Goal: Information Seeking & Learning: Learn about a topic

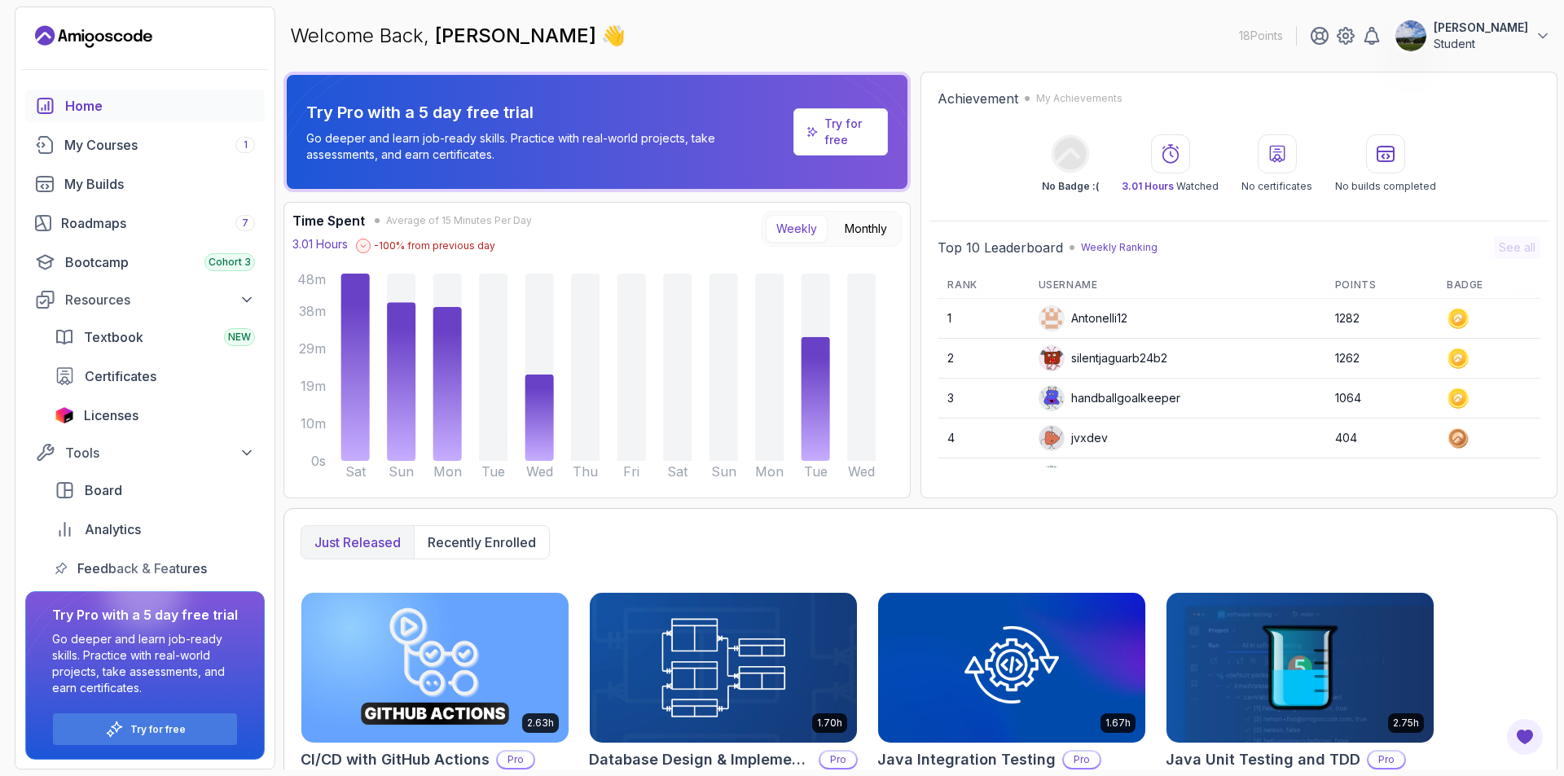
click at [359, 244] on span at bounding box center [363, 246] width 15 height 15
click at [363, 246] on icon at bounding box center [363, 246] width 8 height 8
click at [144, 143] on div "My Courses 1" at bounding box center [159, 145] width 191 height 20
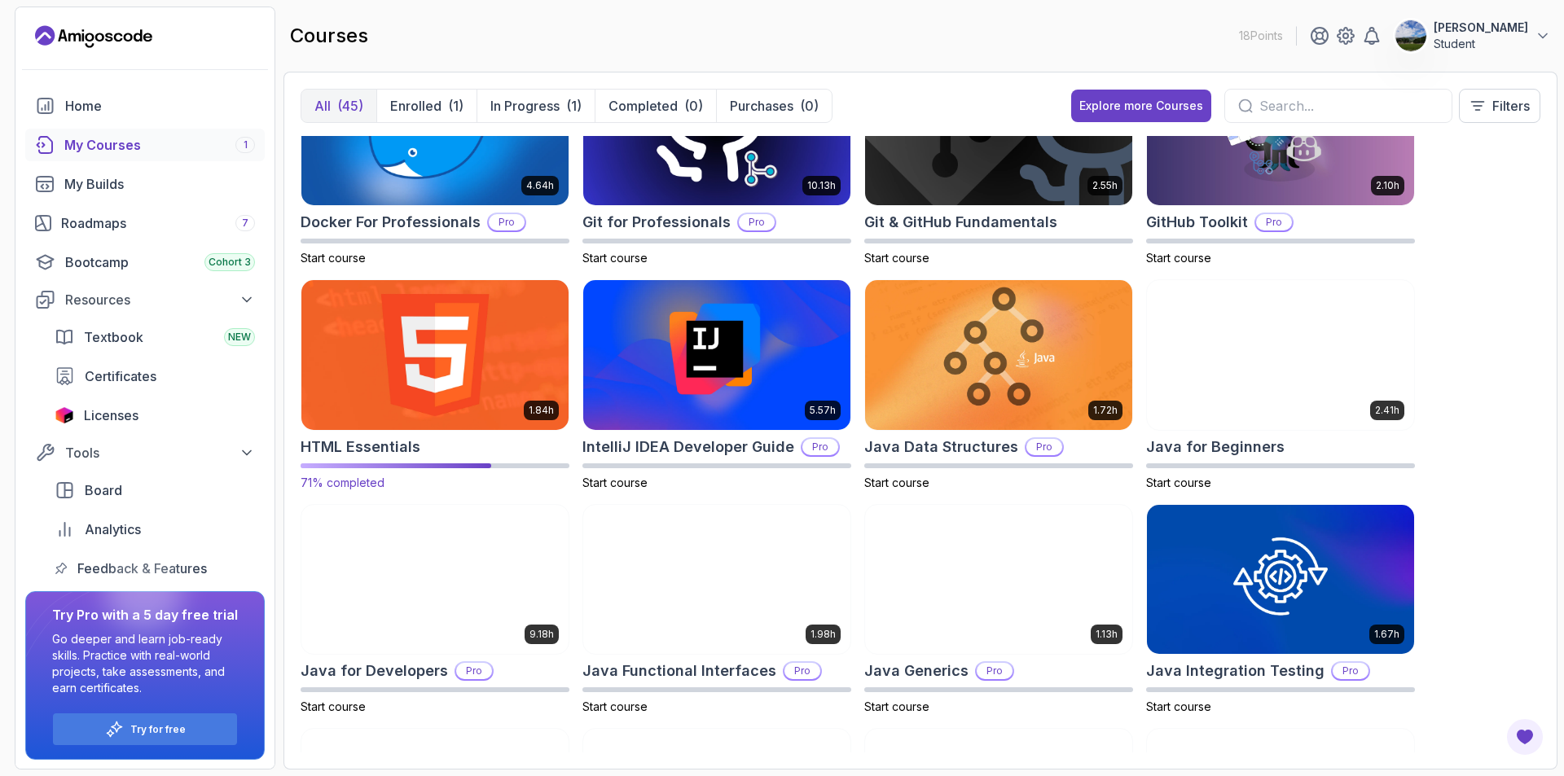
scroll to position [570, 0]
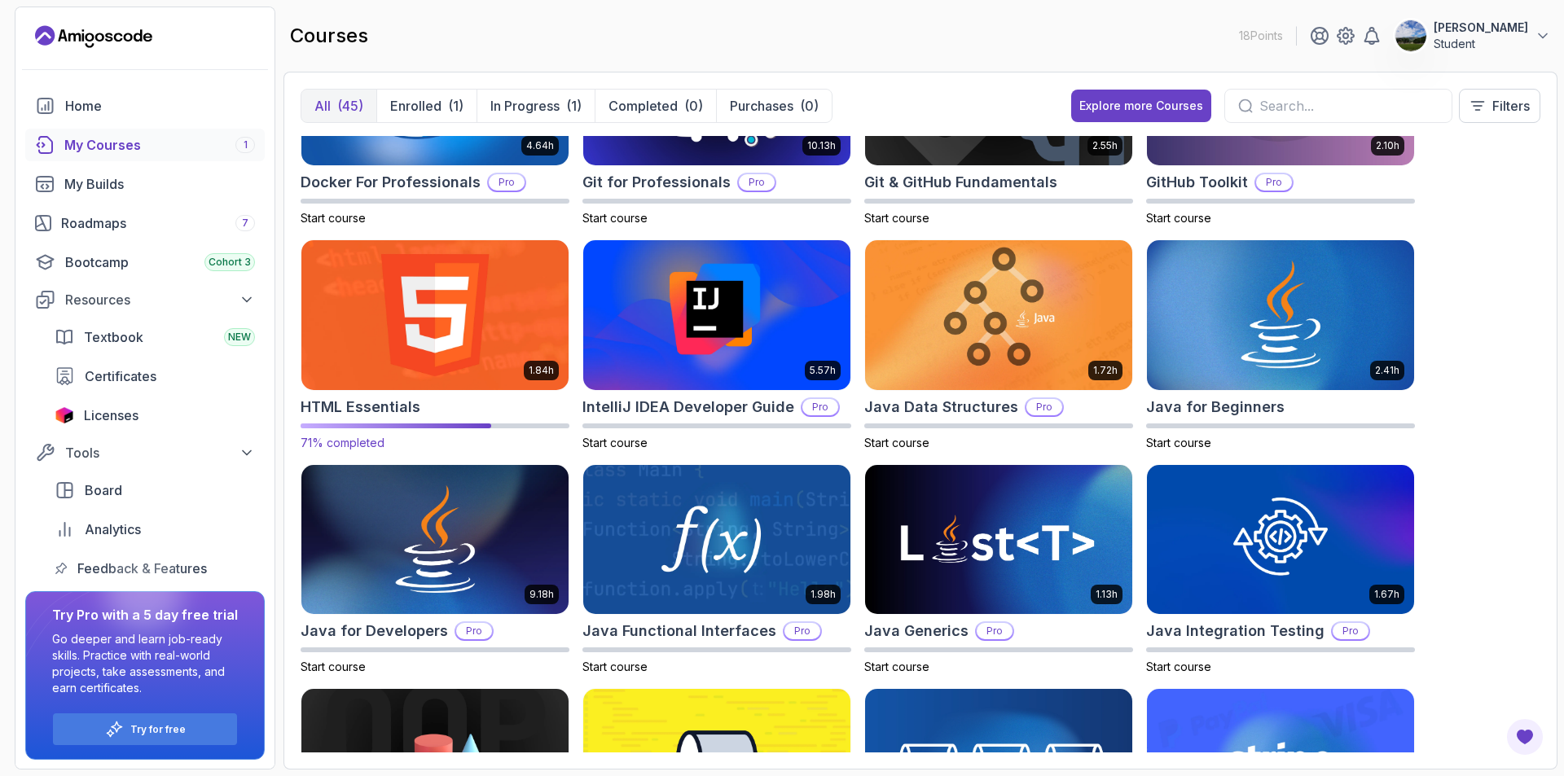
click at [448, 366] on img at bounding box center [435, 314] width 280 height 157
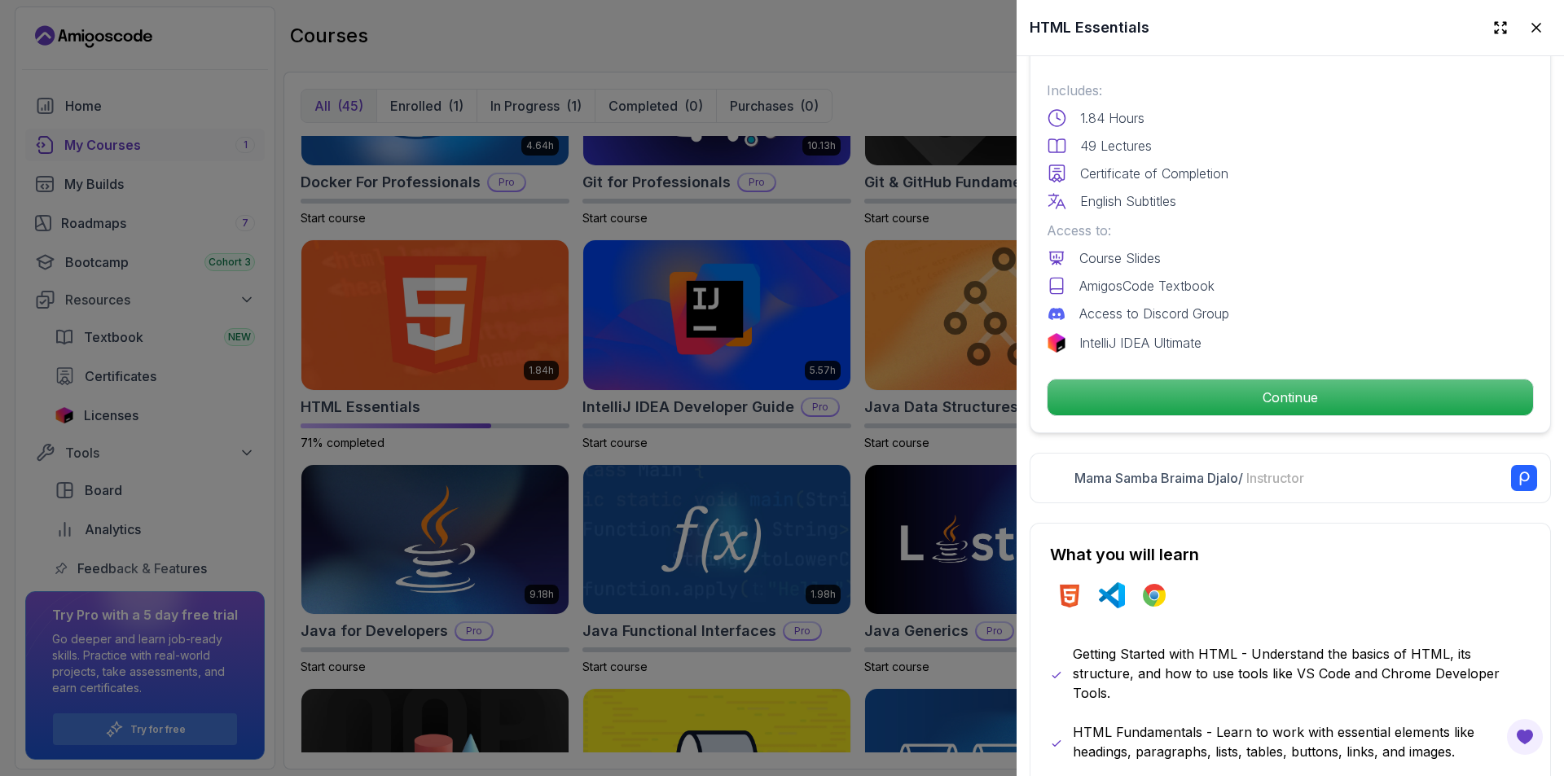
scroll to position [407, 0]
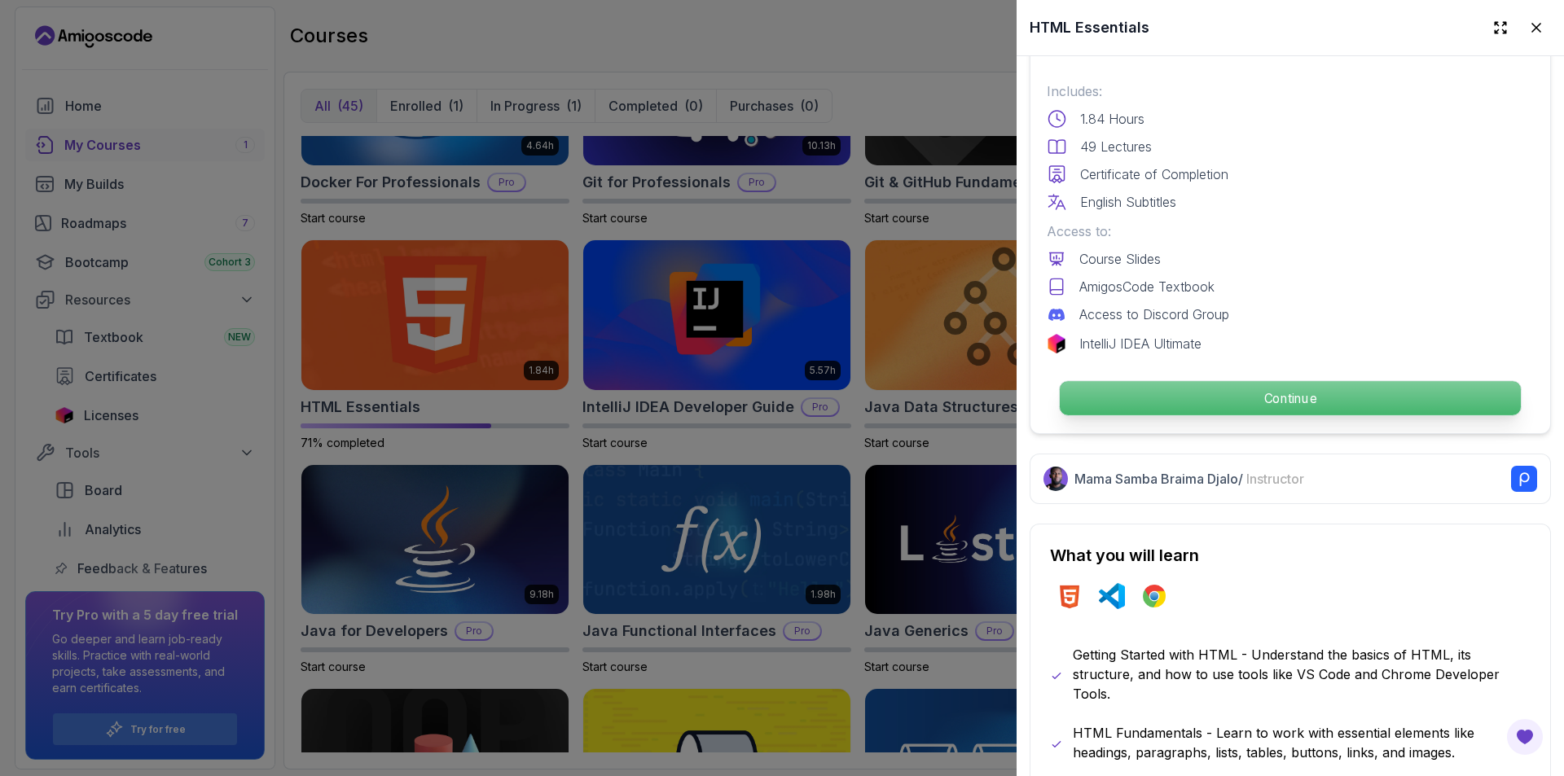
click at [1117, 386] on p "Continue" at bounding box center [1290, 398] width 461 height 34
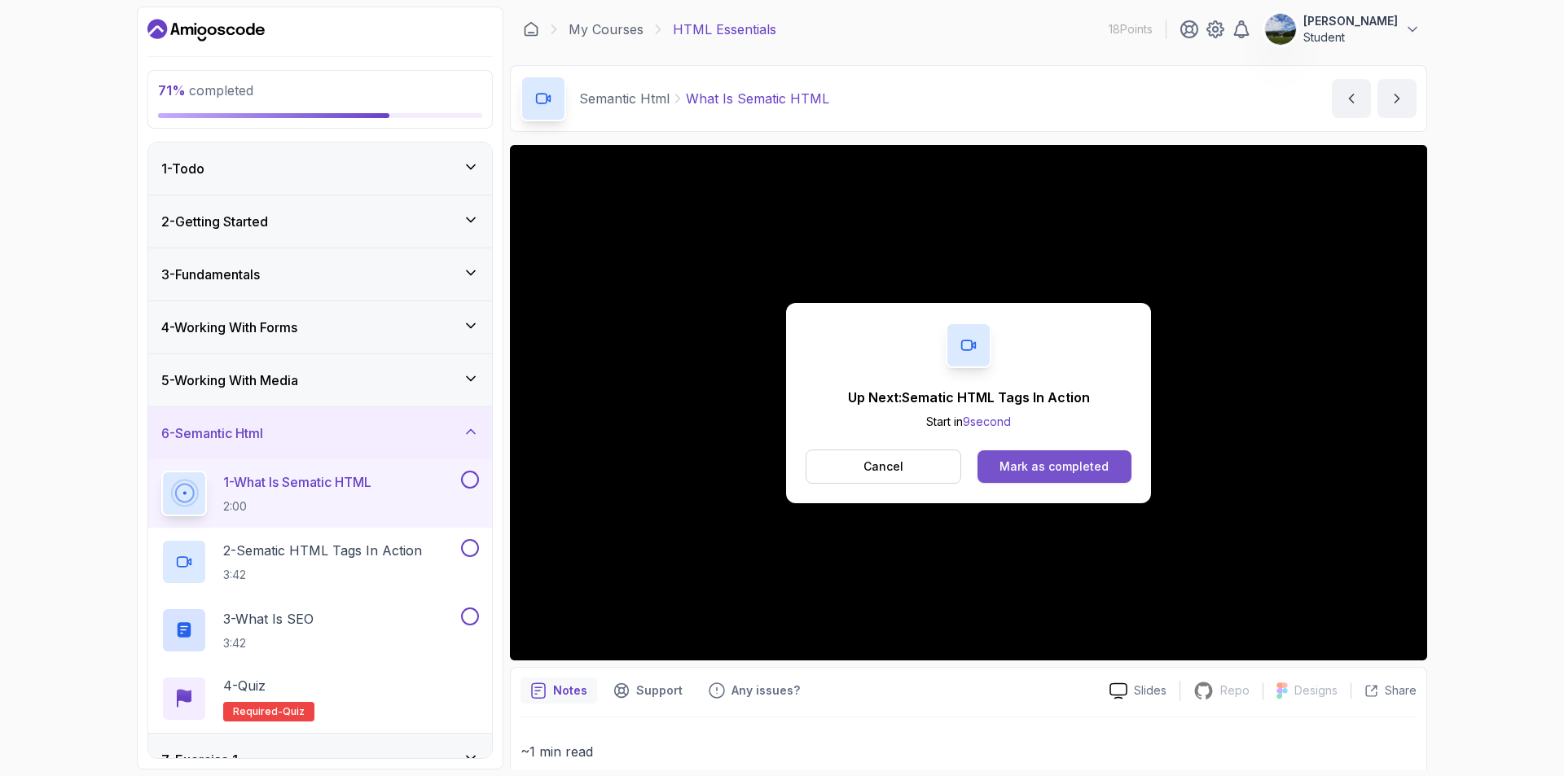
click at [1089, 468] on div "Mark as completed" at bounding box center [1054, 467] width 109 height 16
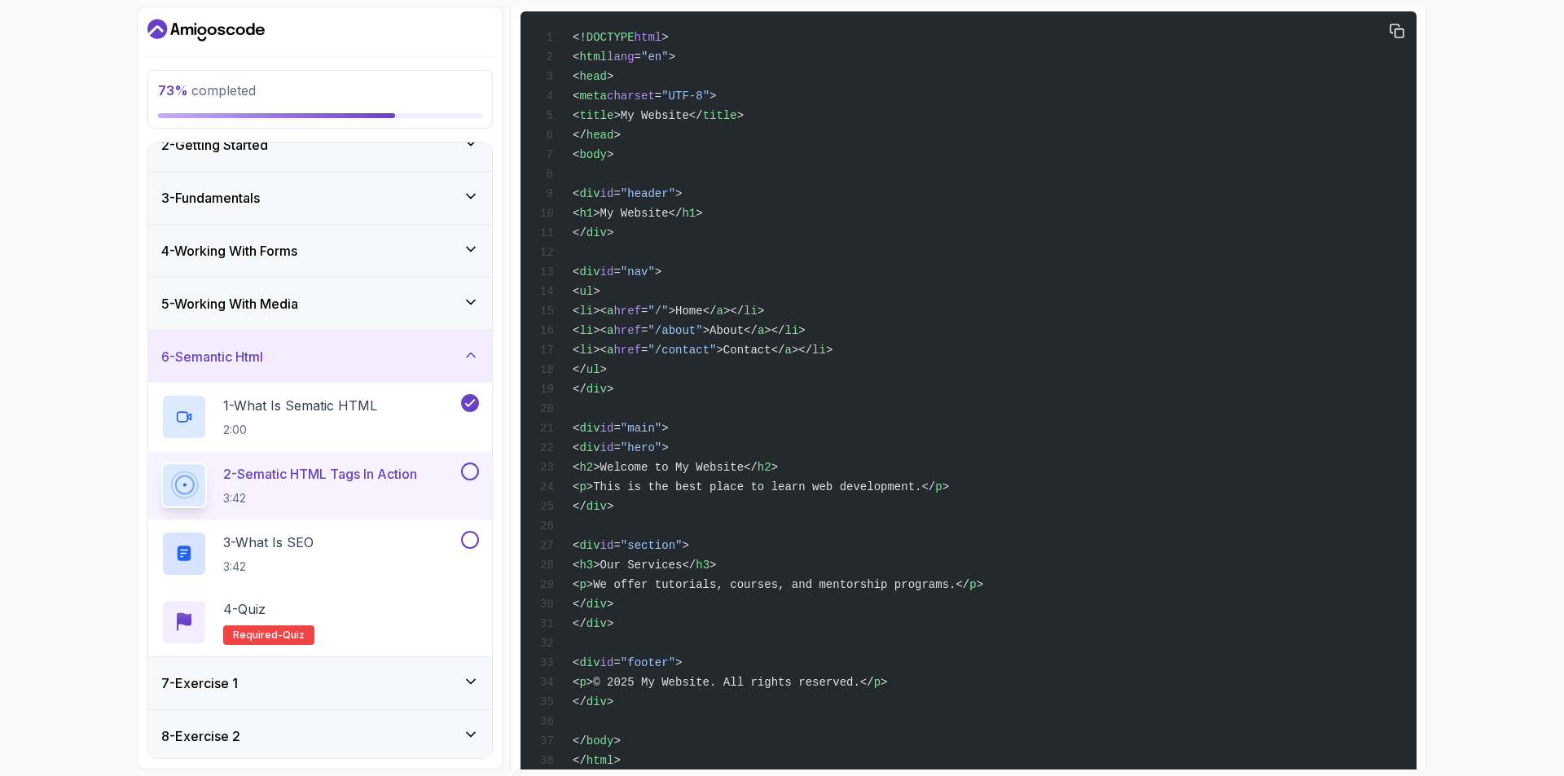
scroll to position [573, 0]
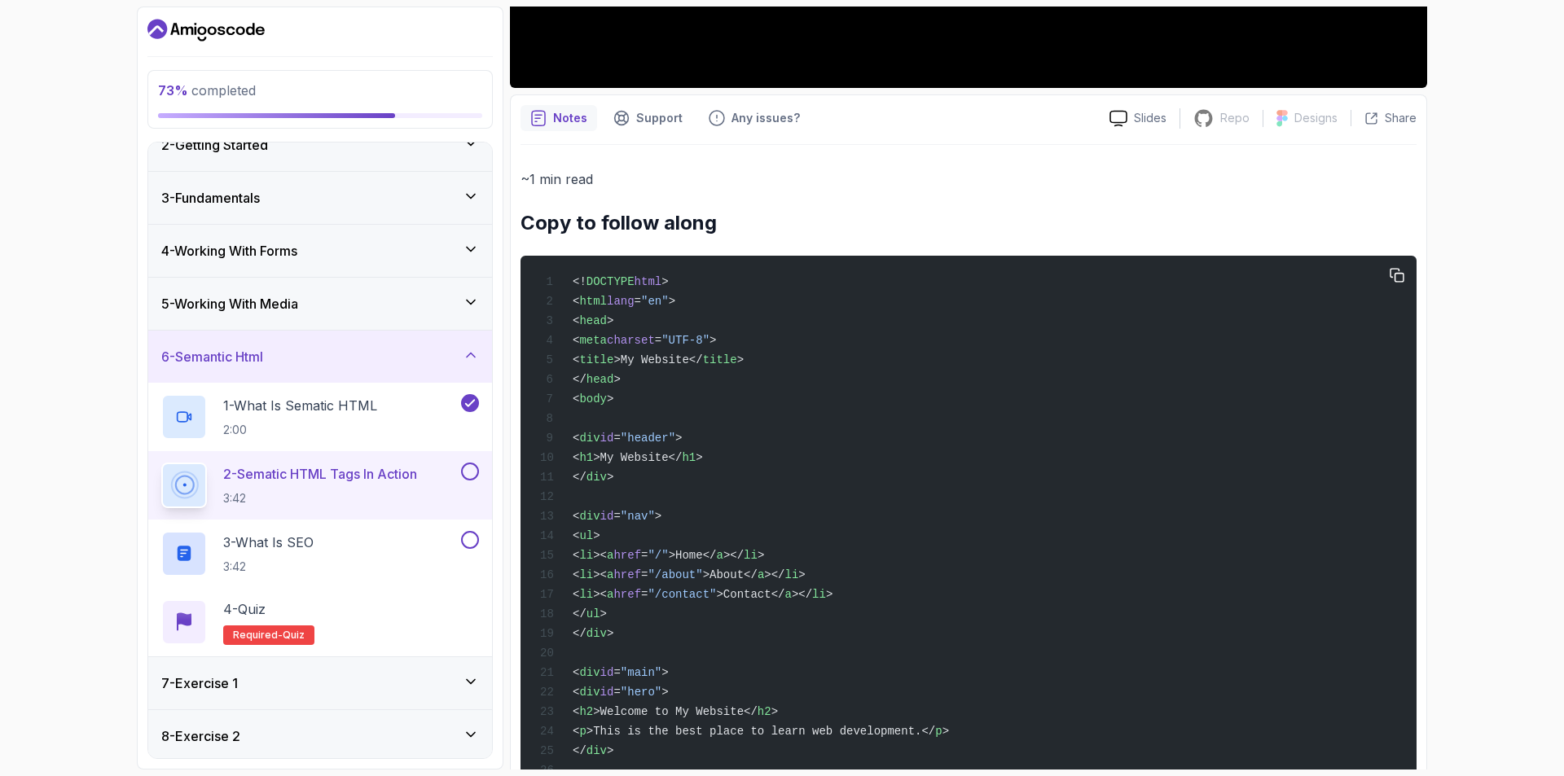
click at [573, 279] on span "<!" at bounding box center [580, 281] width 14 height 13
drag, startPoint x: 1036, startPoint y: 380, endPoint x: 897, endPoint y: 406, distance: 141.6
click at [1036, 381] on div "<! DOCTYPE html > < html lang = "en" > < head > < meta charset = "UTF-8" > < ti…" at bounding box center [969, 644] width 870 height 756
click at [744, 347] on div "<! DOCTYPE html > < html lang = "en" > < head > < meta charset = "UTF-8" > < ti…" at bounding box center [969, 644] width 870 height 756
click at [749, 359] on div "<! DOCTYPE html > < html lang = "en" > < head > < meta charset = "UTF-8" > < ti…" at bounding box center [969, 644] width 870 height 756
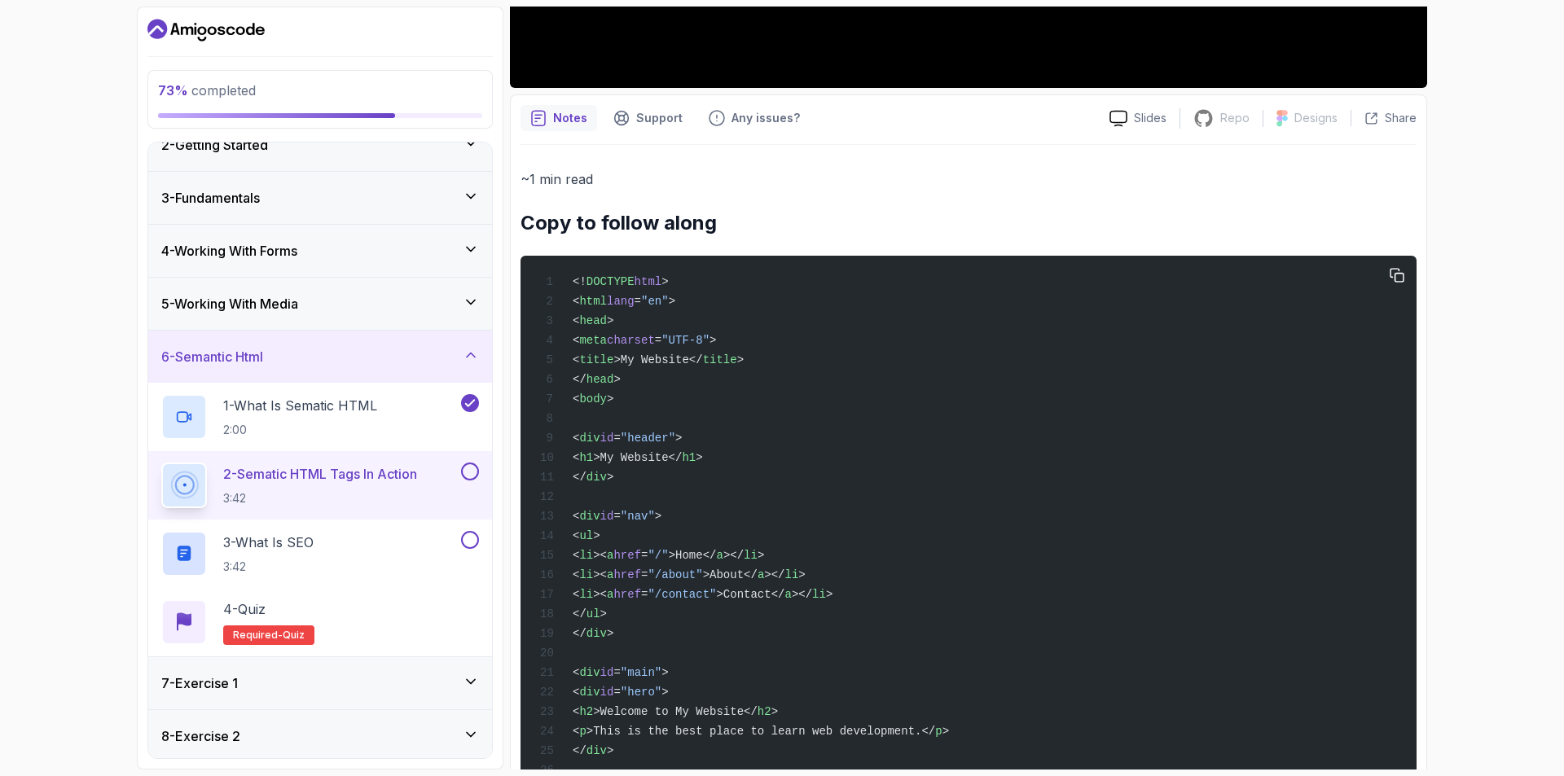
click at [744, 362] on div "<! DOCTYPE html > < html lang = "en" > < head > < meta charset = "UTF-8" > < ti…" at bounding box center [969, 644] width 870 height 756
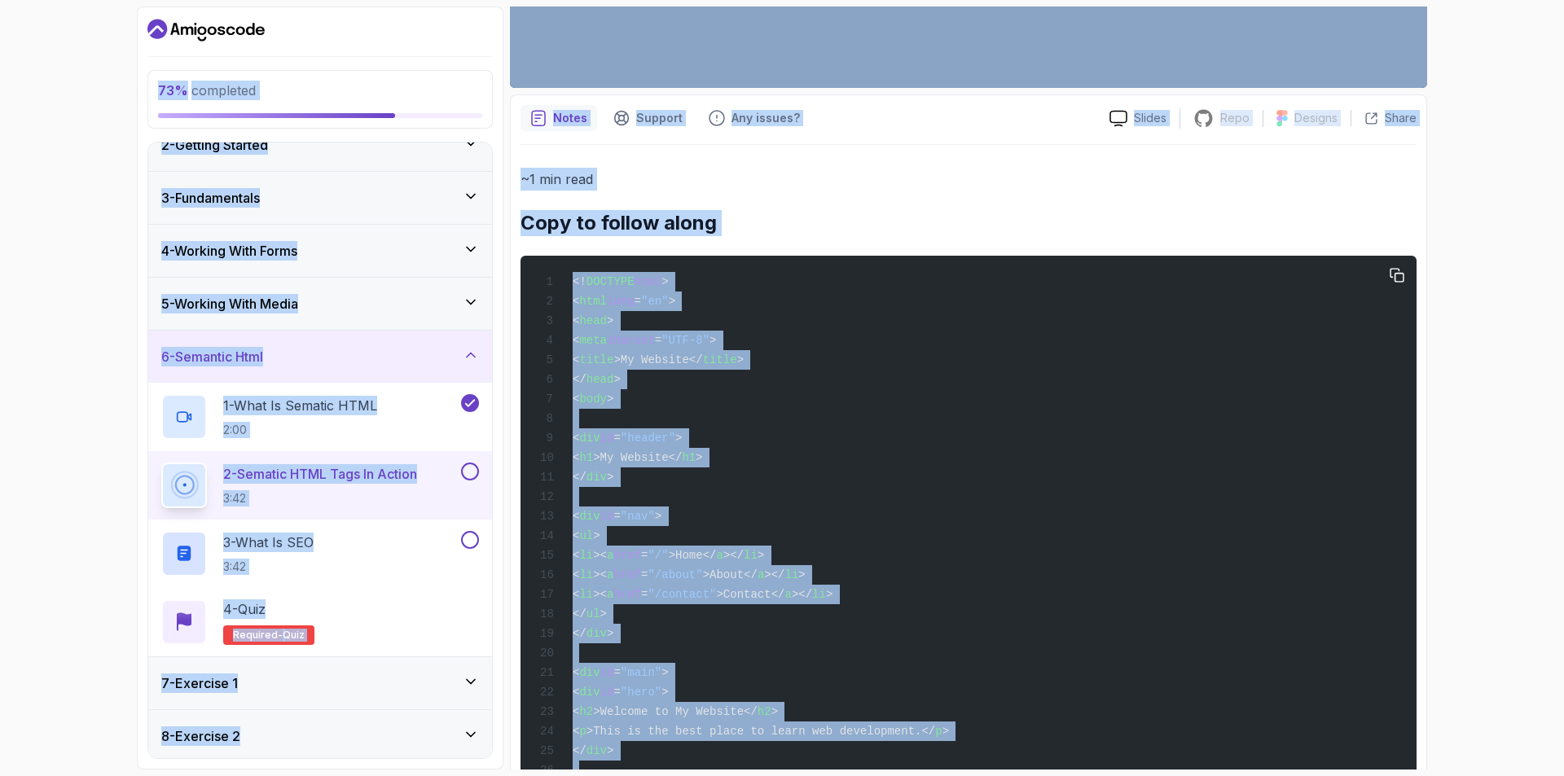
click at [810, 341] on div "<! DOCTYPE html > < html lang = "en" > < head > < meta charset = "UTF-8" > < ti…" at bounding box center [969, 644] width 870 height 756
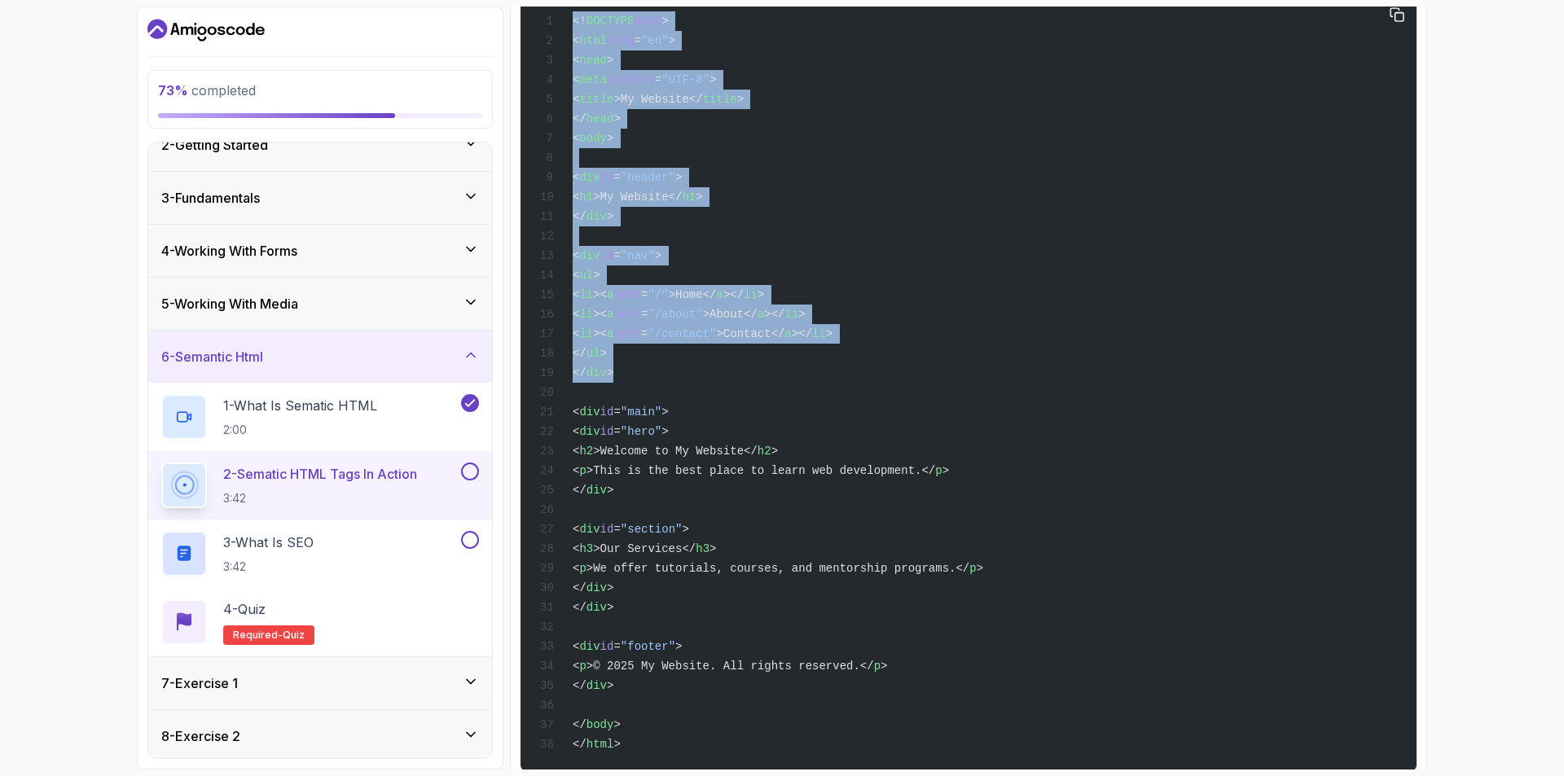
scroll to position [899, 0]
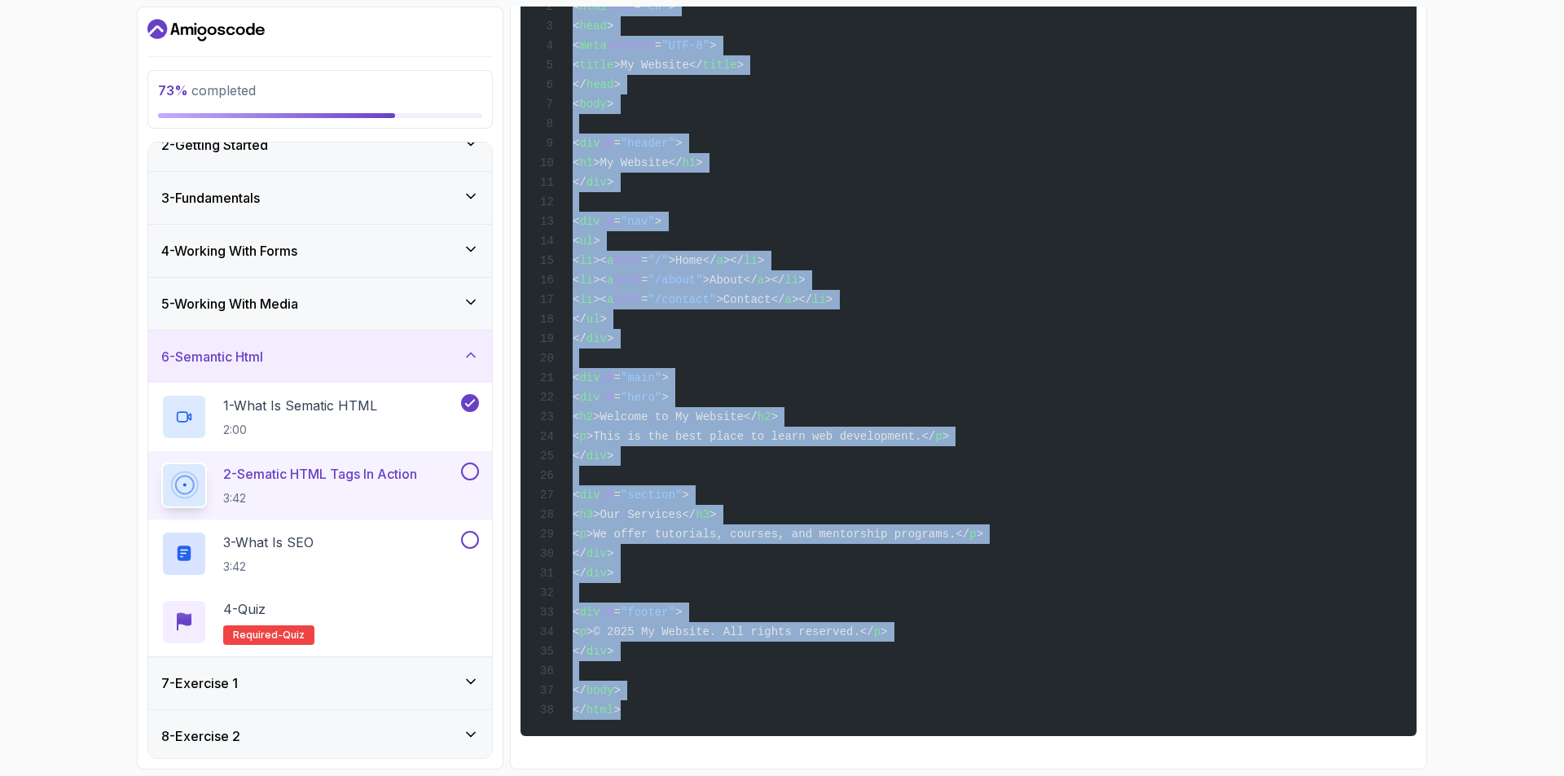
drag, startPoint x: 573, startPoint y: 278, endPoint x: 649, endPoint y: 667, distance: 396.8
click at [678, 703] on div "<! DOCTYPE html > < html lang = "en" > < head > < meta charset = "UTF-8" > < ti…" at bounding box center [969, 349] width 870 height 756
copy code "<! DOCTYPE html > < html lang = "en" > < head > < meta charset = "UTF-8" > < ti…"
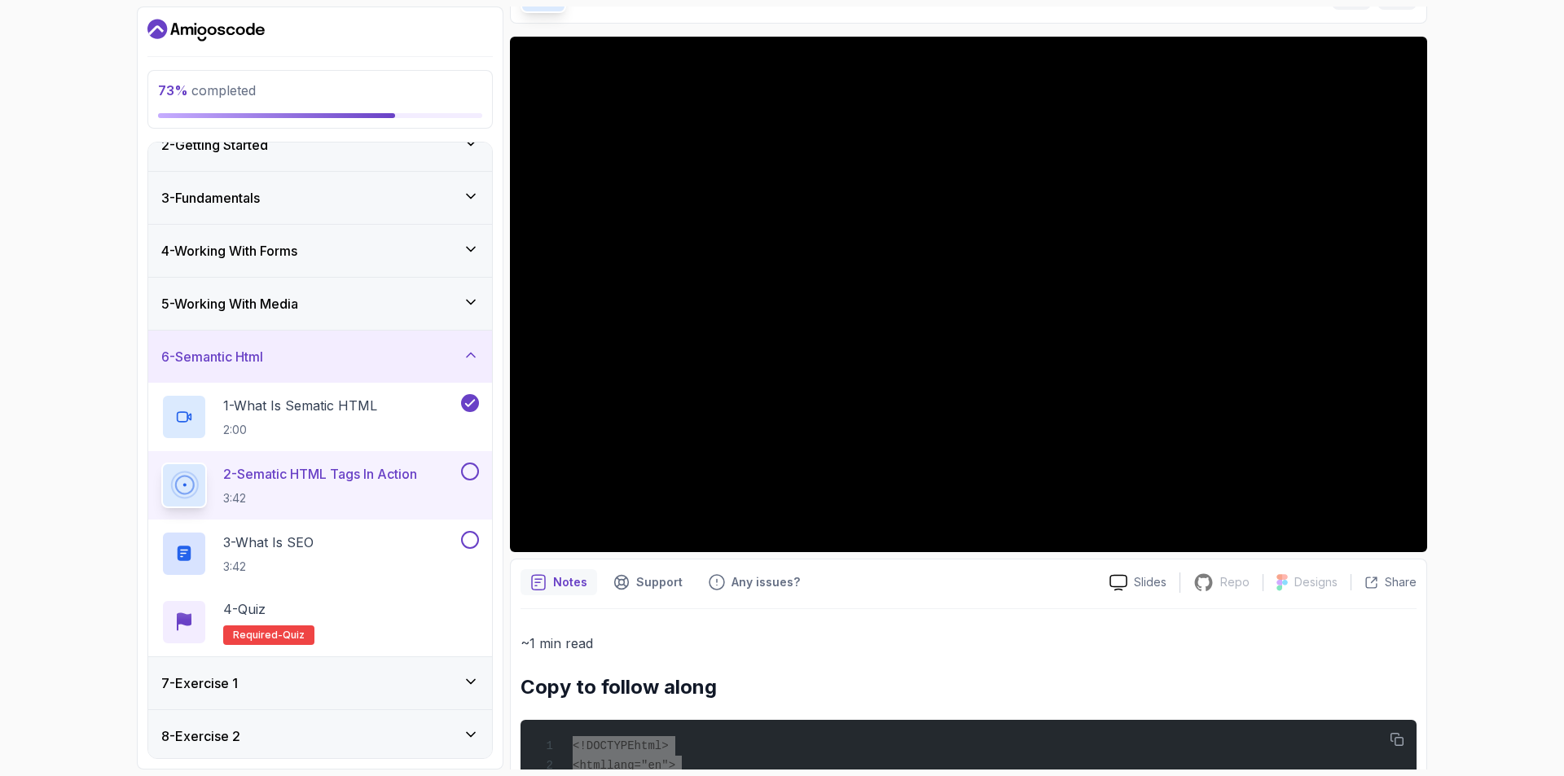
scroll to position [0, 0]
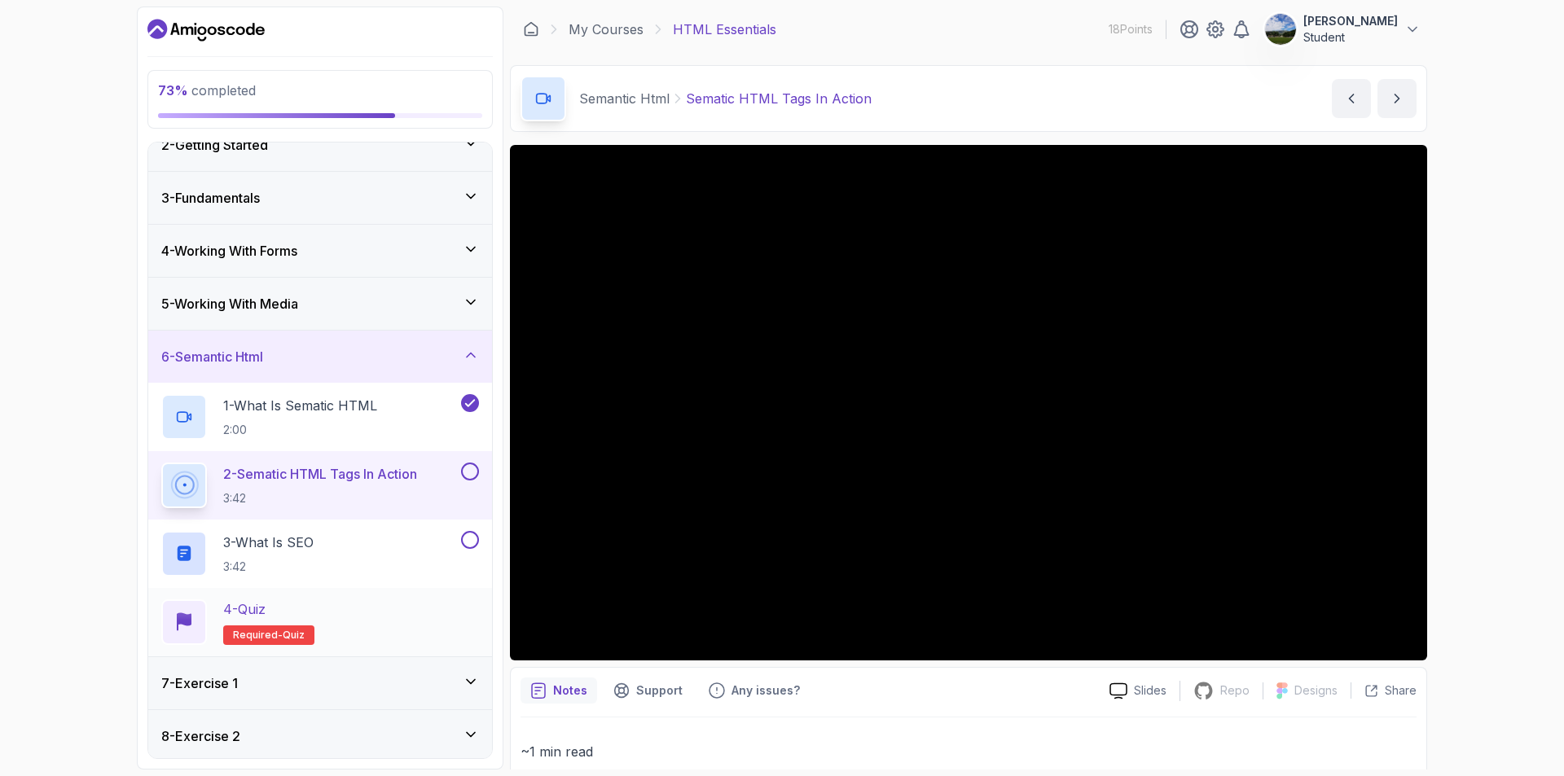
drag, startPoint x: 361, startPoint y: 672, endPoint x: 368, endPoint y: 668, distance: 8.4
click at [360, 672] on div "7 - Exercise 1" at bounding box center [320, 684] width 344 height 52
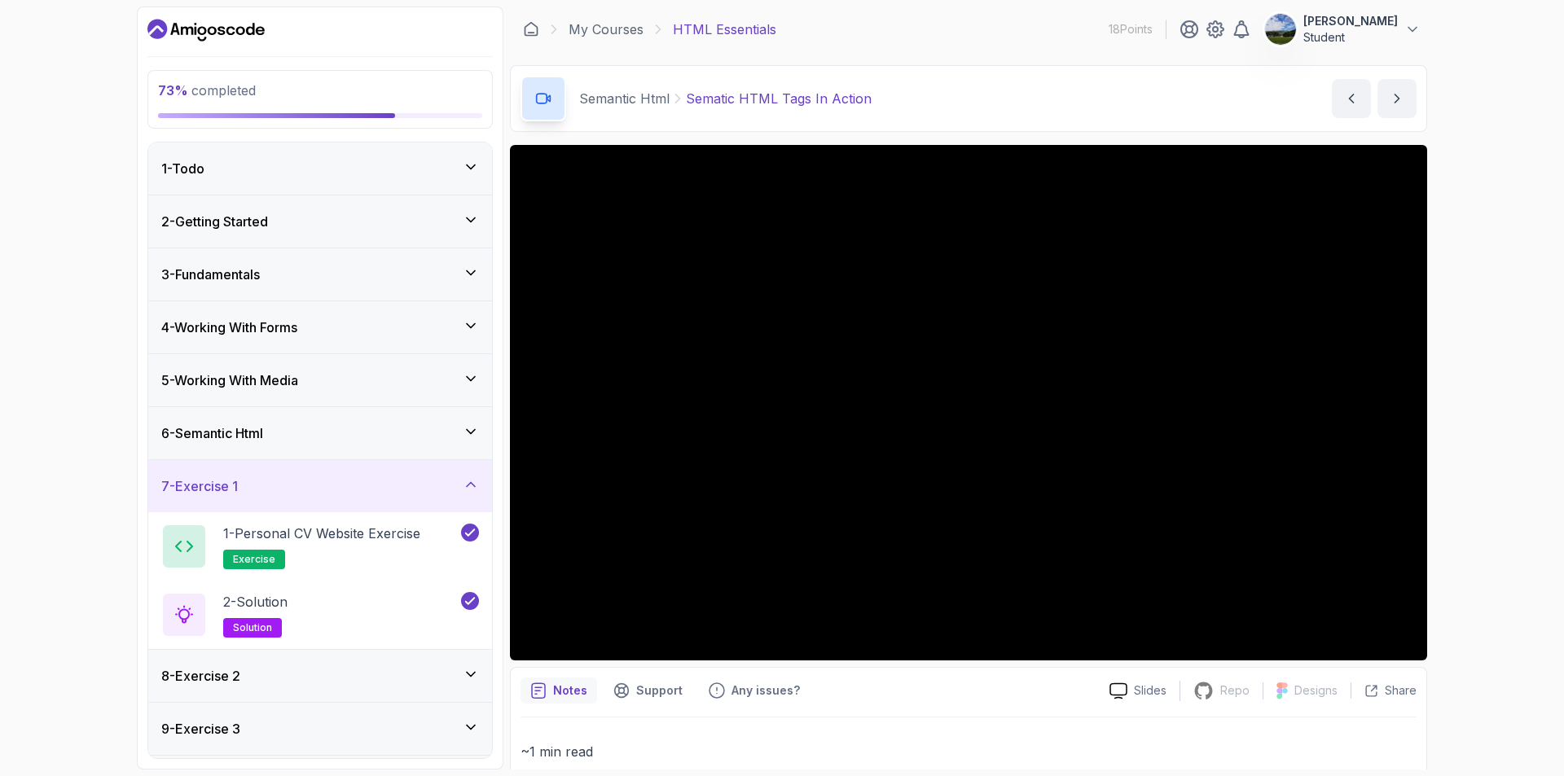
click at [455, 492] on div "7 - Exercise 1" at bounding box center [320, 487] width 318 height 20
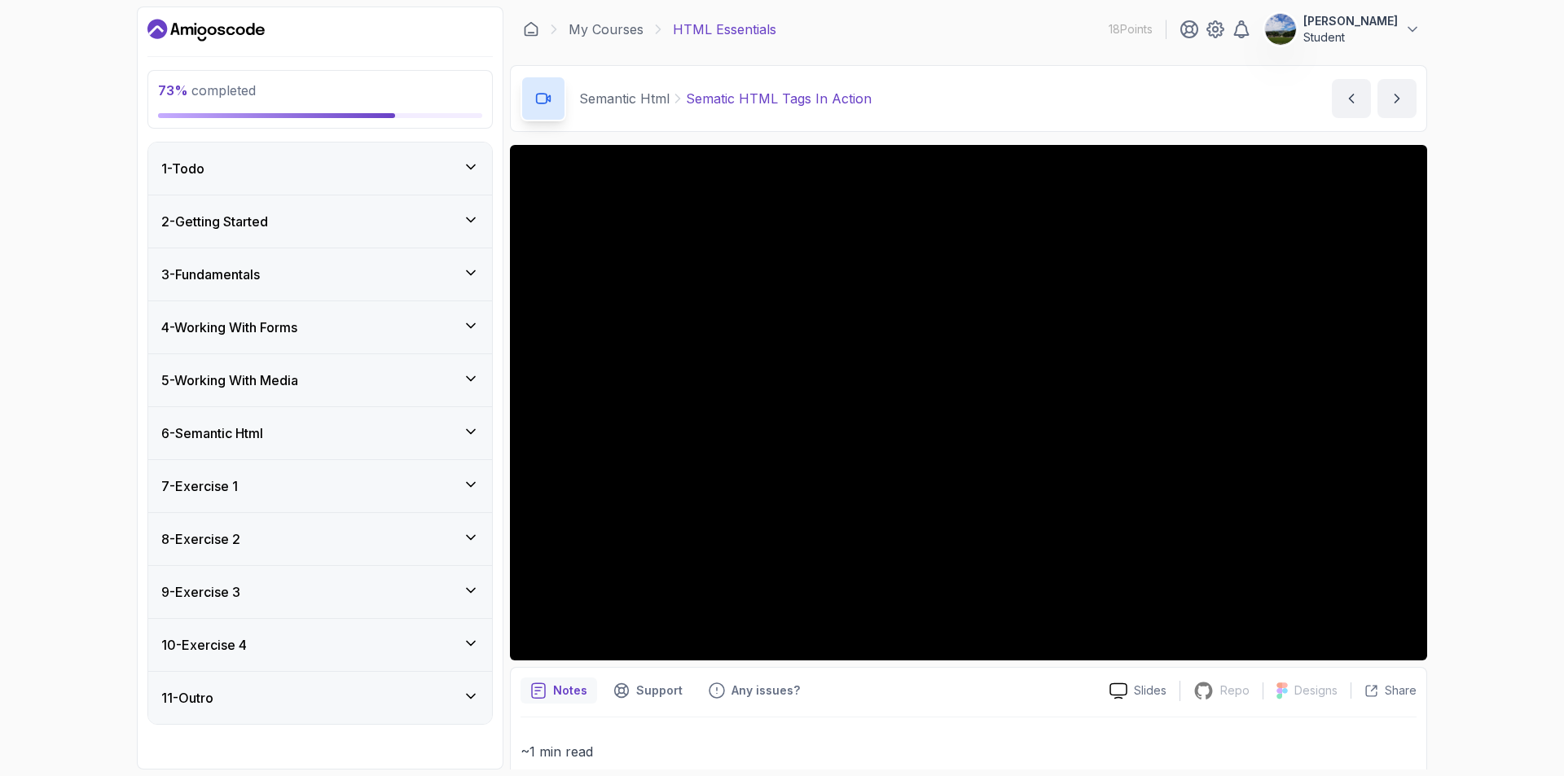
click at [374, 543] on div "8 - Exercise 2" at bounding box center [320, 540] width 318 height 20
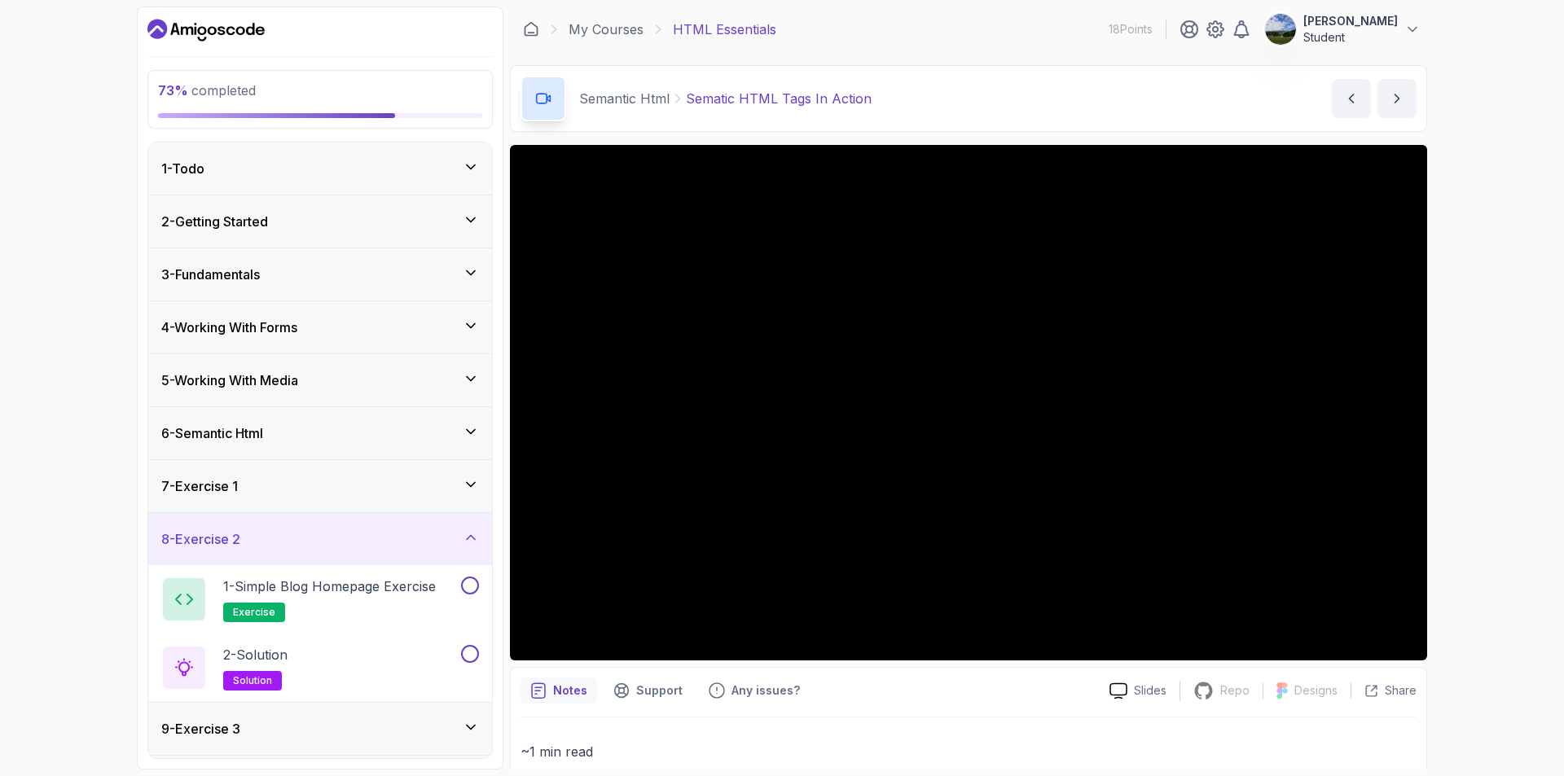
click at [374, 543] on div "8 - Exercise 2" at bounding box center [320, 540] width 318 height 20
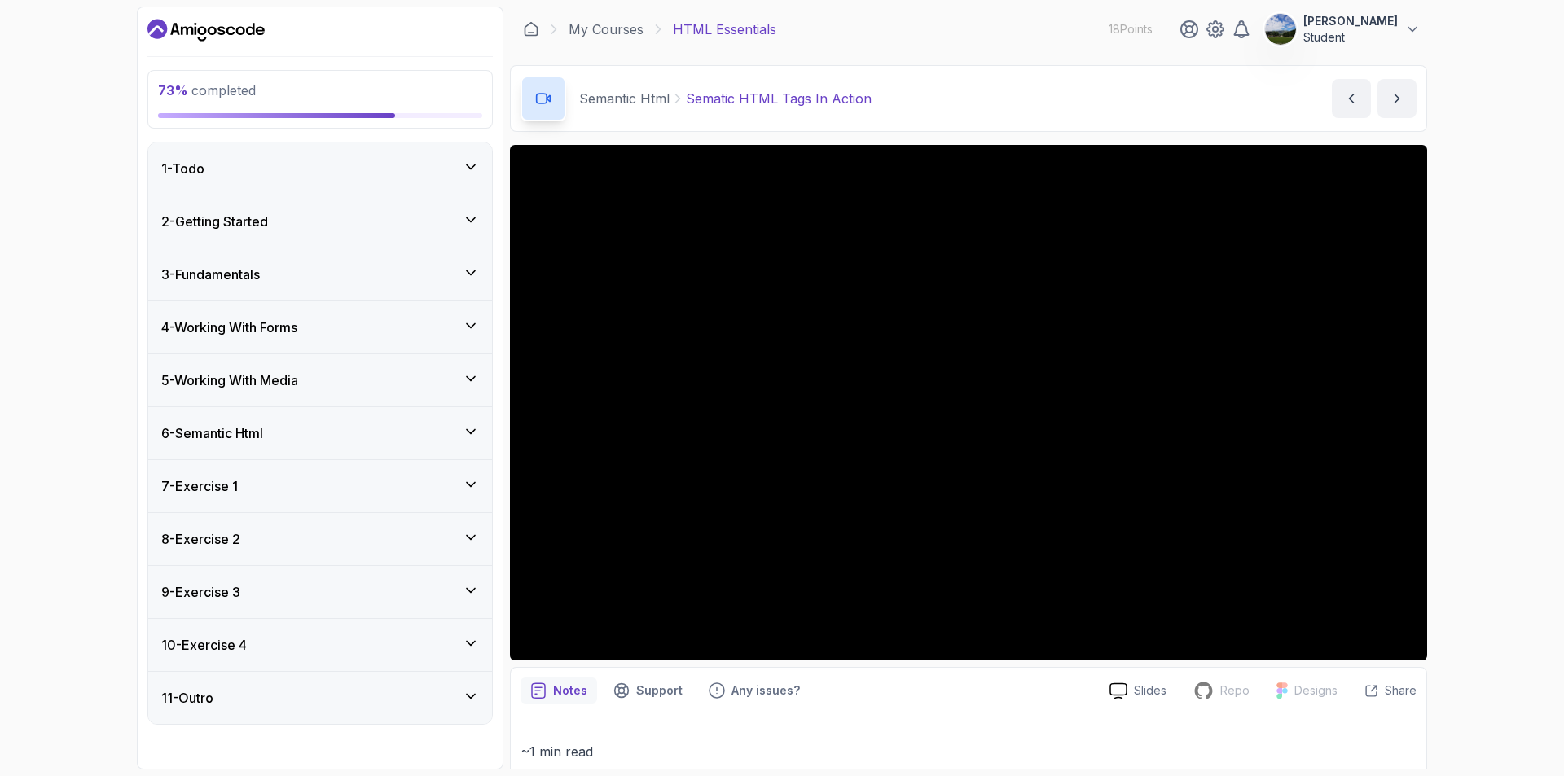
click at [358, 590] on div "9 - Exercise 3" at bounding box center [320, 593] width 318 height 20
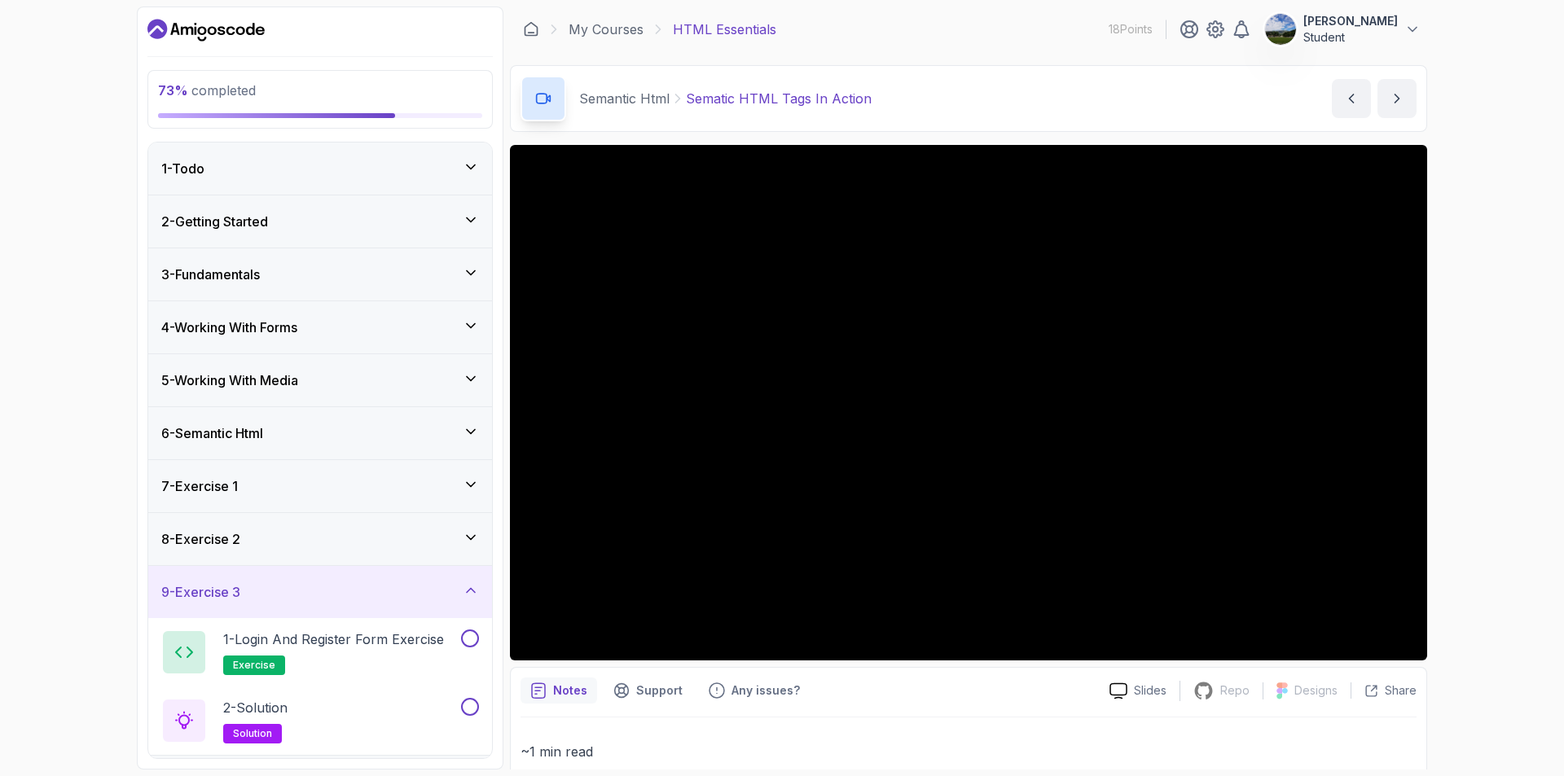
click at [358, 590] on div "9 - Exercise 3" at bounding box center [320, 593] width 318 height 20
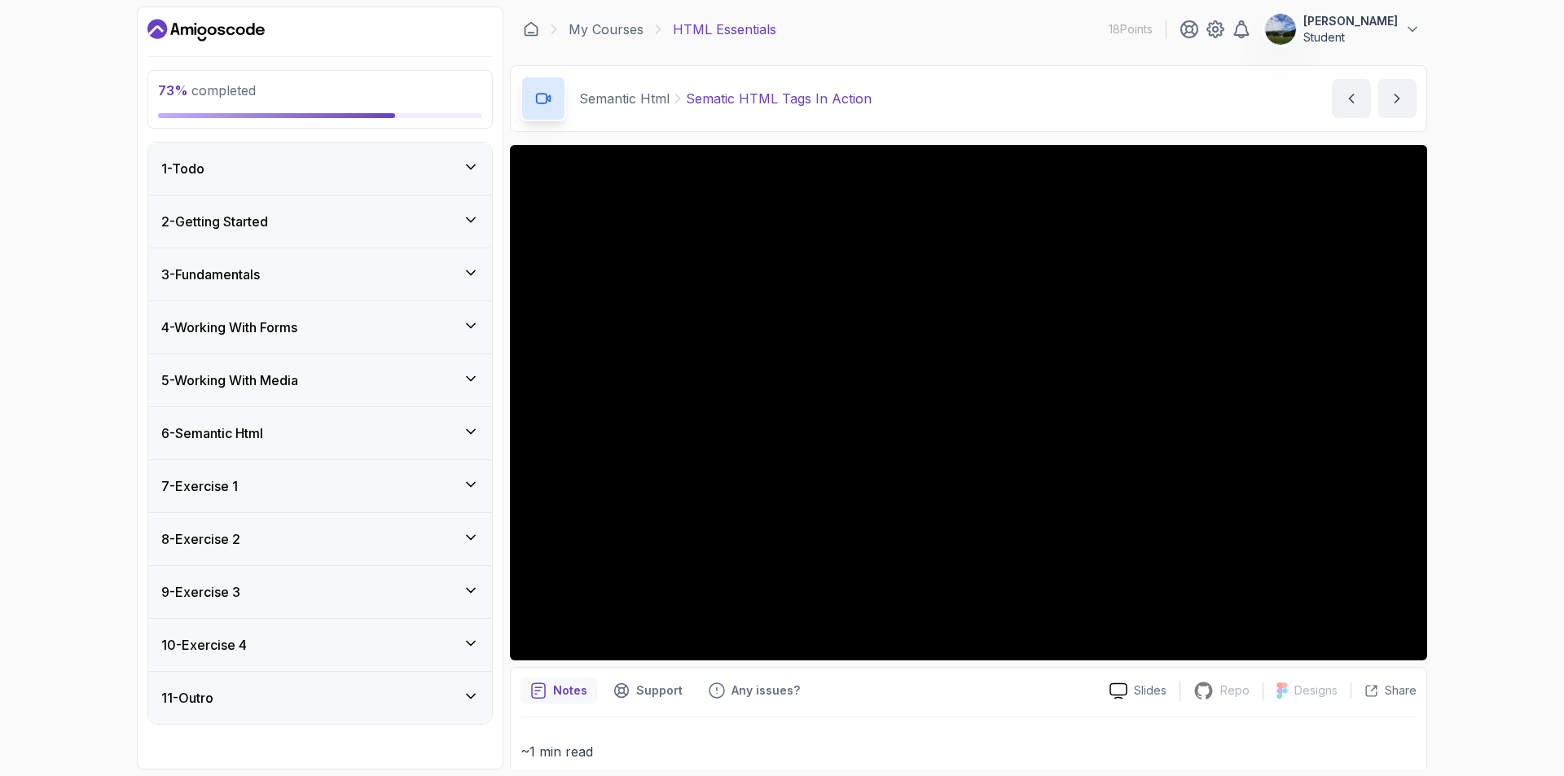
click at [413, 636] on div "10 - Exercise 4" at bounding box center [320, 646] width 318 height 20
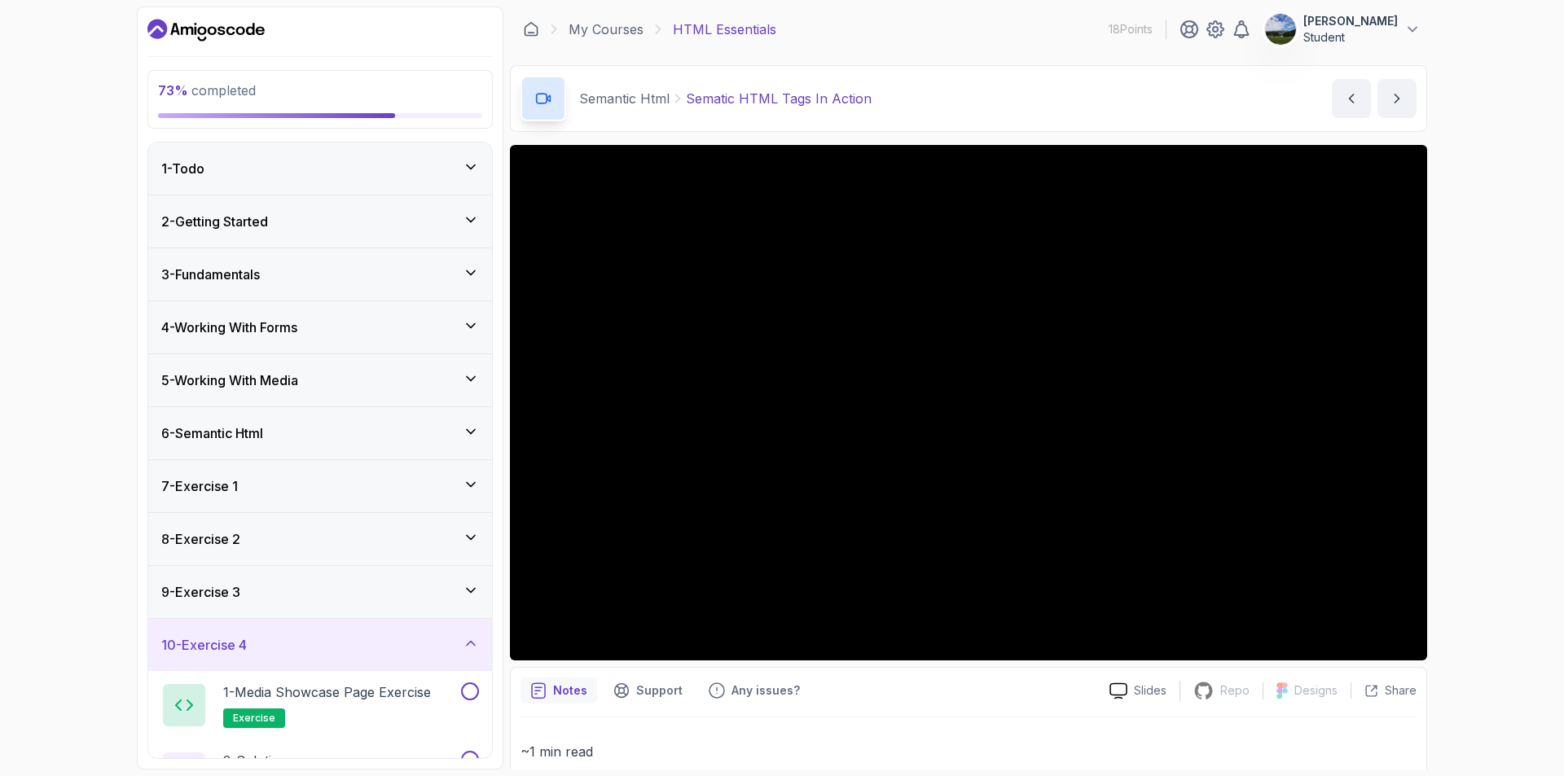
click at [413, 636] on div "10 - Exercise 4" at bounding box center [320, 646] width 318 height 20
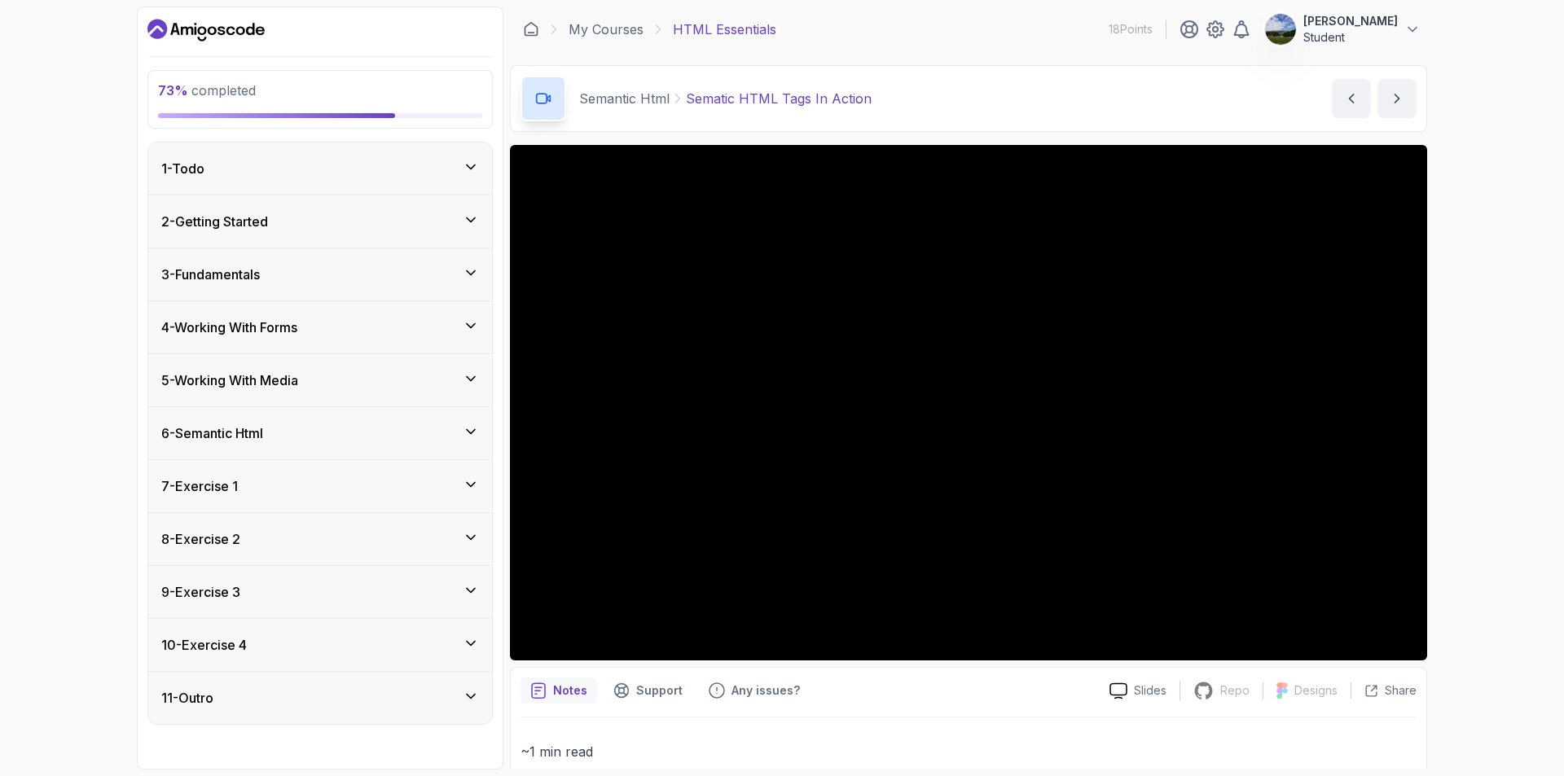
click at [386, 684] on div "11 - Outro" at bounding box center [320, 698] width 344 height 52
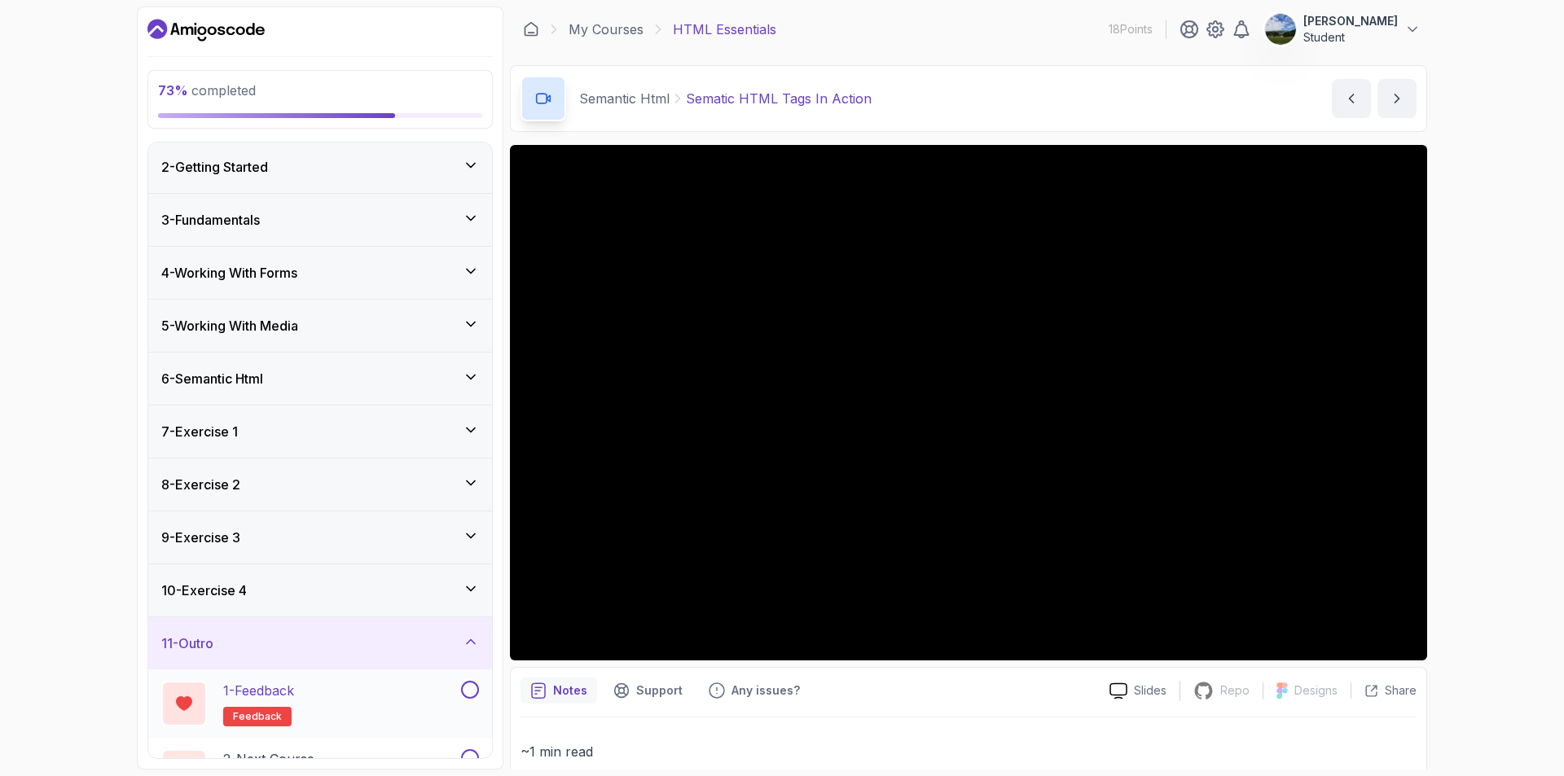
scroll to position [103, 0]
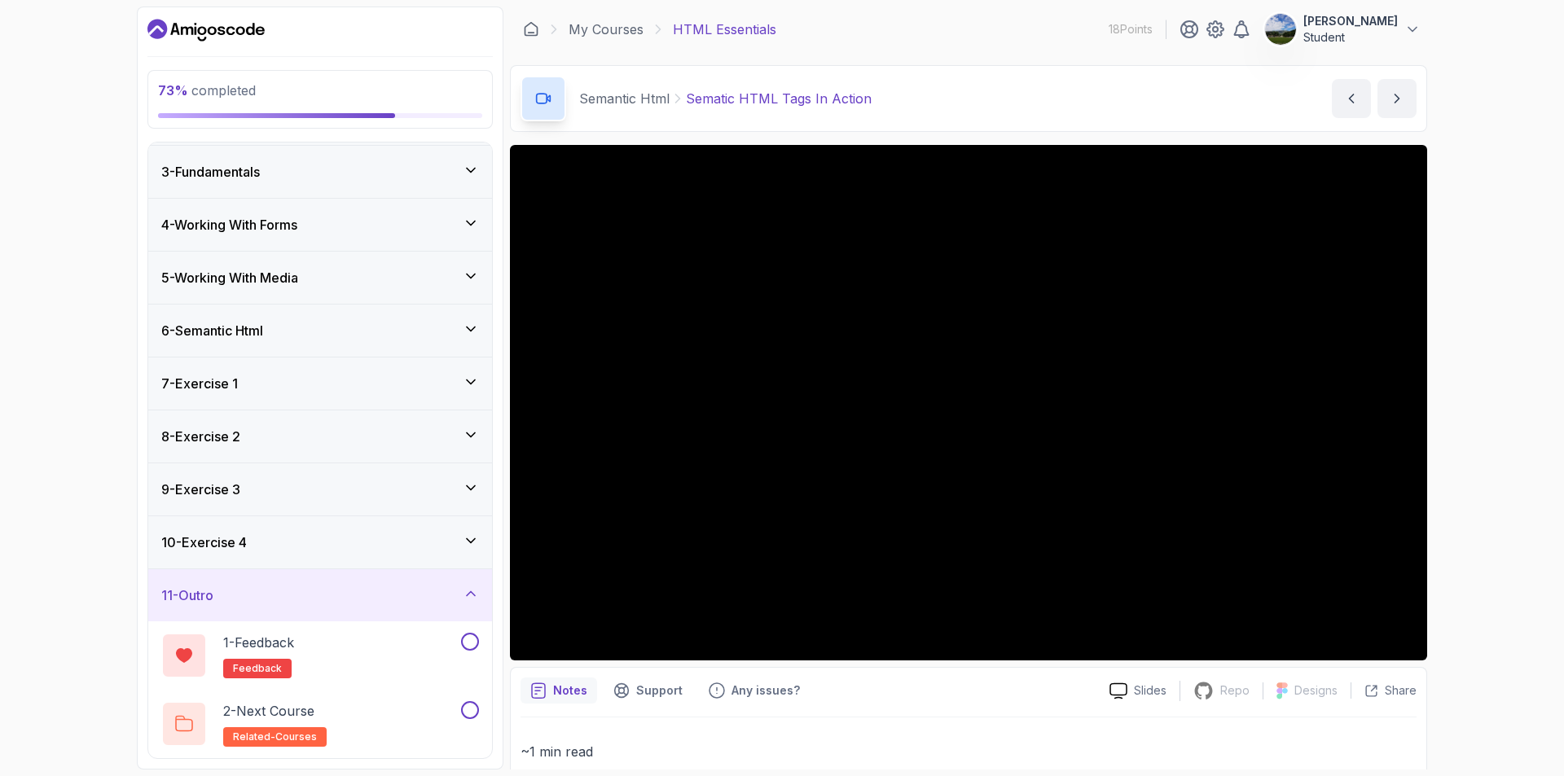
click at [402, 592] on div "11 - Outro" at bounding box center [320, 596] width 318 height 20
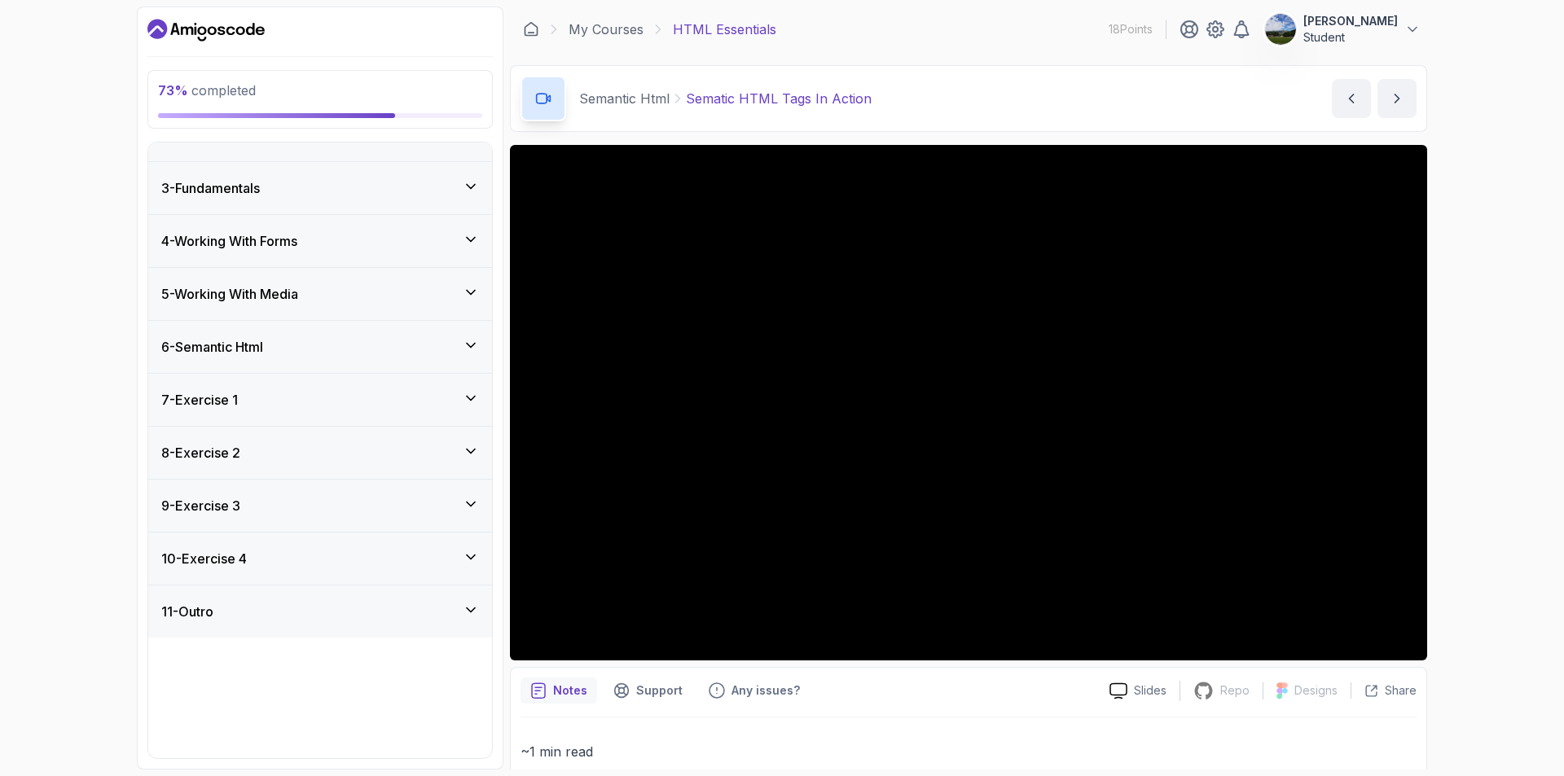
scroll to position [0, 0]
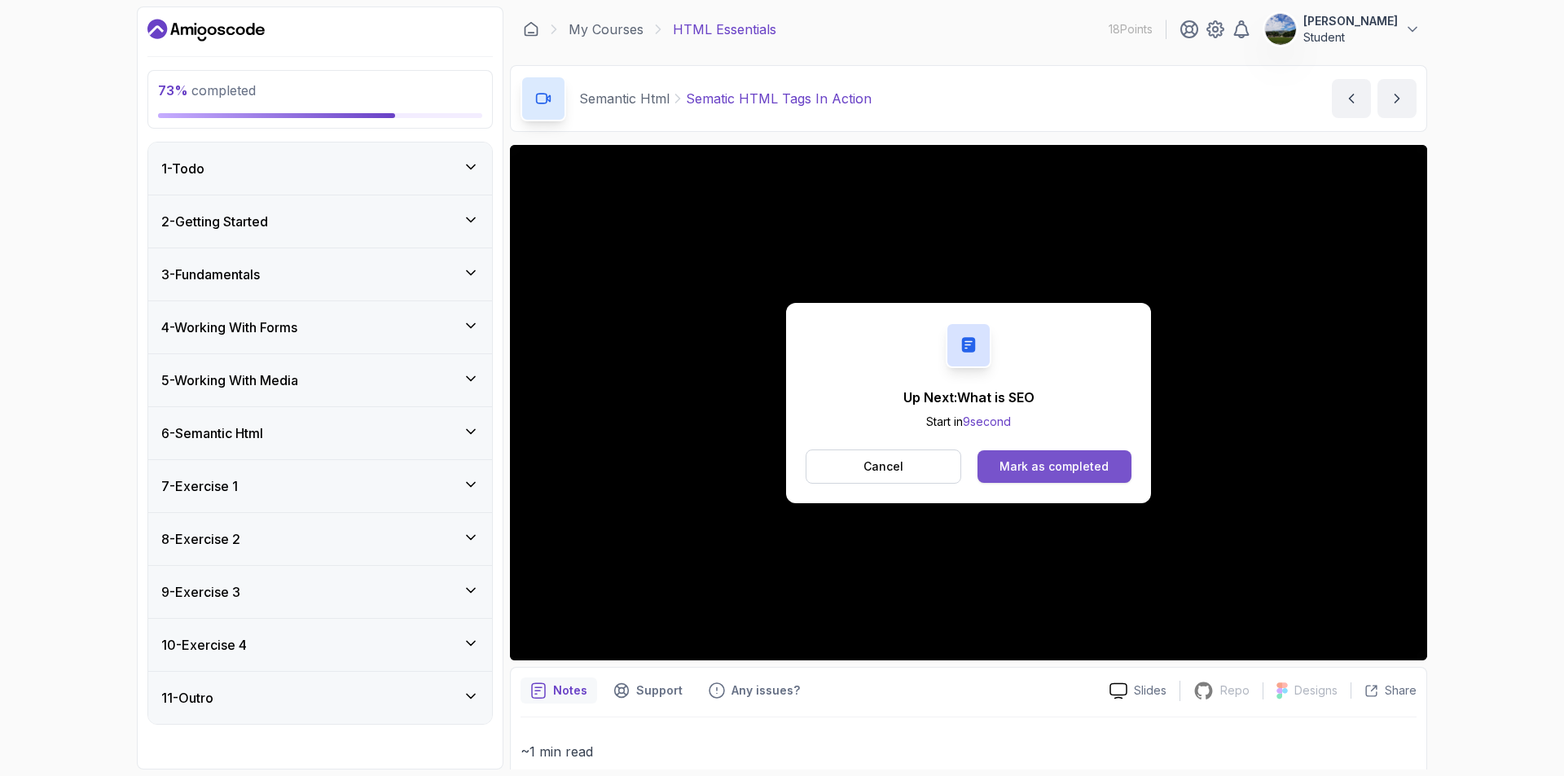
click at [1029, 459] on div "Mark as completed" at bounding box center [1054, 467] width 109 height 16
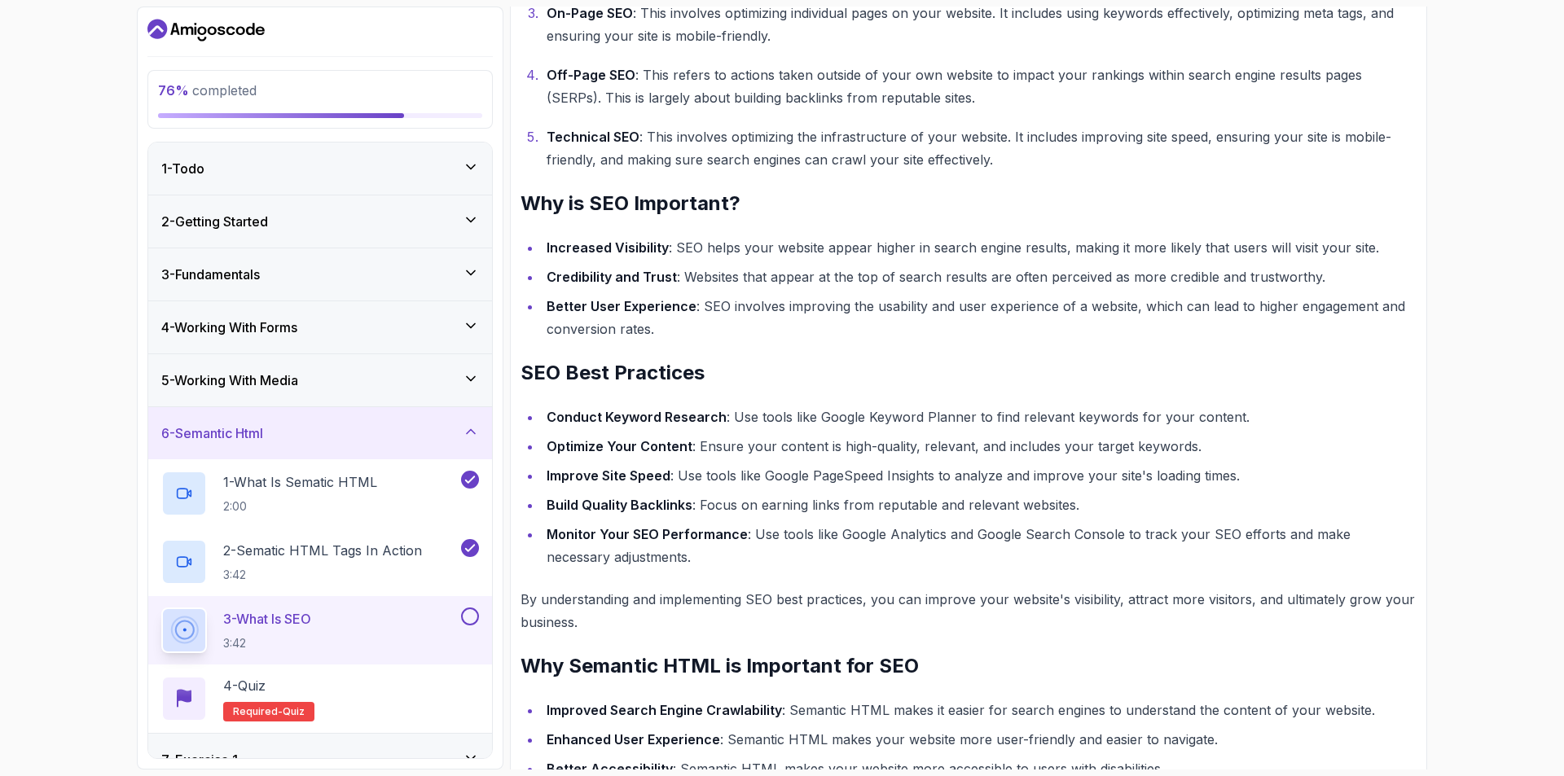
scroll to position [574, 0]
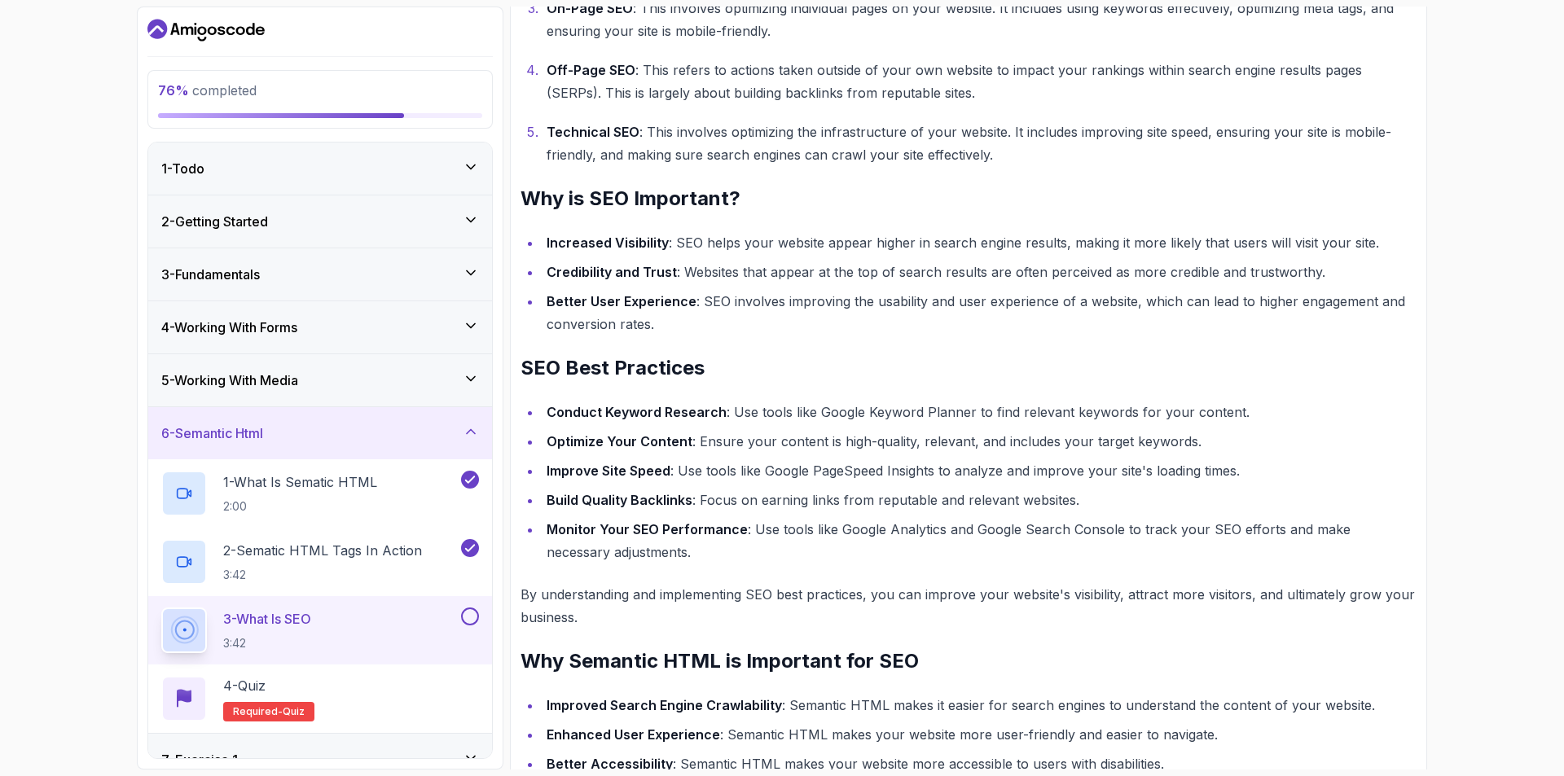
click at [473, 614] on button at bounding box center [470, 617] width 18 height 18
click at [202, 636] on div at bounding box center [184, 630] width 38 height 38
click at [325, 690] on div "4 - Quiz Required- quiz" at bounding box center [320, 699] width 318 height 46
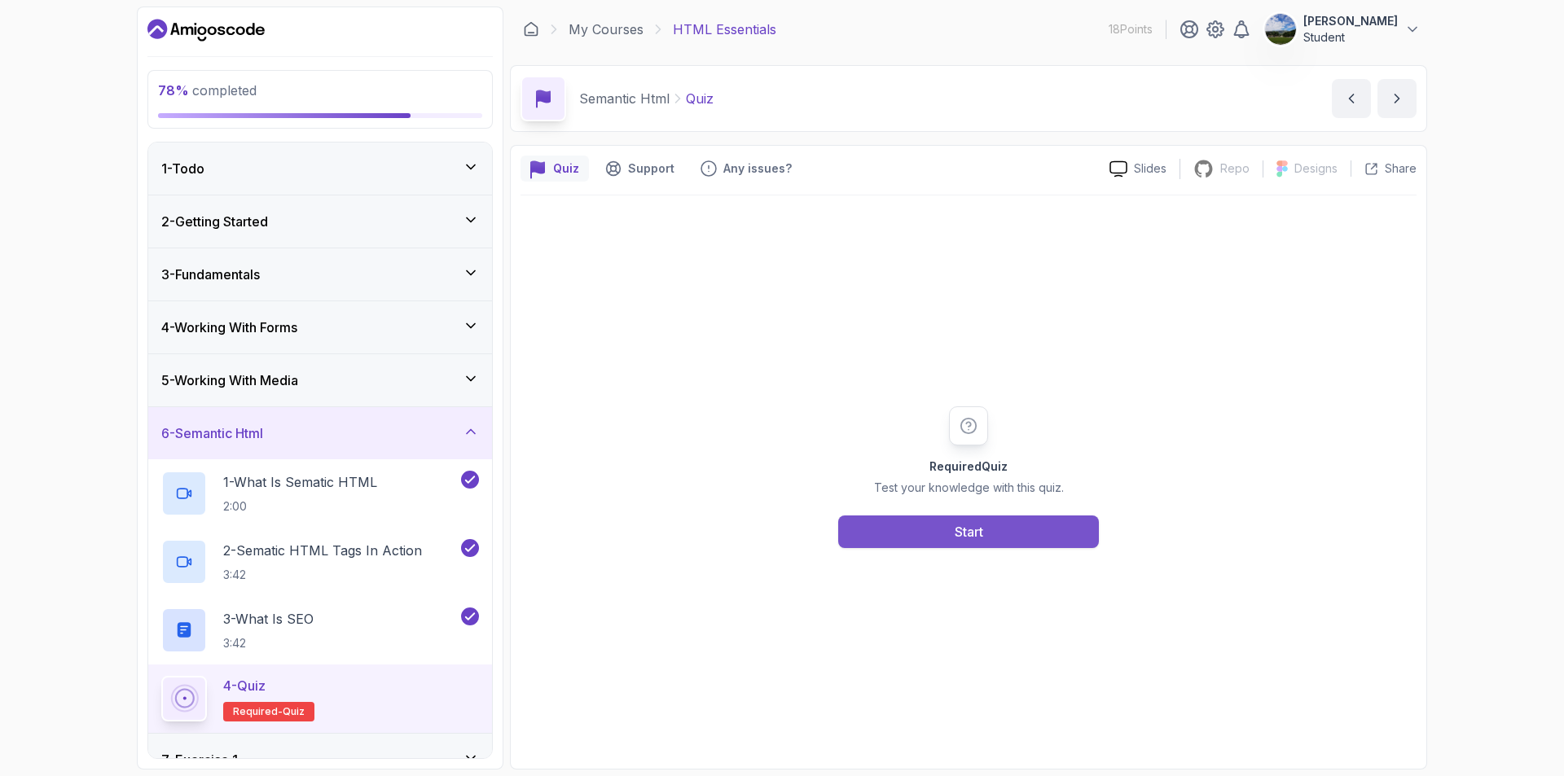
click at [919, 534] on button "Start" at bounding box center [968, 532] width 261 height 33
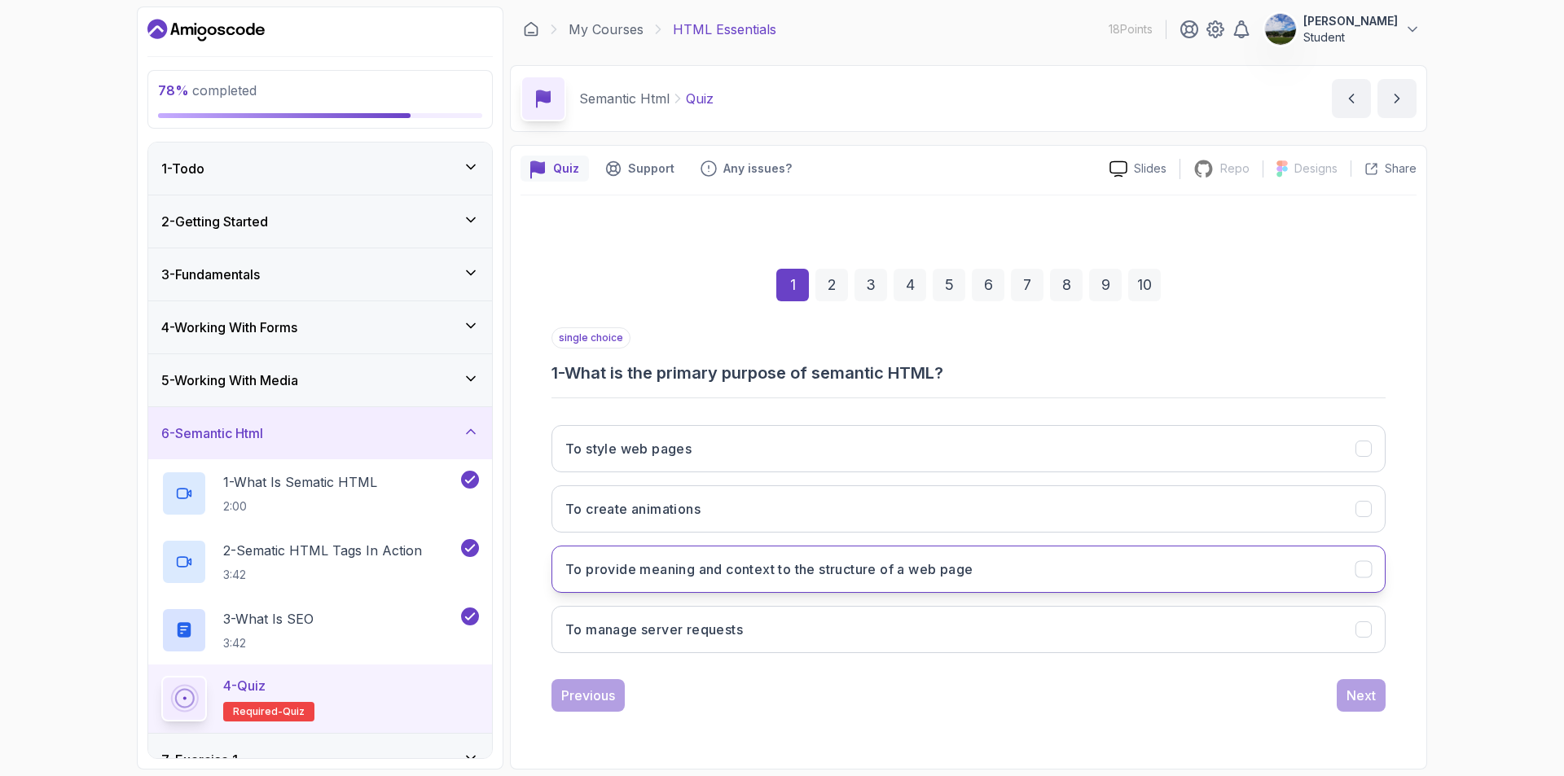
click at [1018, 578] on button "To provide meaning and context to the structure of a web page" at bounding box center [969, 569] width 834 height 47
drag, startPoint x: 1382, startPoint y: 697, endPoint x: 1370, endPoint y: 696, distance: 11.4
click at [1382, 697] on button "Next" at bounding box center [1361, 696] width 49 height 33
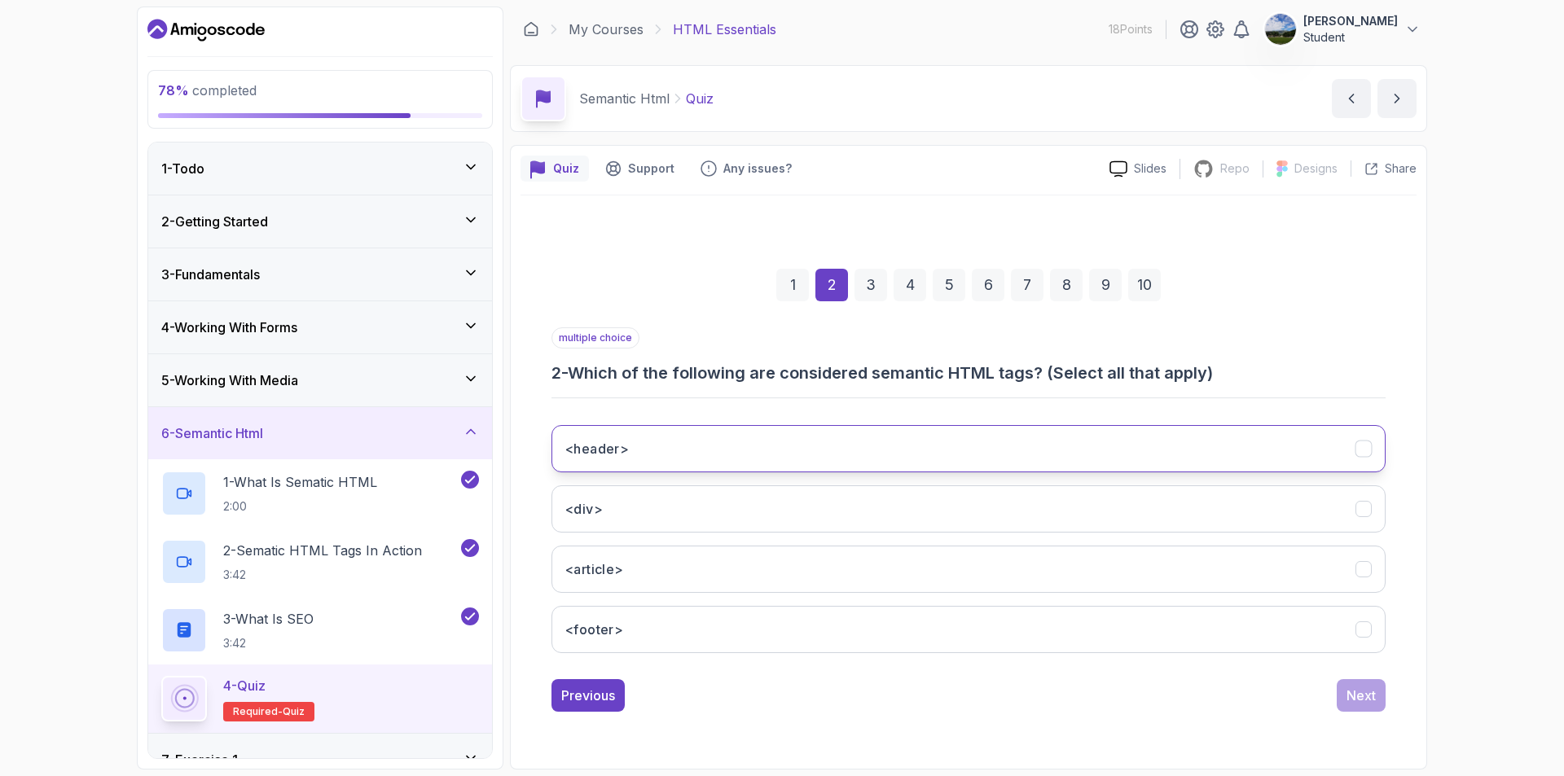
click at [849, 463] on button "<header>" at bounding box center [969, 448] width 834 height 47
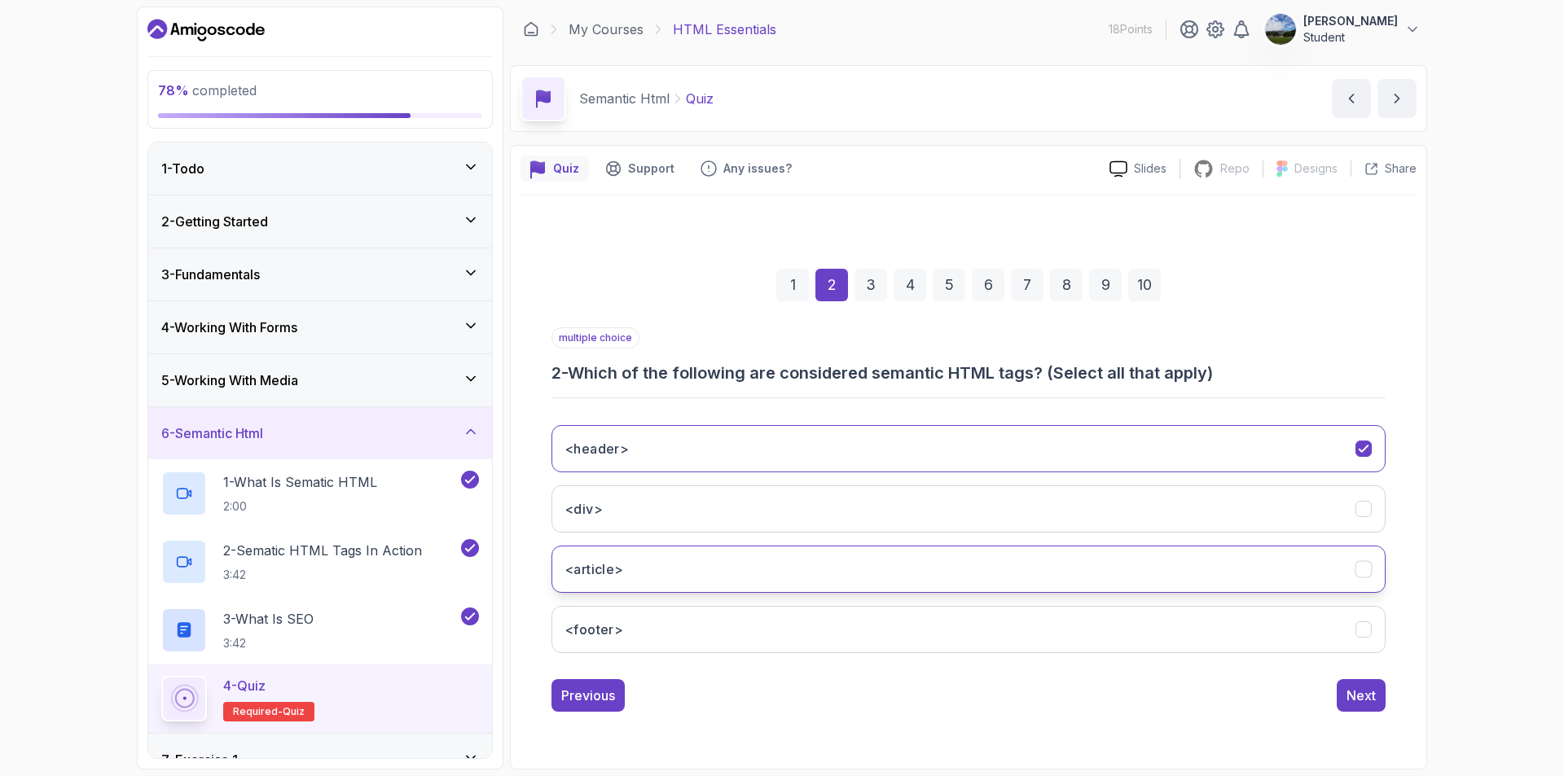
click at [735, 580] on button "<article>" at bounding box center [969, 569] width 834 height 47
click at [759, 622] on button "<footer>" at bounding box center [969, 629] width 834 height 47
click at [1342, 705] on button "Next" at bounding box center [1361, 696] width 49 height 33
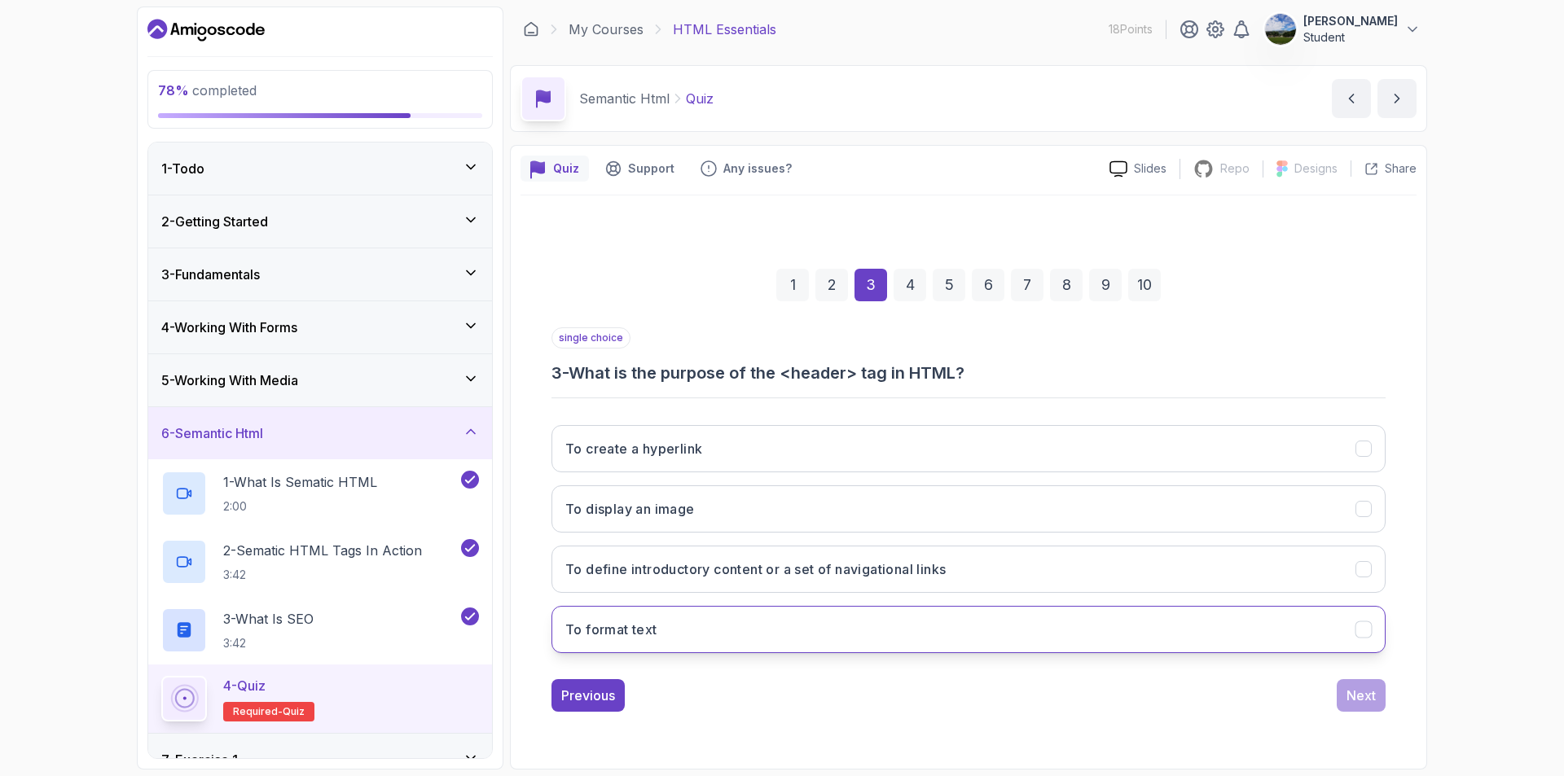
click at [652, 627] on h3 "To format text" at bounding box center [611, 630] width 92 height 20
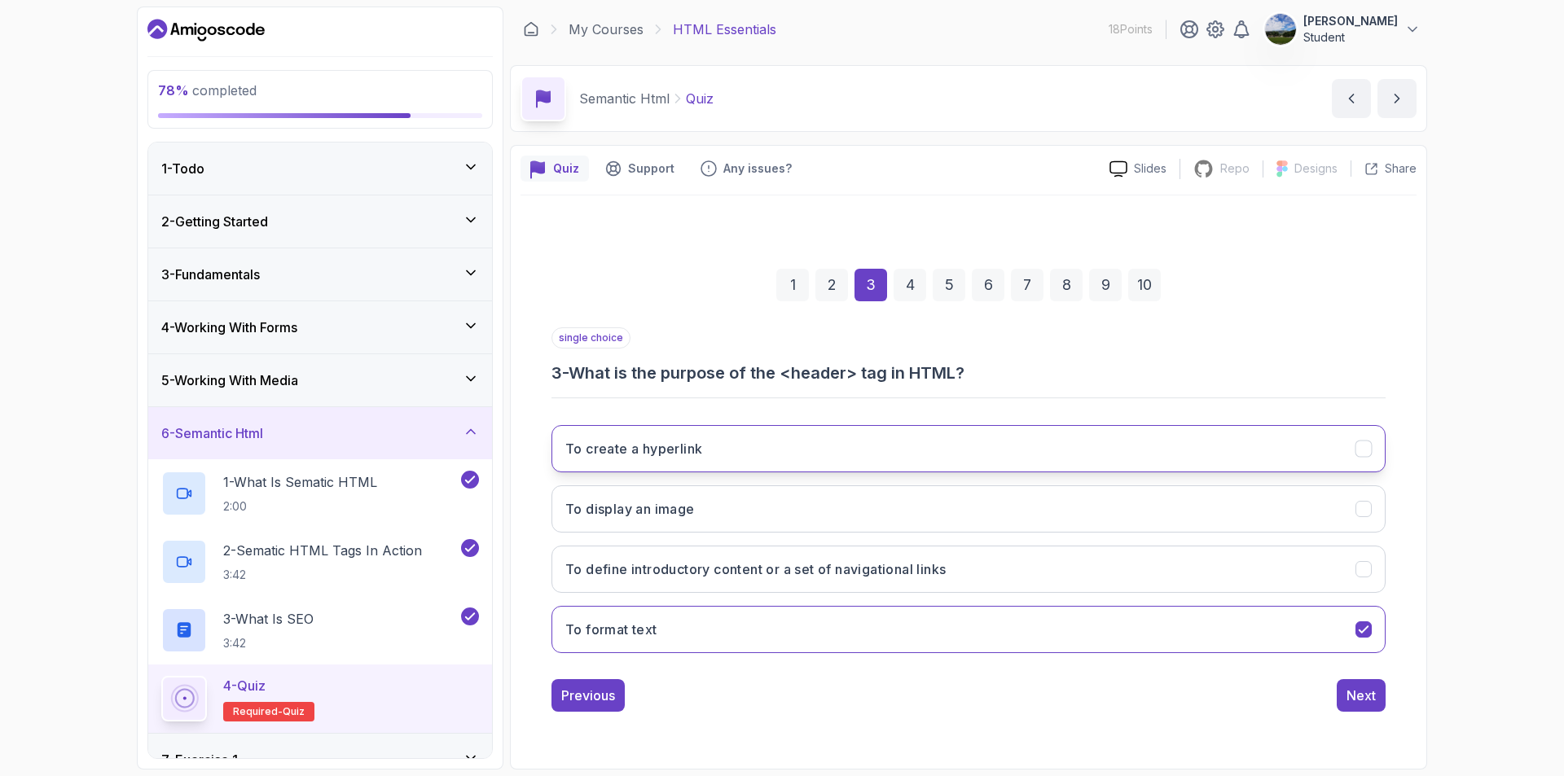
click at [748, 440] on button "To create a hyperlink" at bounding box center [969, 448] width 834 height 47
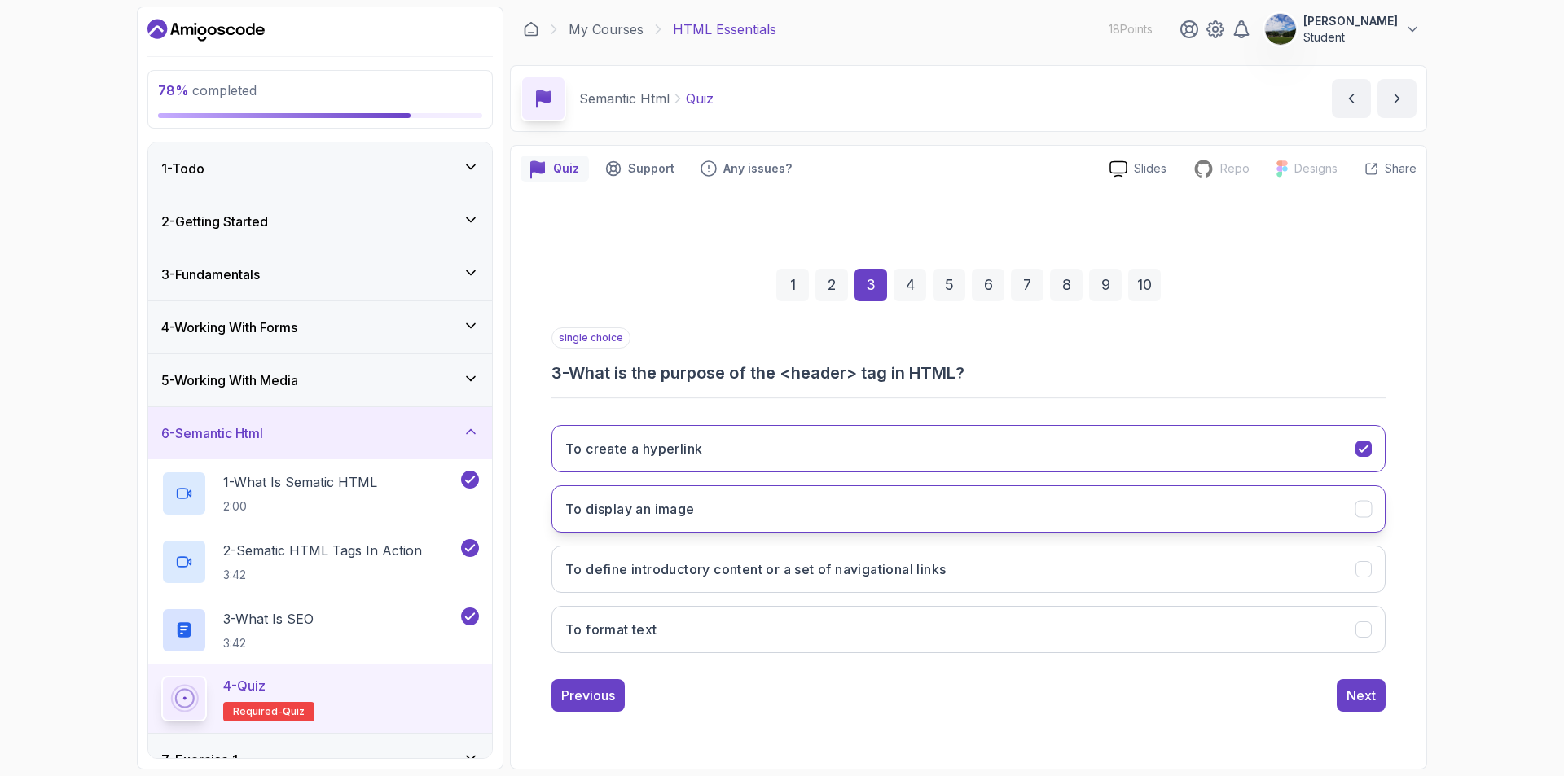
click at [682, 499] on button "To display an image" at bounding box center [969, 509] width 834 height 47
click at [875, 547] on button "To define introductory content or a set of navigational links" at bounding box center [969, 569] width 834 height 47
click at [1375, 694] on div "Next" at bounding box center [1361, 696] width 29 height 20
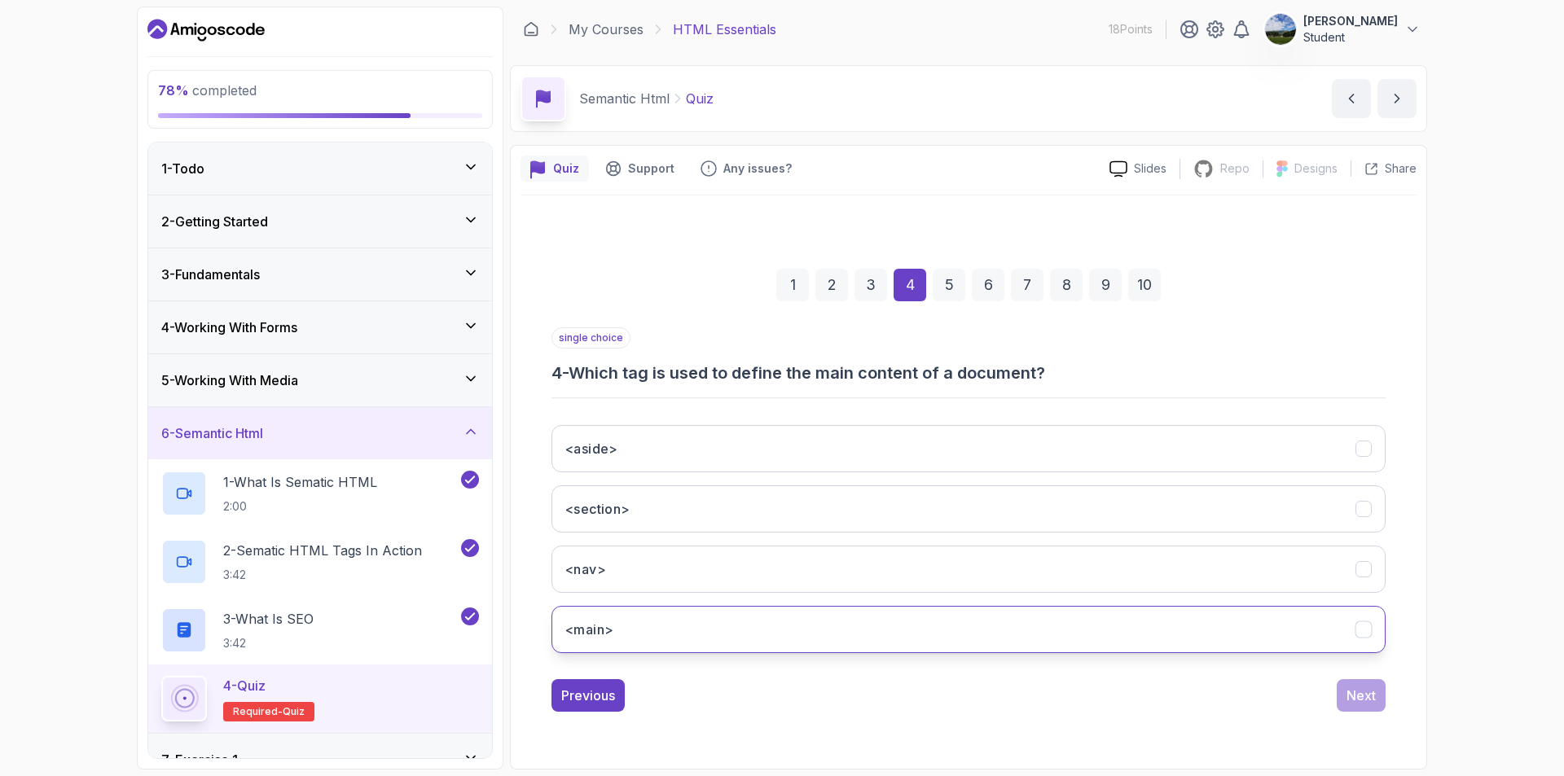
drag, startPoint x: 1135, startPoint y: 624, endPoint x: 1197, endPoint y: 642, distance: 64.5
click at [1135, 625] on button "<main>" at bounding box center [969, 629] width 834 height 47
click at [1361, 693] on div "Next" at bounding box center [1361, 696] width 29 height 20
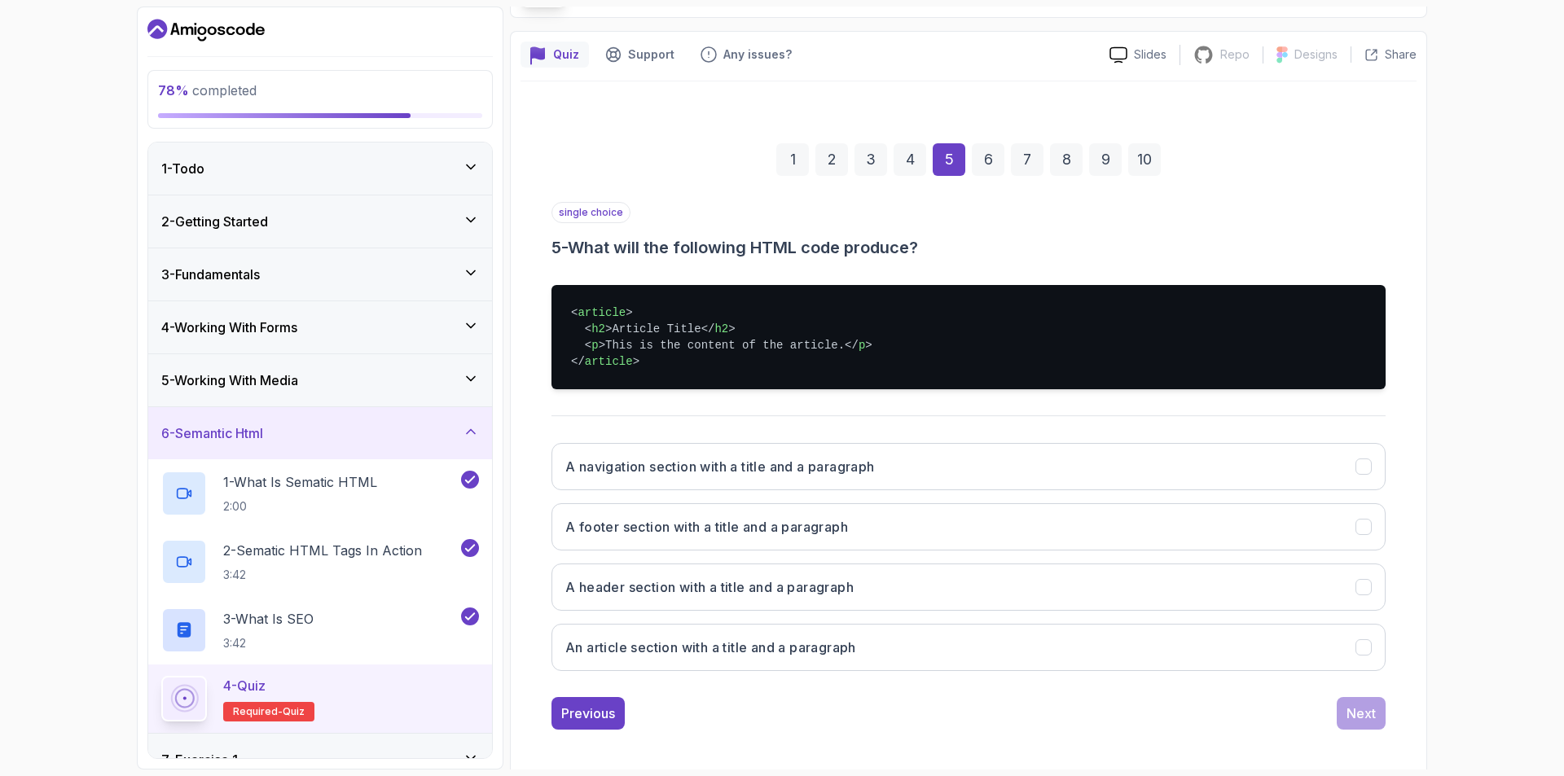
scroll to position [121, 0]
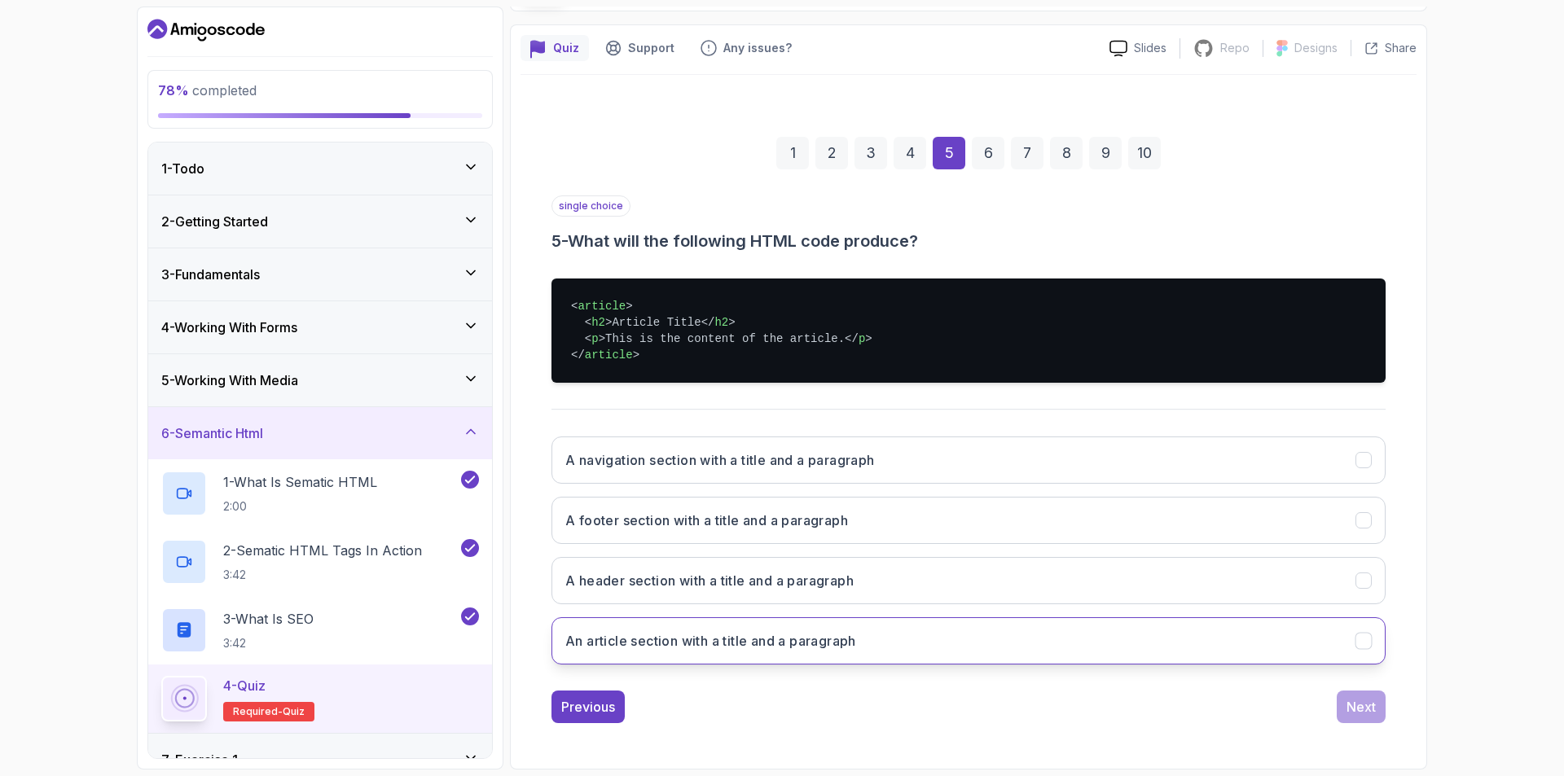
click at [816, 649] on h3 "An article section with a title and a paragraph" at bounding box center [710, 641] width 291 height 20
click at [1356, 718] on button "Next" at bounding box center [1361, 707] width 49 height 33
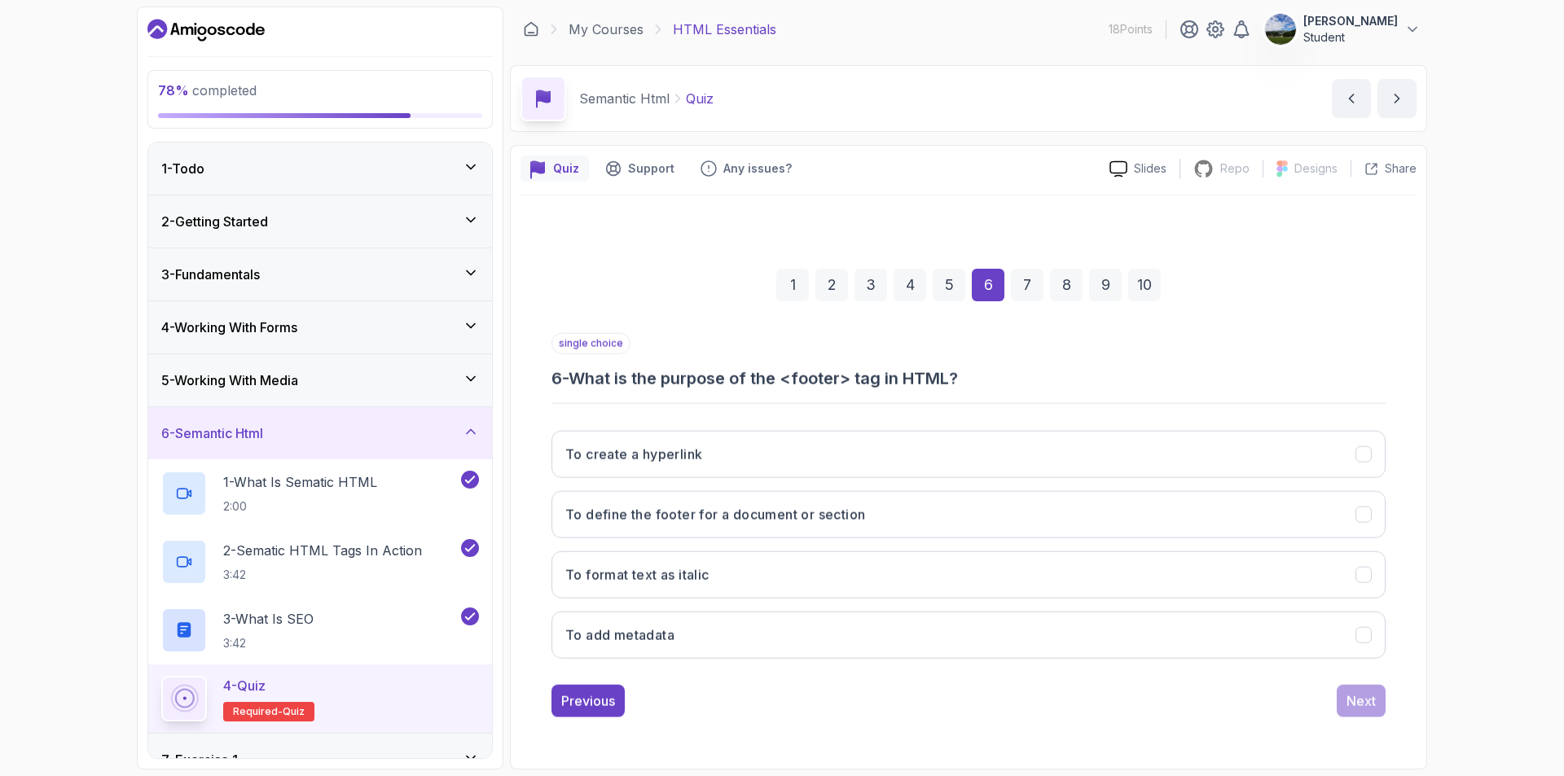
scroll to position [0, 0]
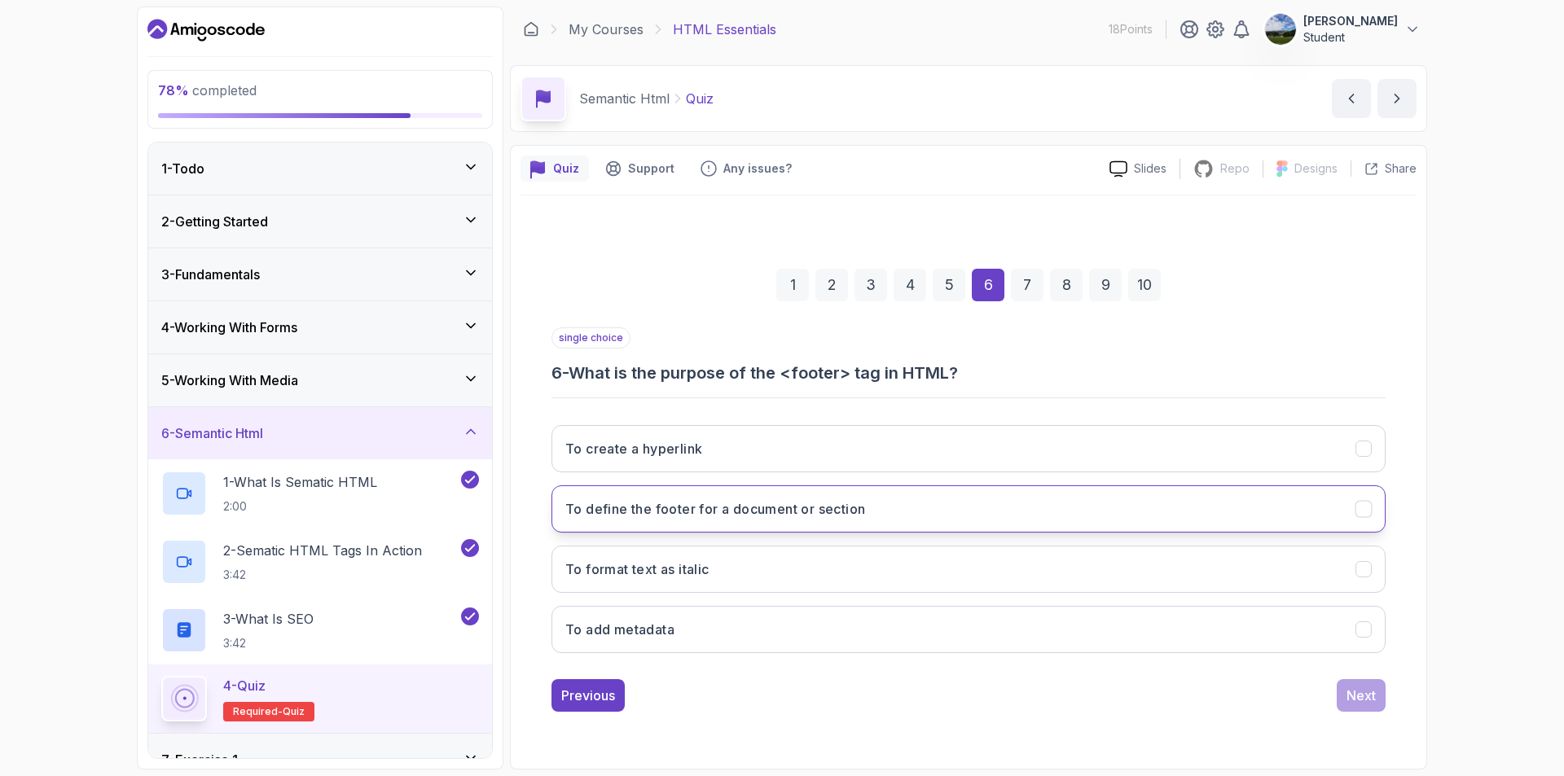
click at [1071, 510] on button "To define the footer for a document or section" at bounding box center [969, 509] width 834 height 47
click at [1343, 680] on button "Next" at bounding box center [1361, 696] width 49 height 33
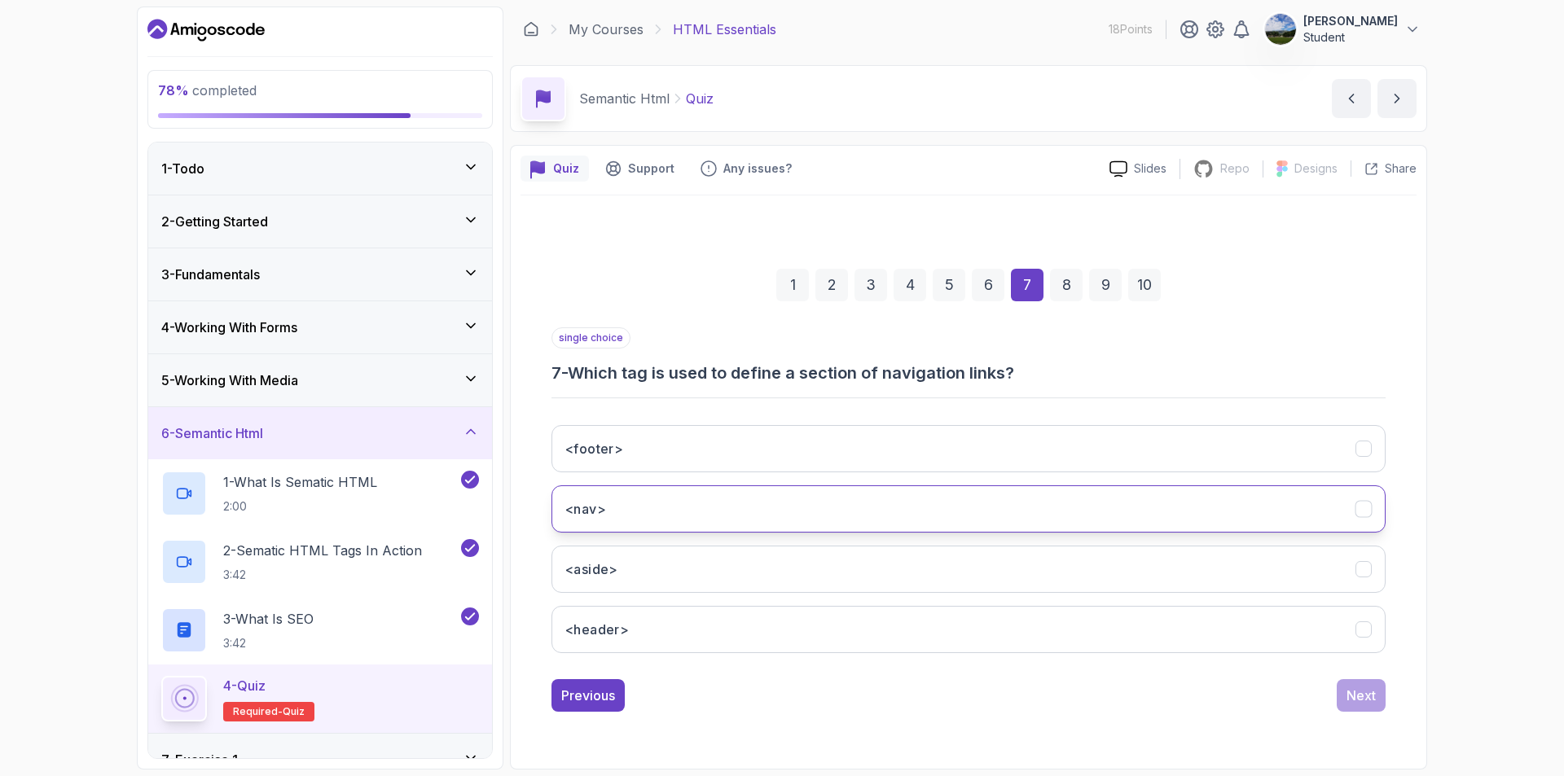
click at [1348, 518] on button "<nav>" at bounding box center [969, 509] width 834 height 47
click at [1361, 690] on div "Next" at bounding box center [1361, 696] width 29 height 20
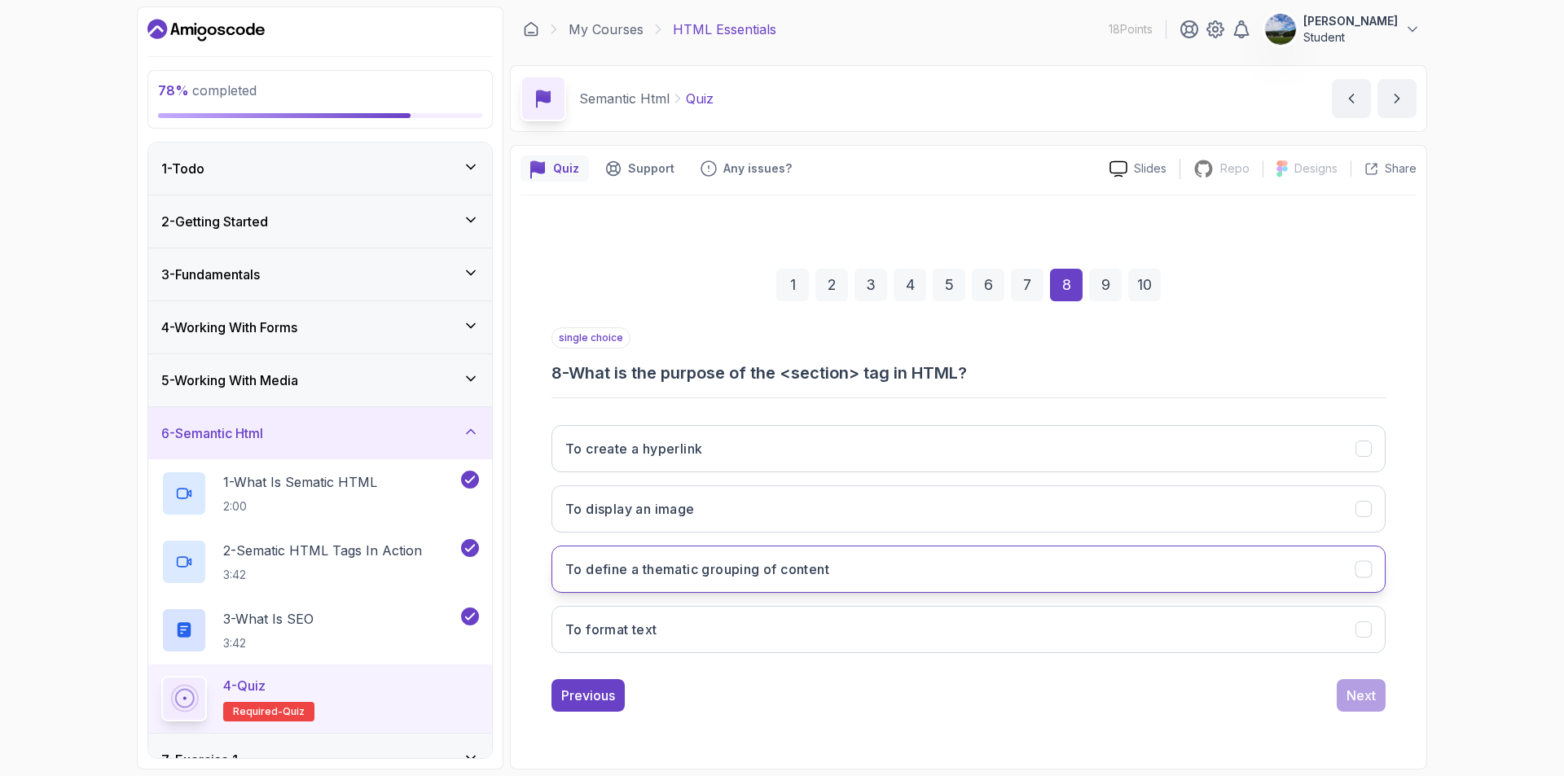
click at [737, 578] on h3 "To define a thematic grouping of content" at bounding box center [697, 570] width 264 height 20
click at [1372, 704] on div "Next" at bounding box center [1361, 696] width 29 height 20
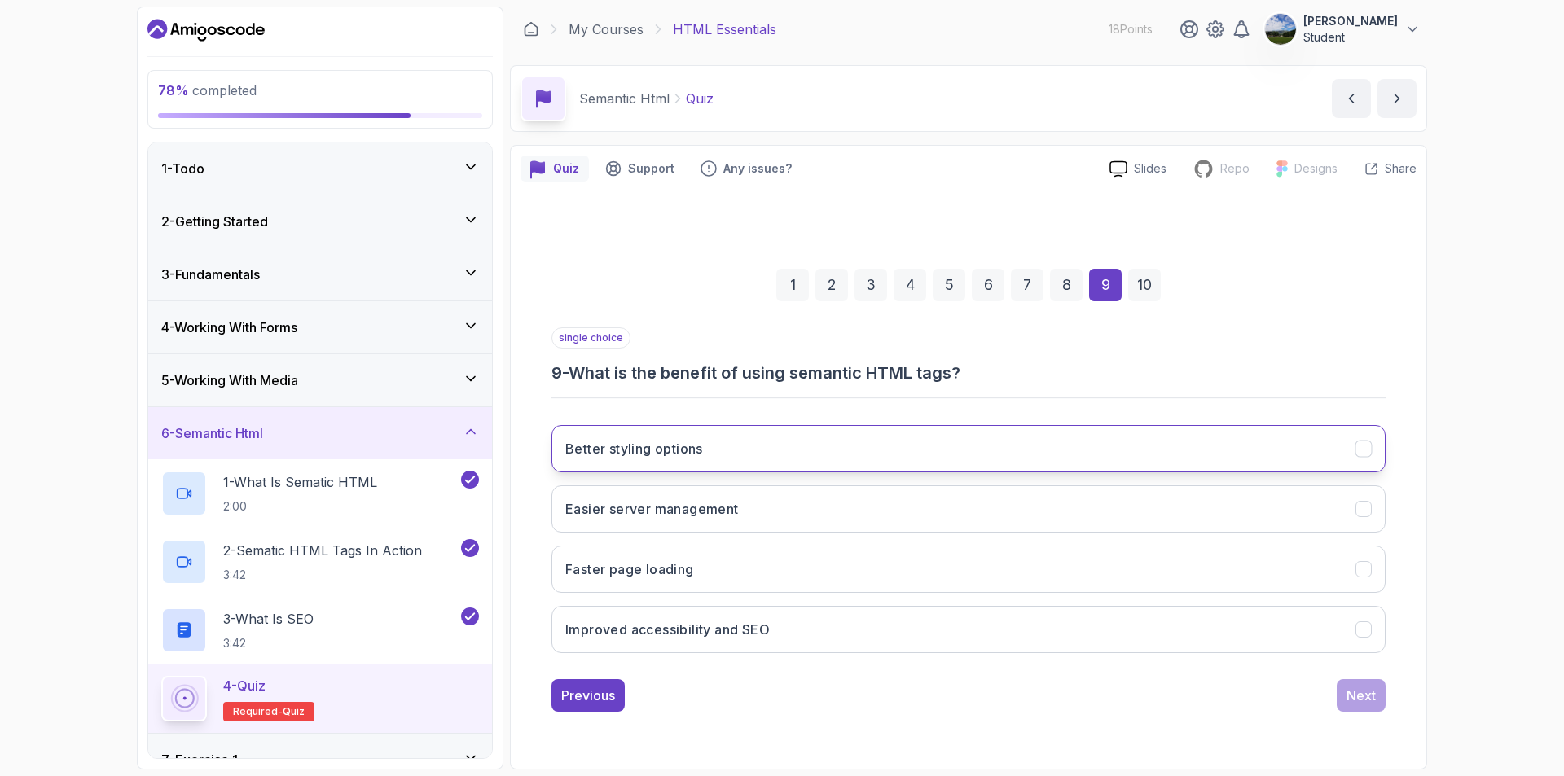
click at [651, 453] on h3 "Better styling options" at bounding box center [634, 449] width 138 height 20
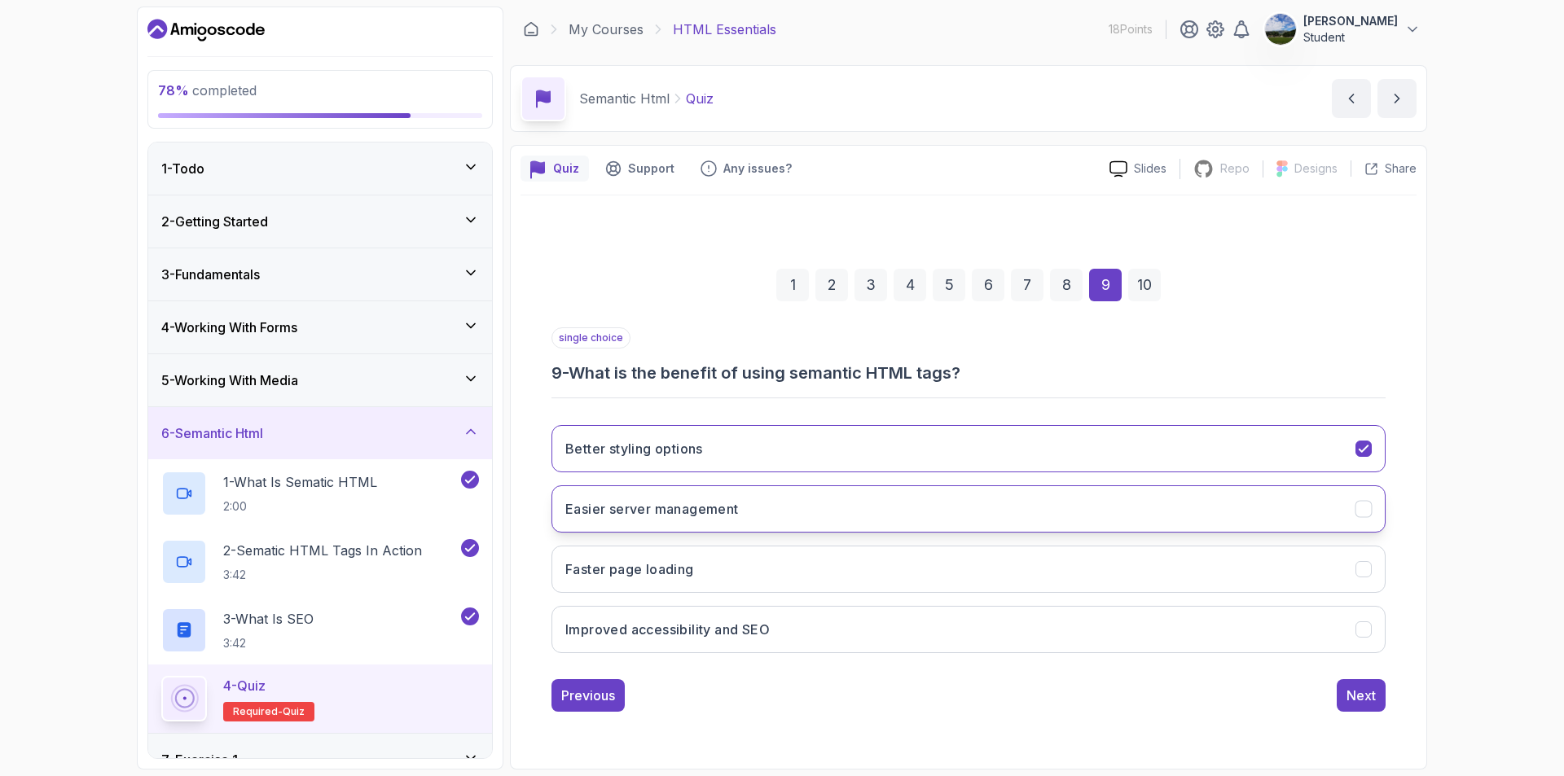
click at [658, 508] on h3 "Easier server management" at bounding box center [652, 509] width 174 height 20
click at [767, 574] on button "Faster page loading" at bounding box center [969, 569] width 834 height 47
click at [779, 526] on button "Easier server management" at bounding box center [969, 509] width 834 height 47
click at [1362, 705] on div "Next" at bounding box center [1361, 696] width 29 height 20
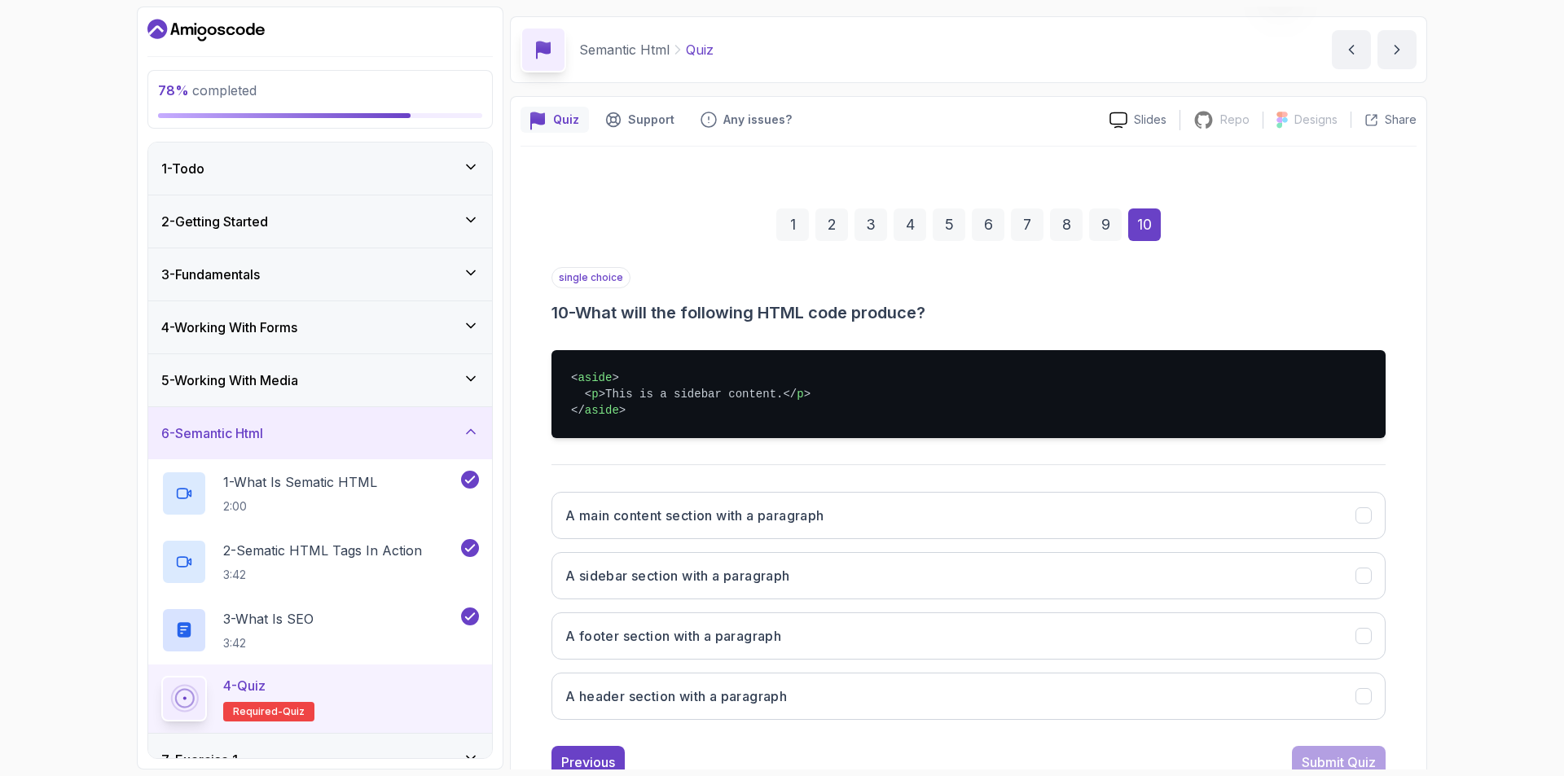
scroll to position [104, 0]
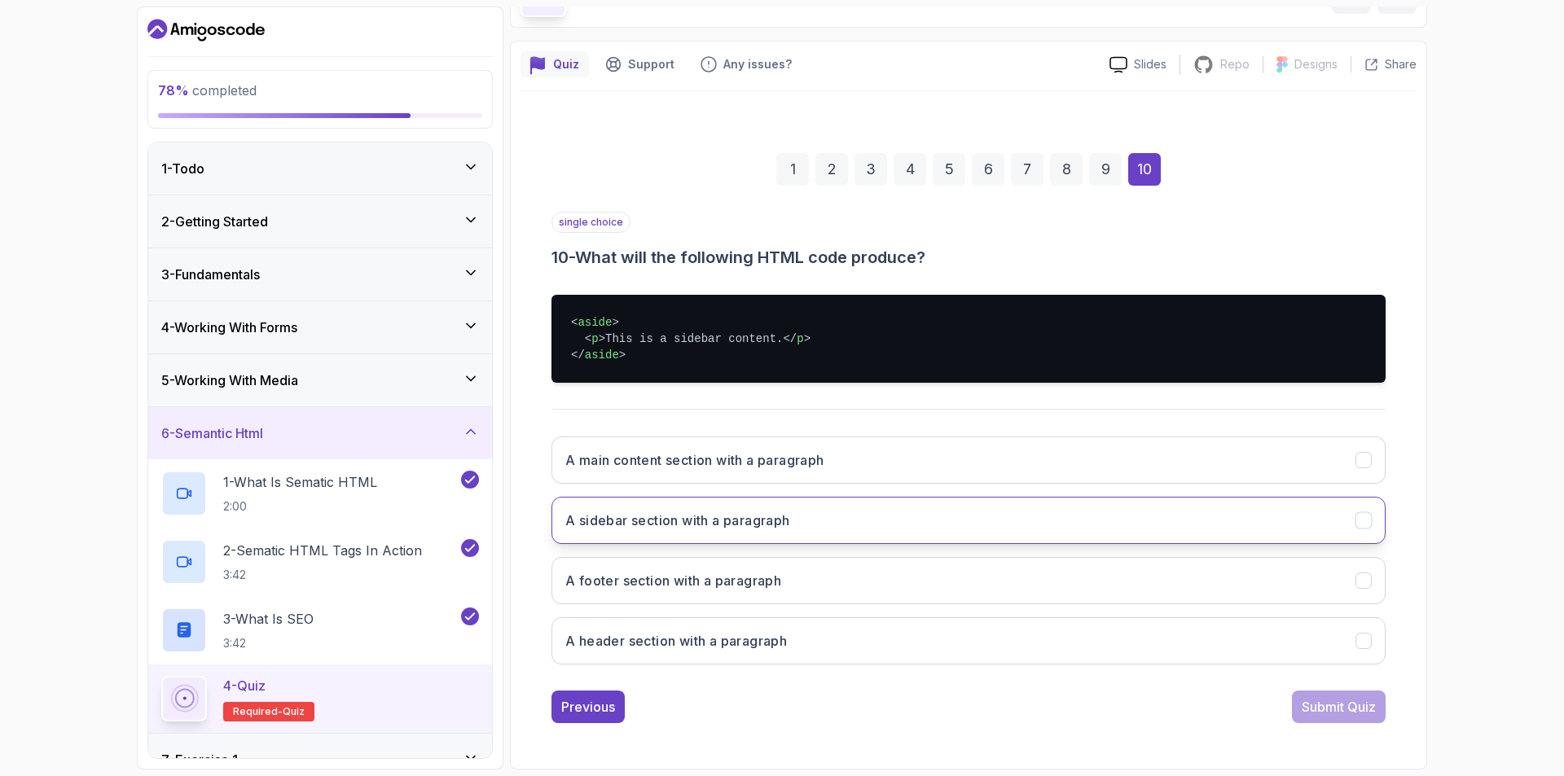
click at [667, 531] on button "A sidebar section with a paragraph" at bounding box center [969, 520] width 834 height 47
click at [1361, 706] on div "Submit Quiz" at bounding box center [1339, 707] width 74 height 20
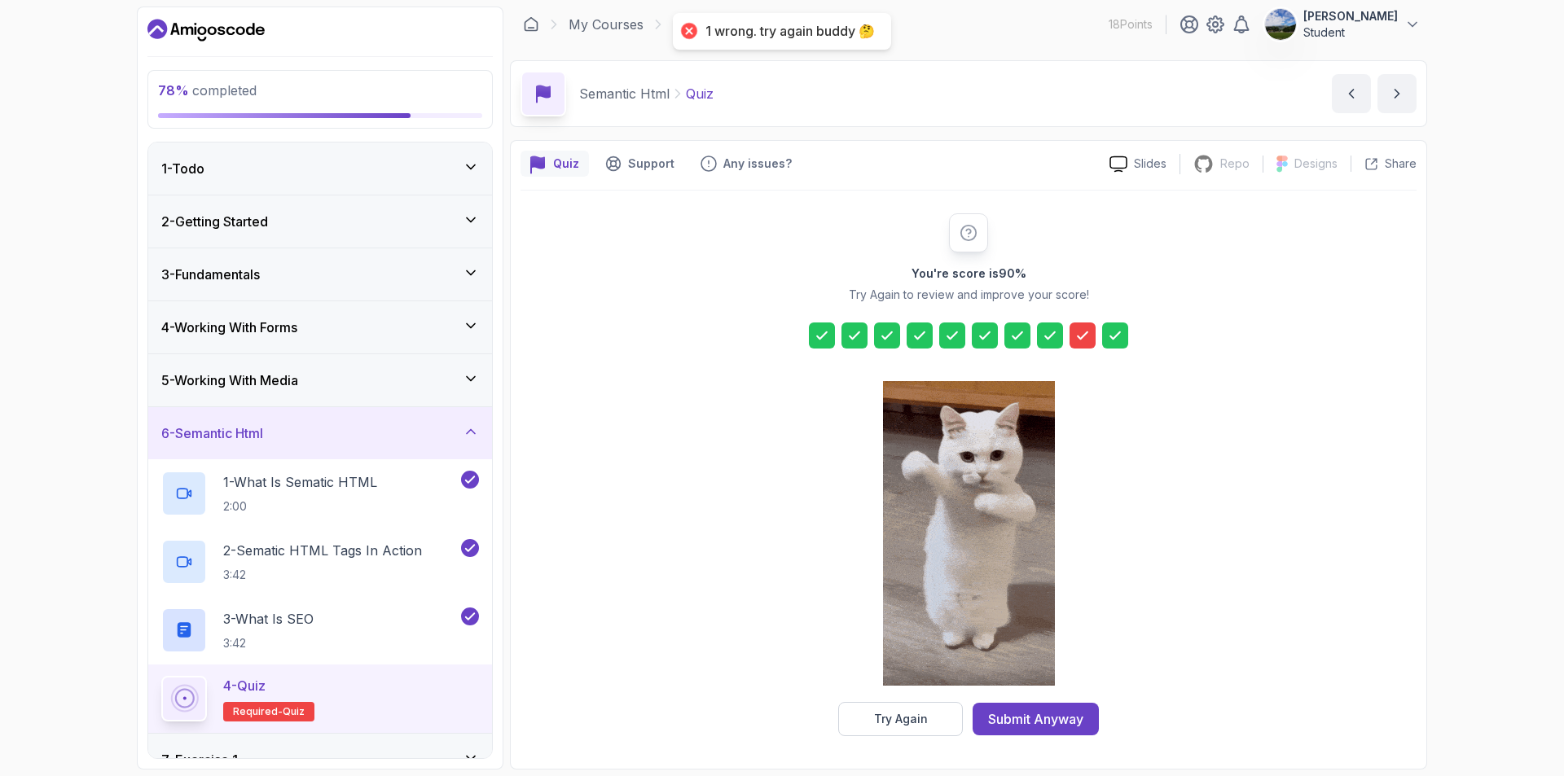
click at [1080, 331] on icon at bounding box center [1083, 336] width 16 height 16
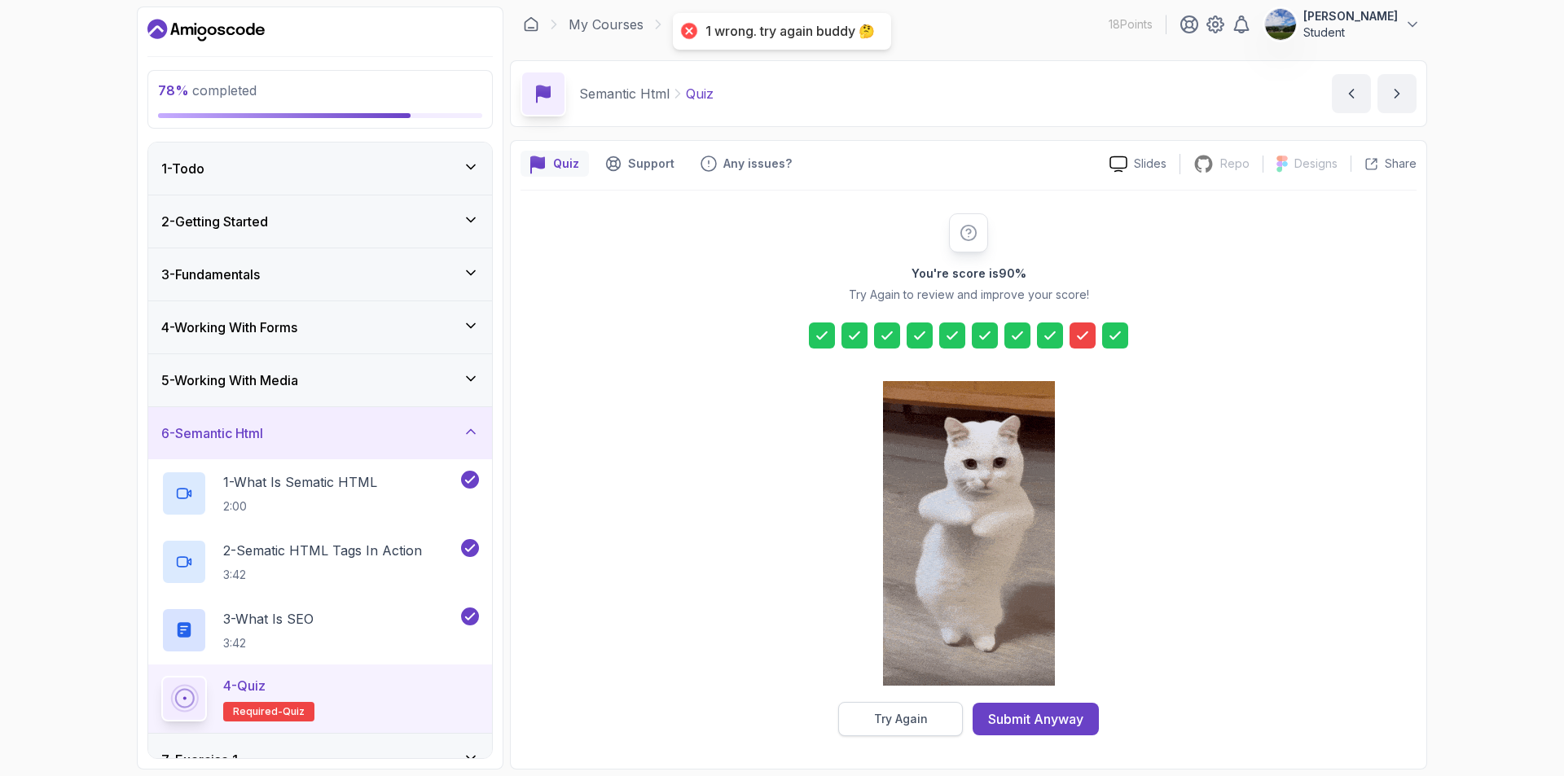
click at [886, 714] on div "Try Again" at bounding box center [901, 719] width 54 height 16
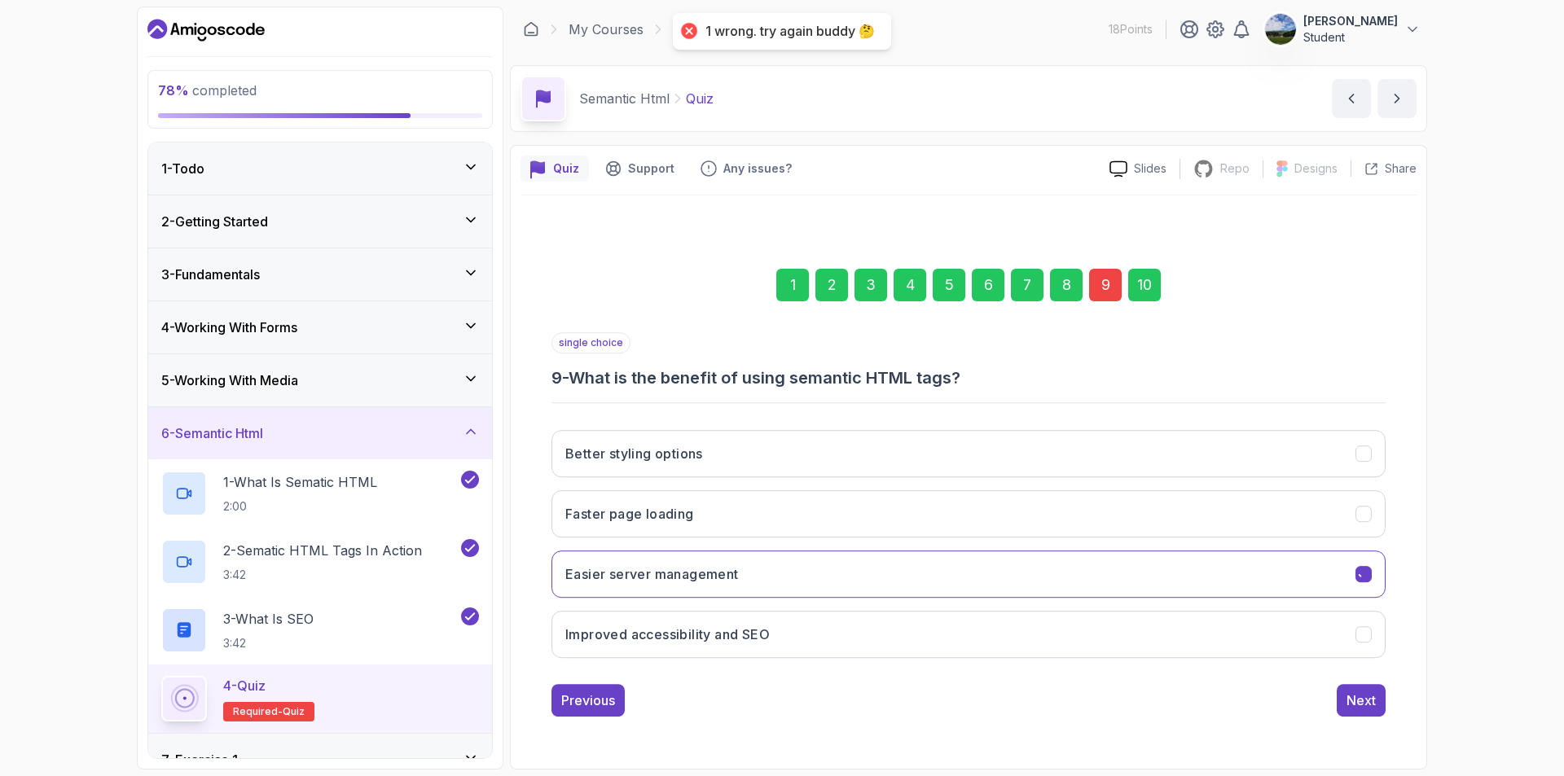
scroll to position [0, 0]
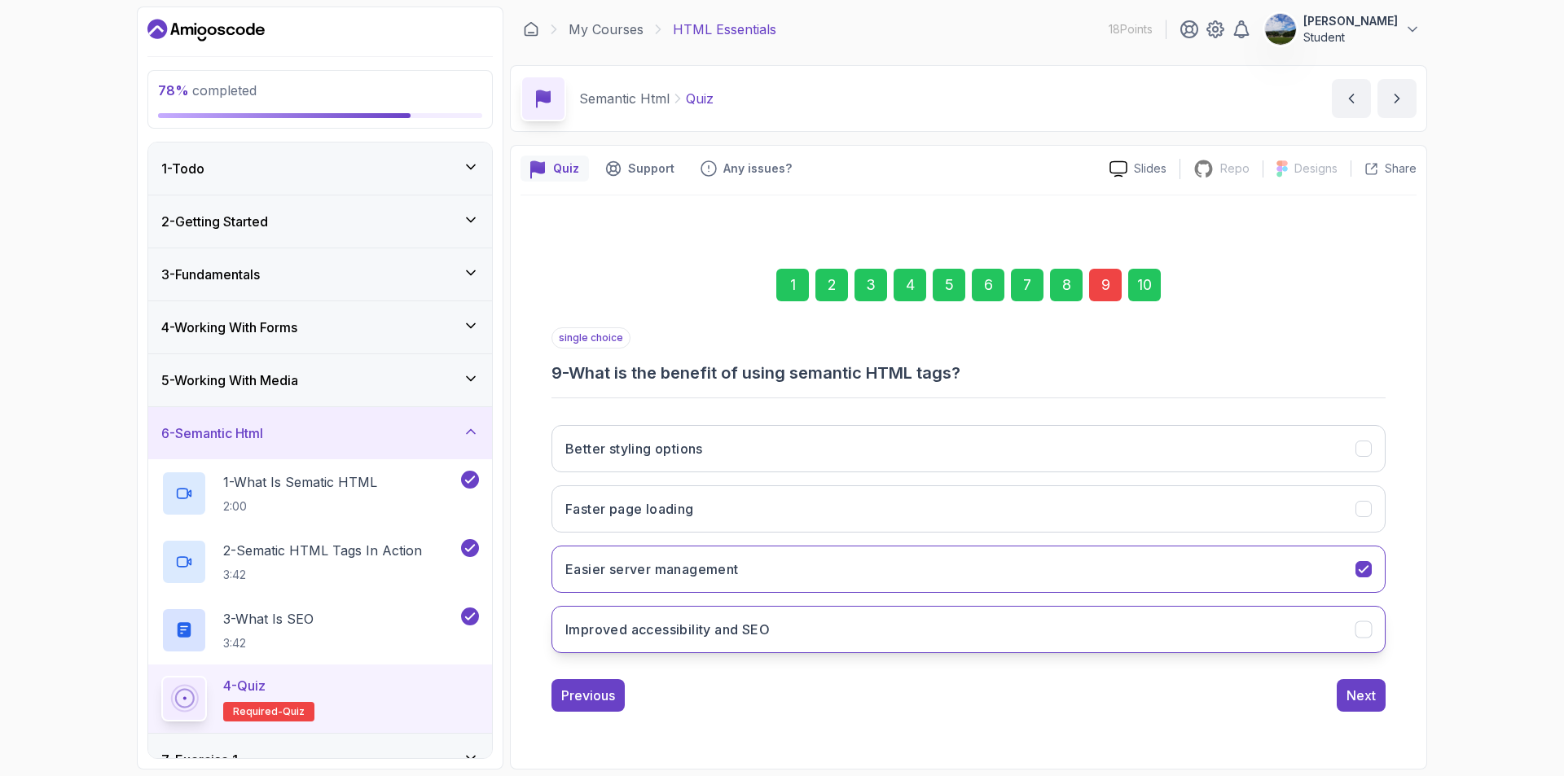
click at [1204, 646] on button "Improved accessibility and SEO" at bounding box center [969, 629] width 834 height 47
click at [1376, 706] on button "Next" at bounding box center [1361, 696] width 49 height 33
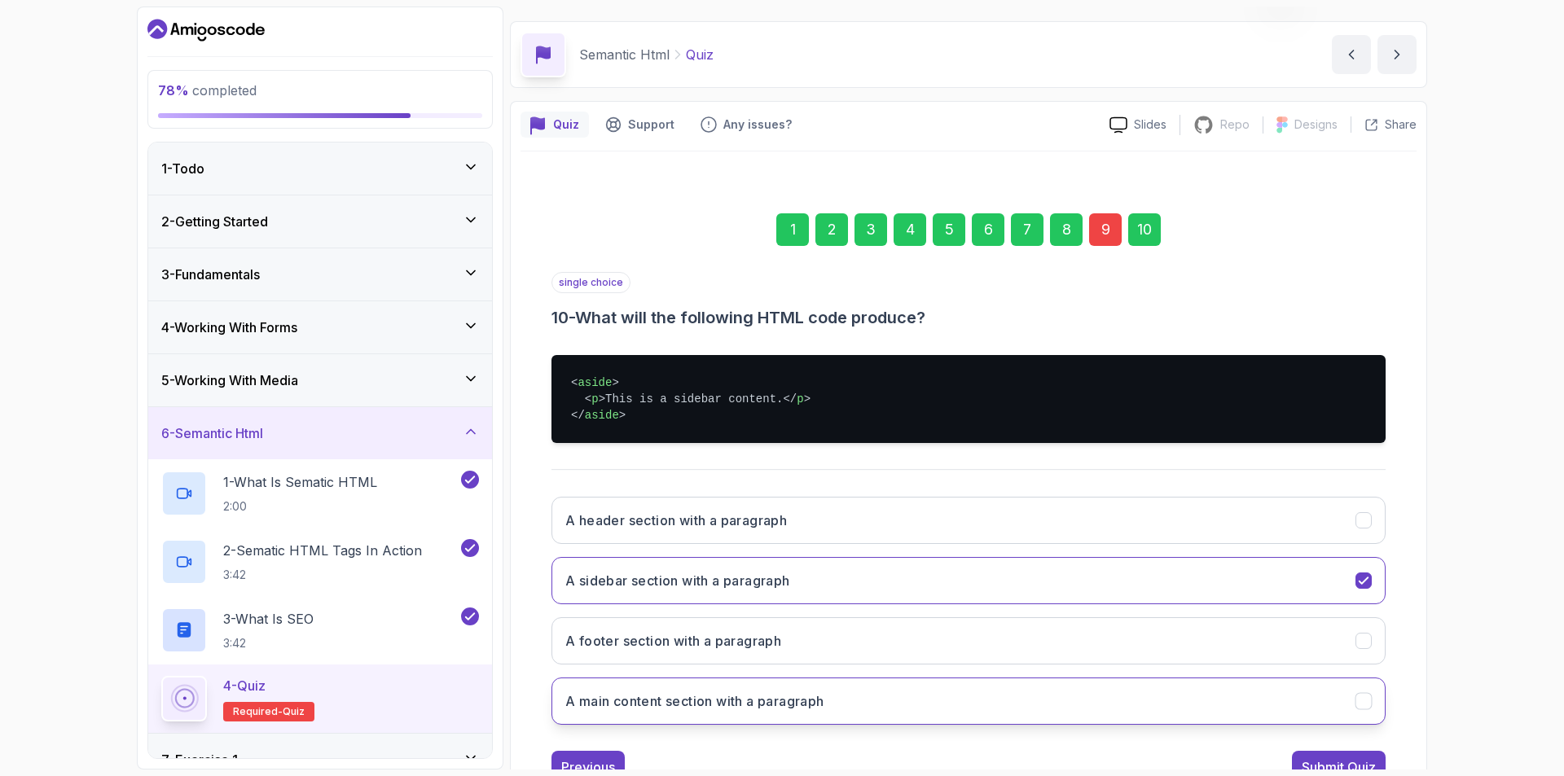
scroll to position [104, 0]
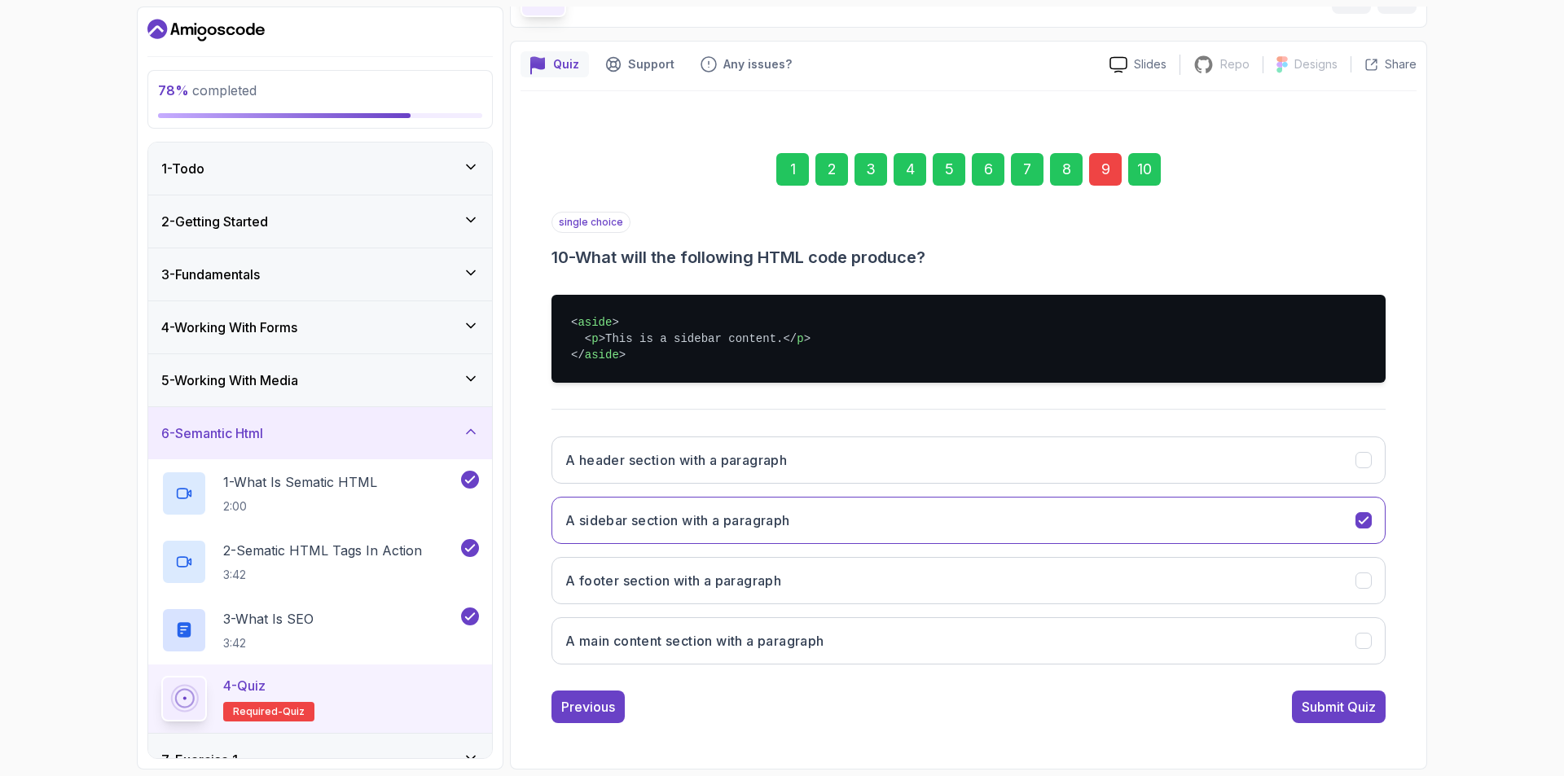
click at [1322, 725] on div "1 2 3 4 5 6 7 8 9 10 single choice 10 - What will the following HTML code produ…" at bounding box center [969, 425] width 896 height 622
click at [1315, 716] on div "Submit Quiz" at bounding box center [1339, 707] width 74 height 20
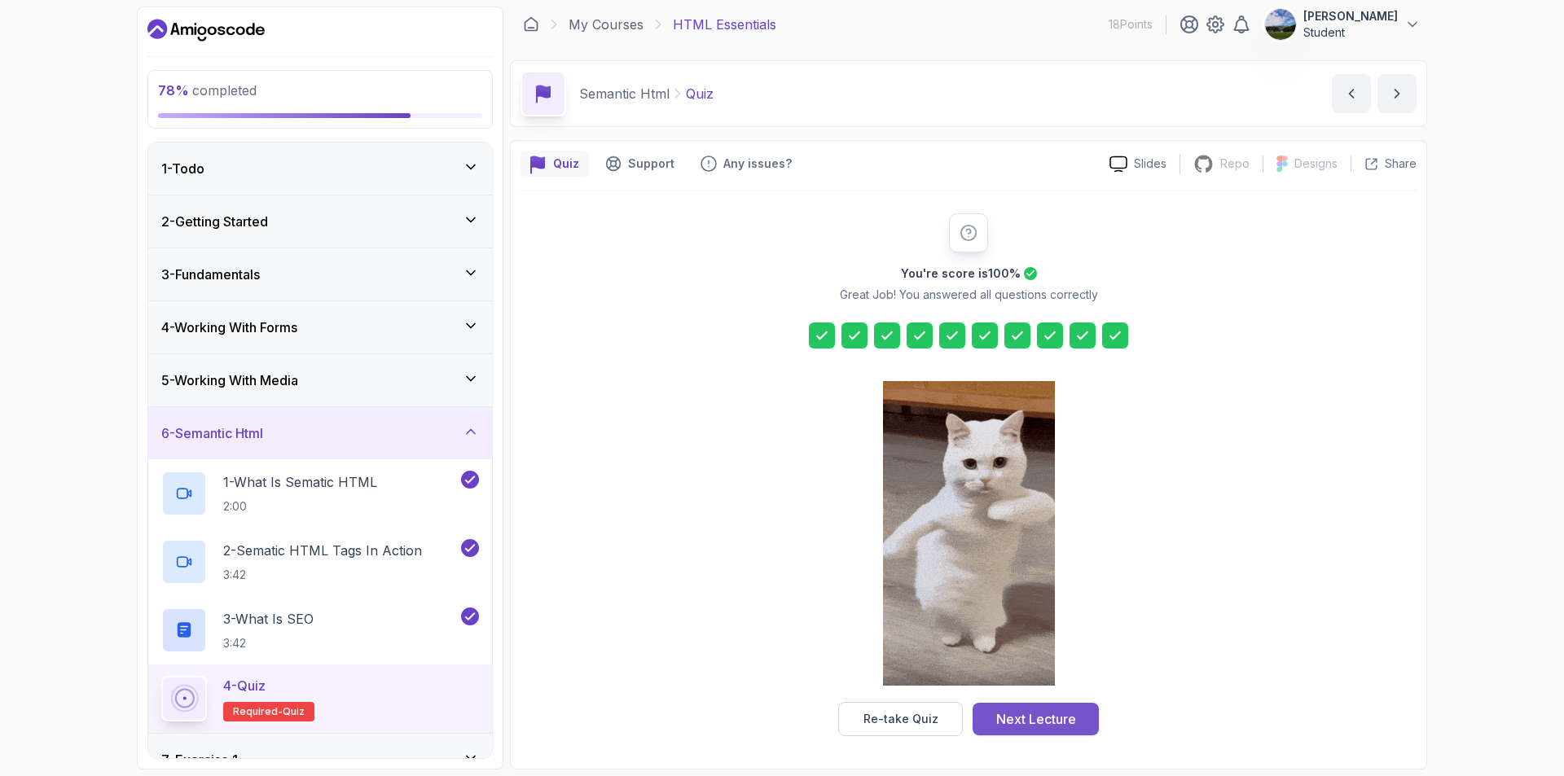
click at [1036, 713] on div "Next Lecture" at bounding box center [1036, 720] width 80 height 20
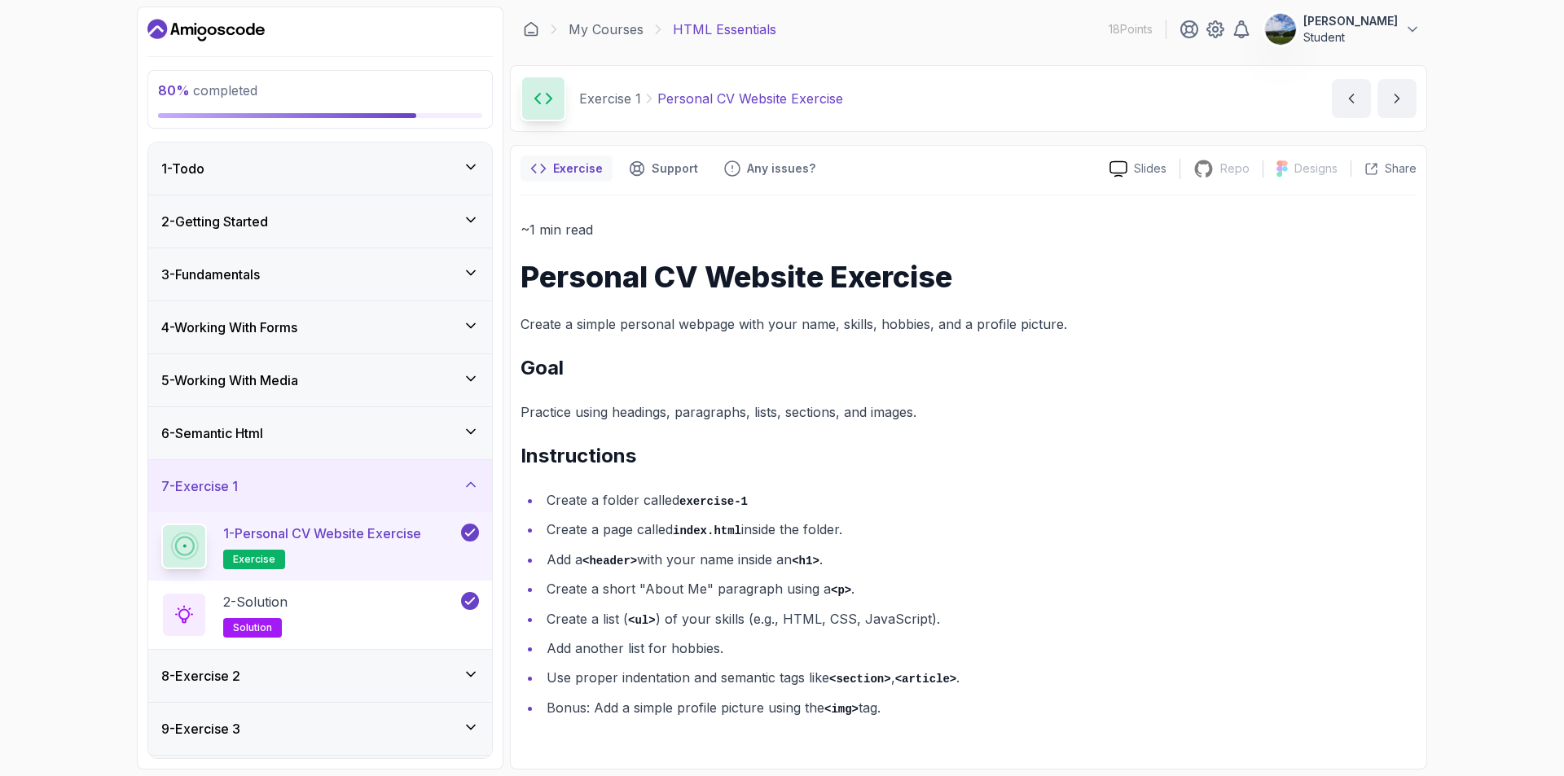
scroll to position [103, 0]
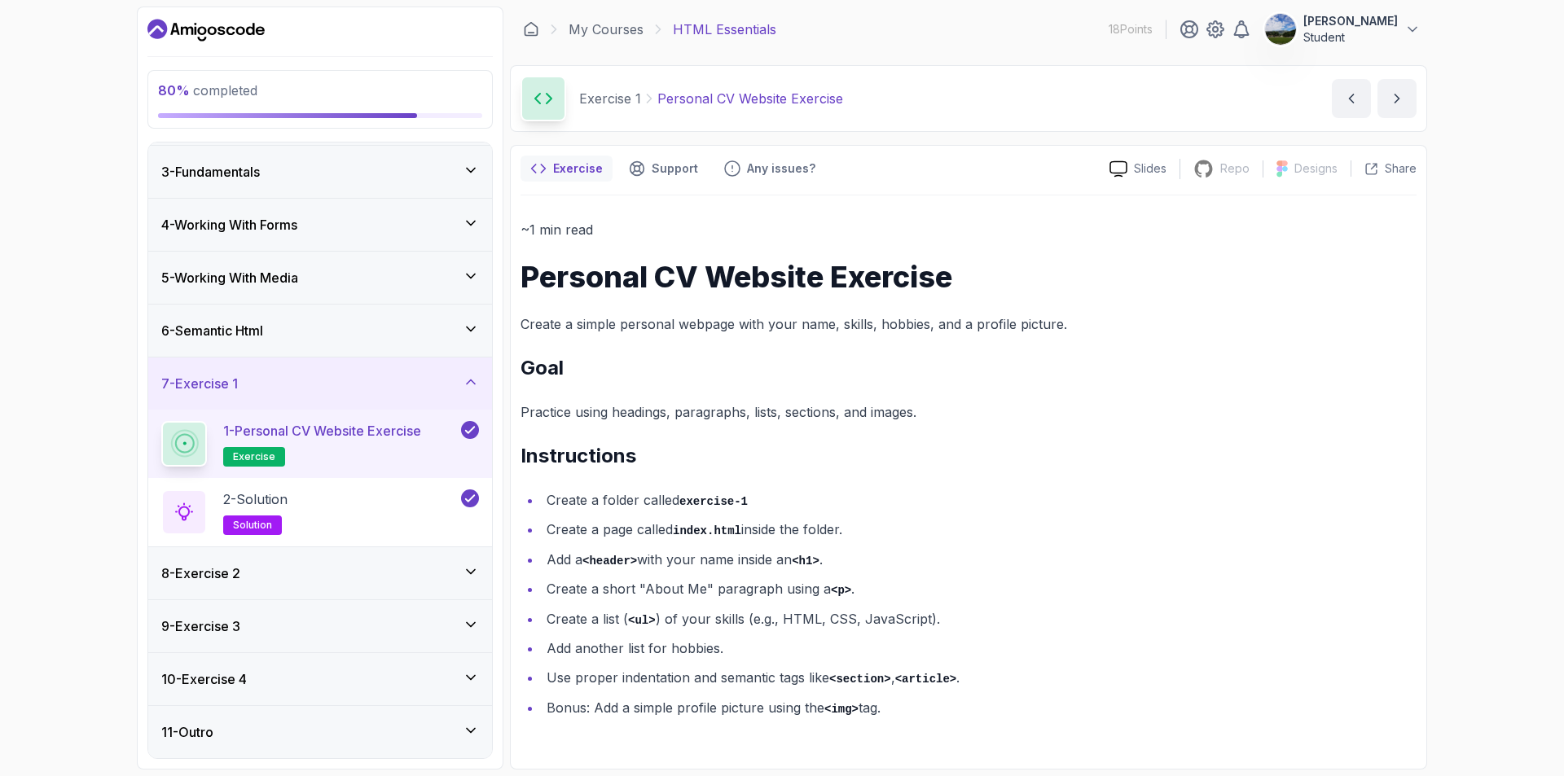
click at [327, 565] on div "8 - Exercise 2" at bounding box center [320, 574] width 318 height 20
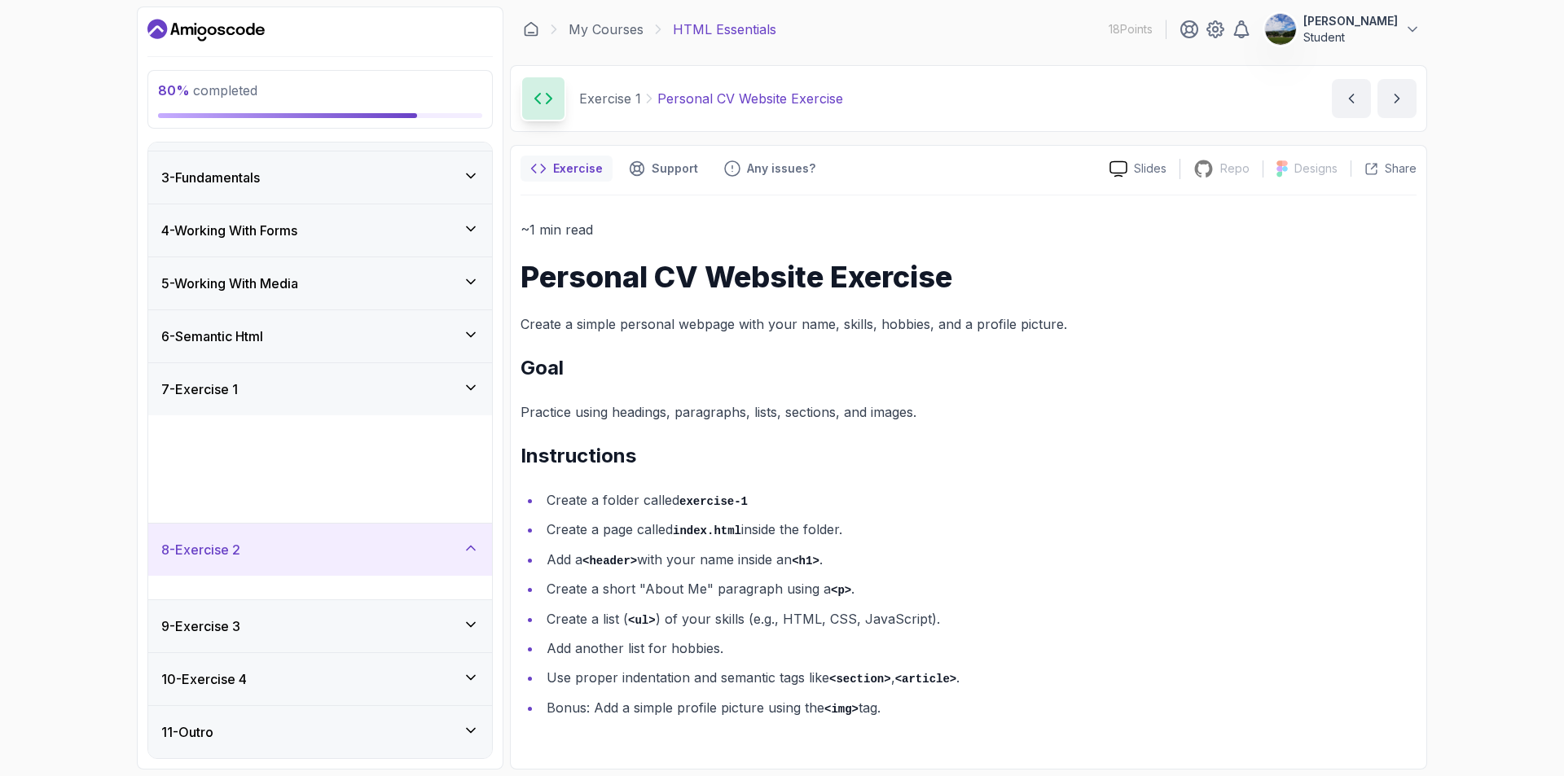
scroll to position [0, 0]
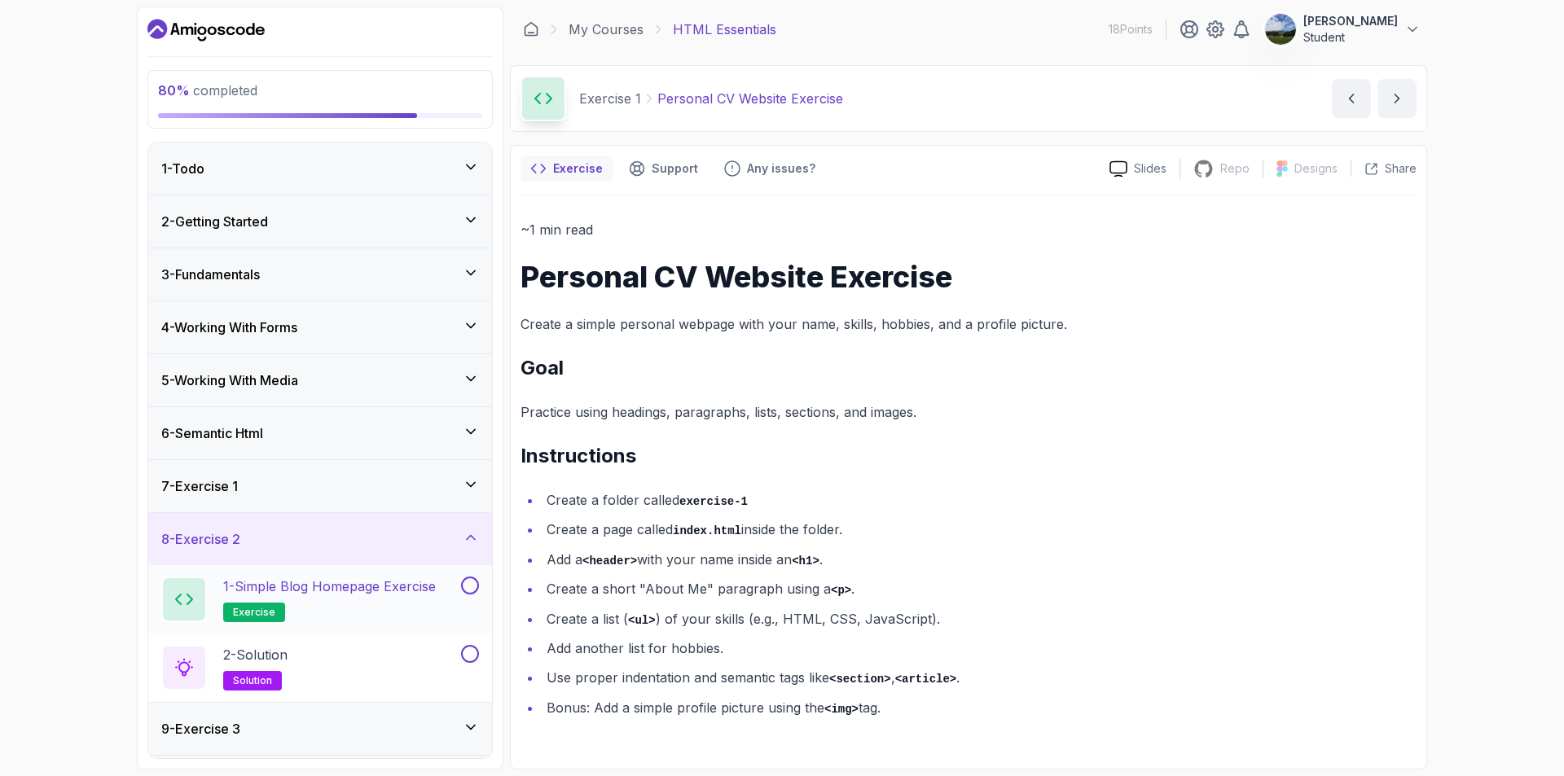
click at [465, 582] on button at bounding box center [470, 586] width 18 height 18
drag, startPoint x: 443, startPoint y: 586, endPoint x: 482, endPoint y: 586, distance: 38.3
click at [461, 586] on button "1 - Simple Blog Homepage Exercise exercise" at bounding box center [320, 600] width 318 height 46
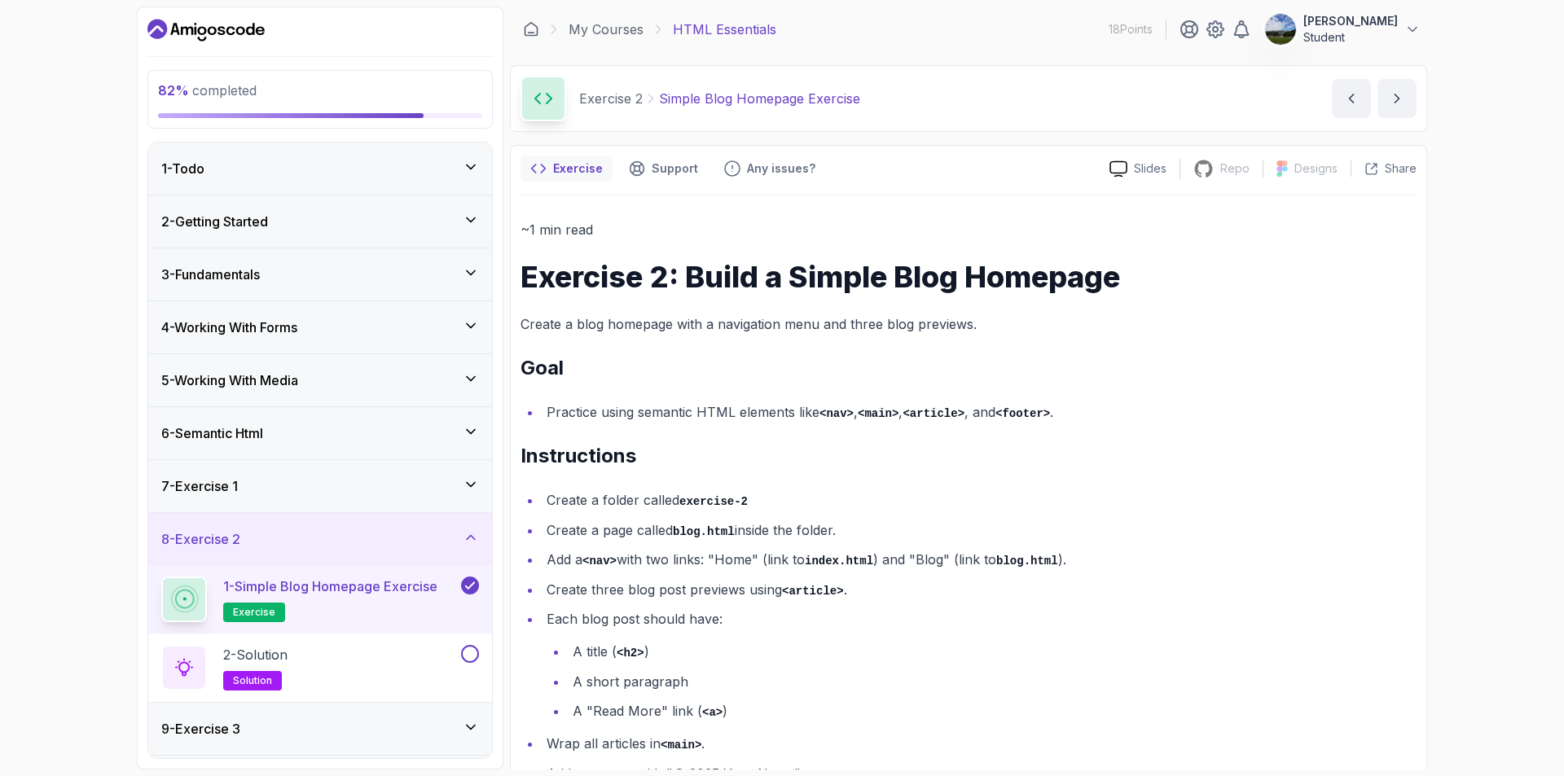
click at [381, 587] on p "1 - Simple Blog Homepage Exercise" at bounding box center [330, 587] width 214 height 20
click at [479, 581] on div "1 - Simple Blog Homepage Exercise exercise" at bounding box center [320, 599] width 344 height 68
click at [475, 586] on icon at bounding box center [470, 586] width 15 height 16
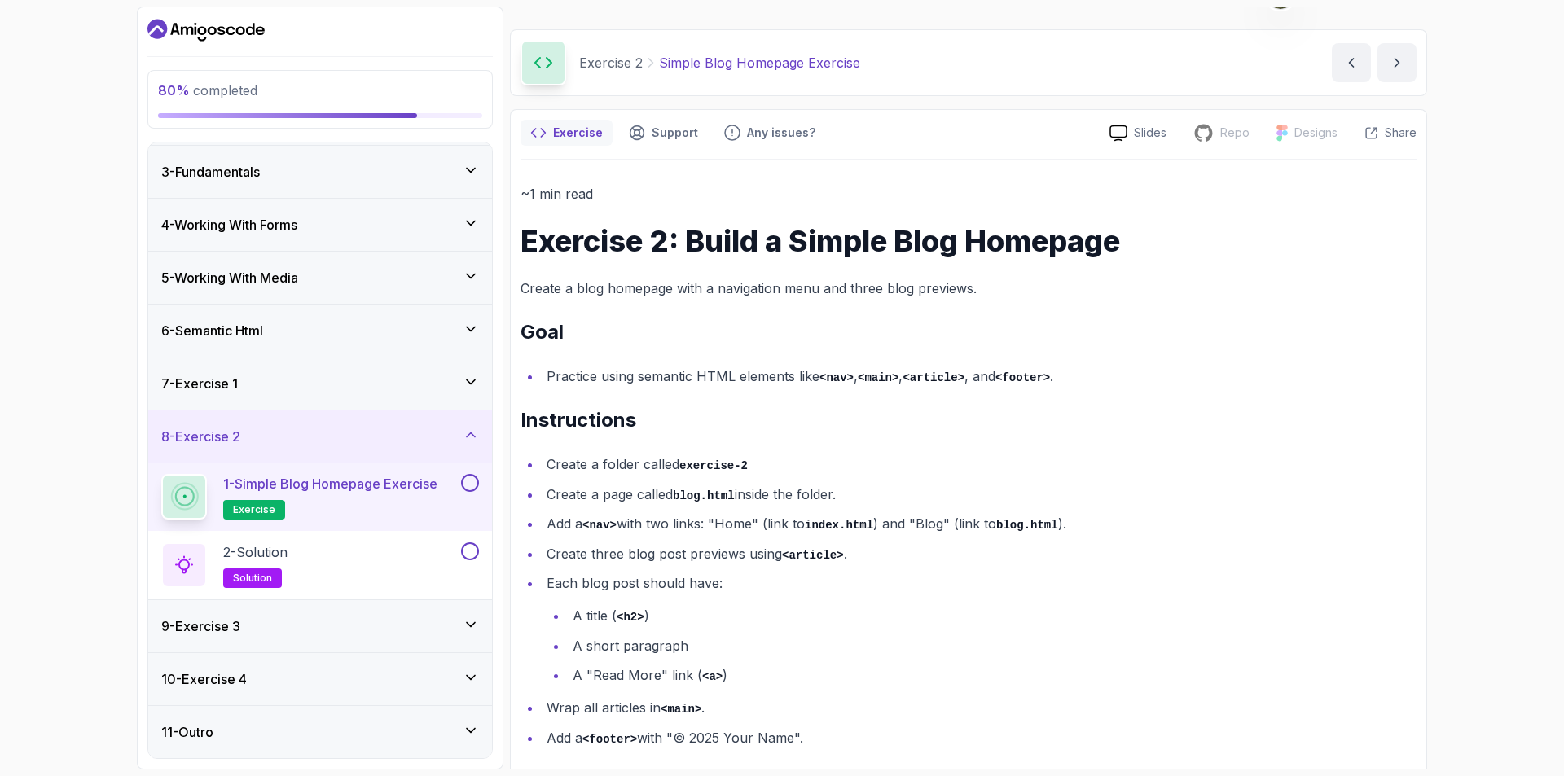
scroll to position [55, 0]
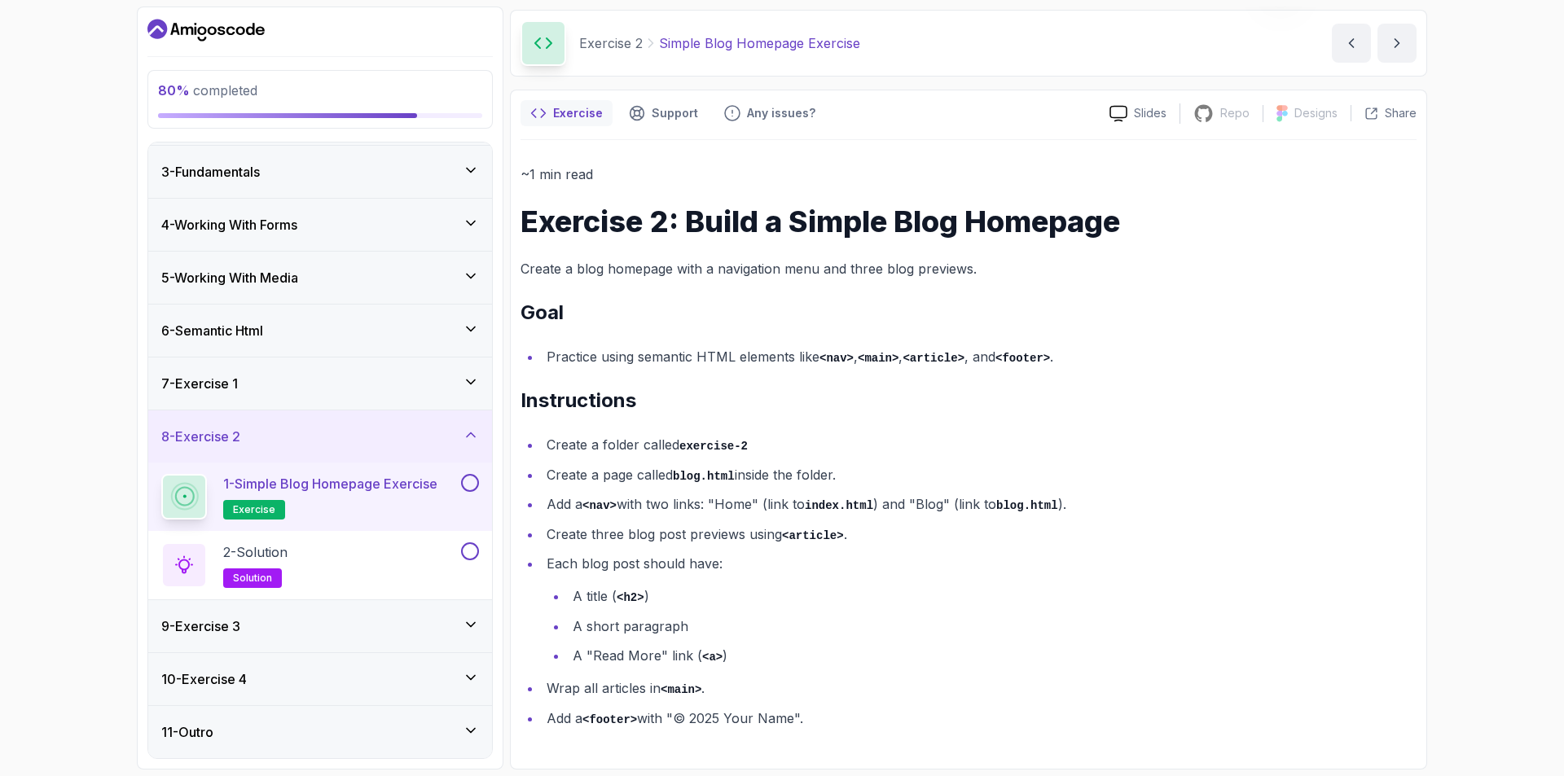
click at [600, 534] on li "Create three blog post previews using <article> ." at bounding box center [979, 535] width 875 height 24
drag, startPoint x: 653, startPoint y: 534, endPoint x: 706, endPoint y: 534, distance: 53.0
click at [681, 534] on li "Create three blog post previews using <article> ." at bounding box center [979, 535] width 875 height 24
drag, startPoint x: 603, startPoint y: 547, endPoint x: 666, endPoint y: 536, distance: 64.4
click at [605, 545] on ul "Create a folder called exercise-2 Create a page called blog.html inside the fol…" at bounding box center [969, 581] width 896 height 297
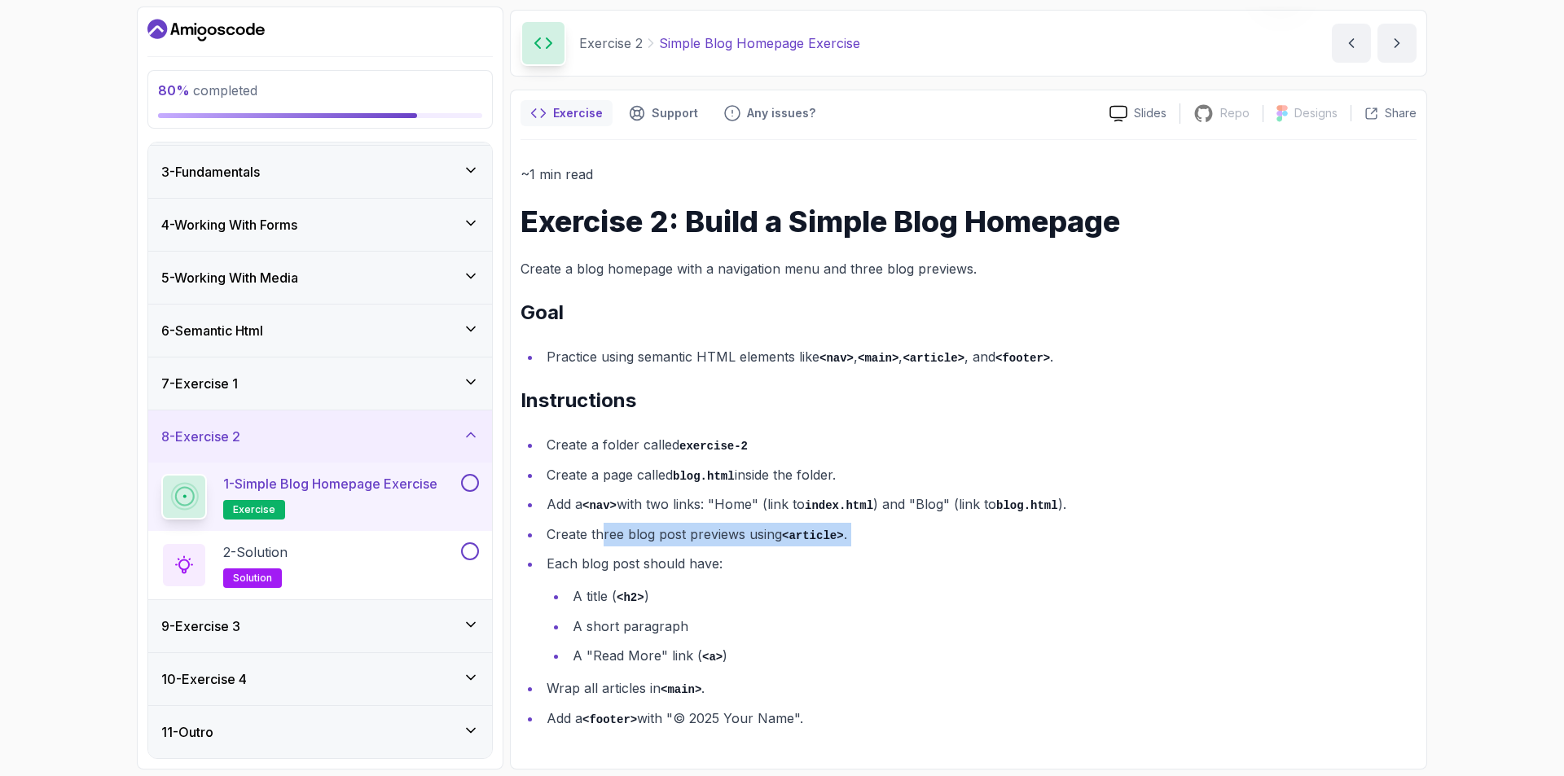
click at [773, 574] on li "Each blog post should have: A title ( <h2> ) A short paragraph A "Read More" li…" at bounding box center [979, 609] width 875 height 115
drag, startPoint x: 678, startPoint y: 721, endPoint x: 809, endPoint y: 728, distance: 131.3
click at [809, 728] on li "Add a <footer> with "© 2025 Your Name"." at bounding box center [979, 719] width 875 height 24
copy li "© 2025 Your Name"."
click at [908, 544] on li "Create three blog post previews using <article> ." at bounding box center [979, 535] width 875 height 24
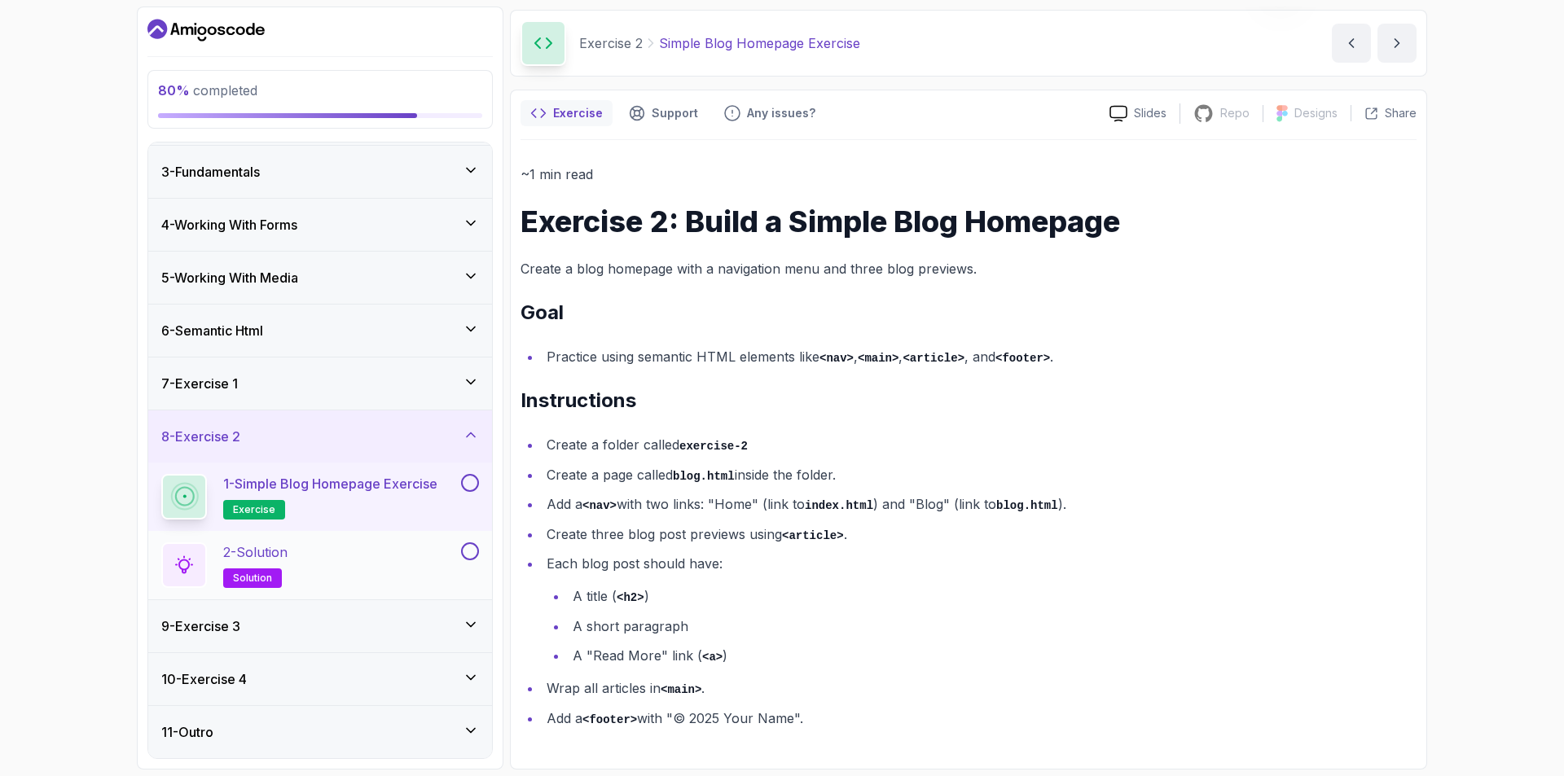
click at [416, 548] on div "2 - Solution solution" at bounding box center [309, 566] width 297 height 46
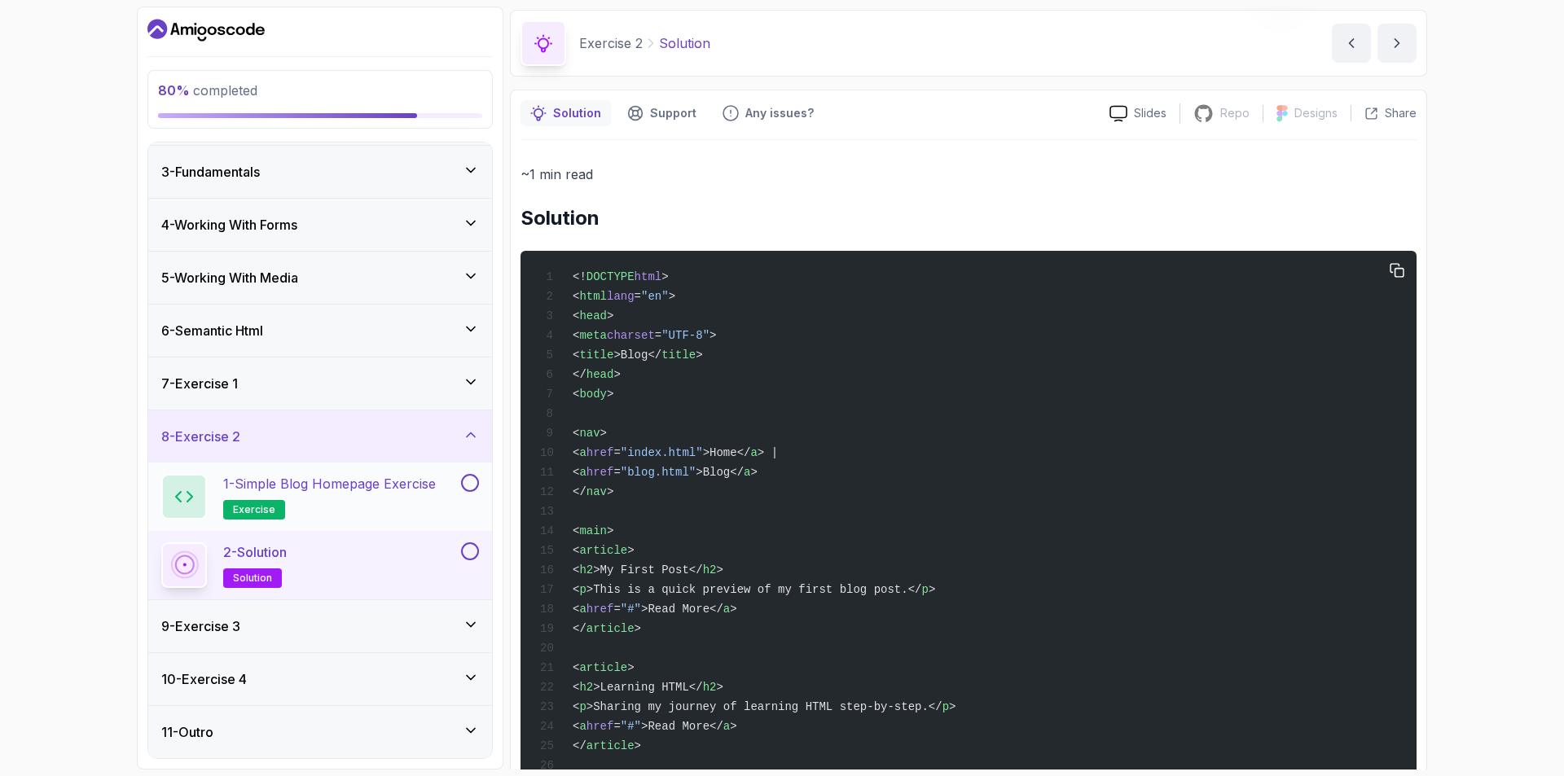
click at [573, 273] on span "<!" at bounding box center [580, 277] width 14 height 13
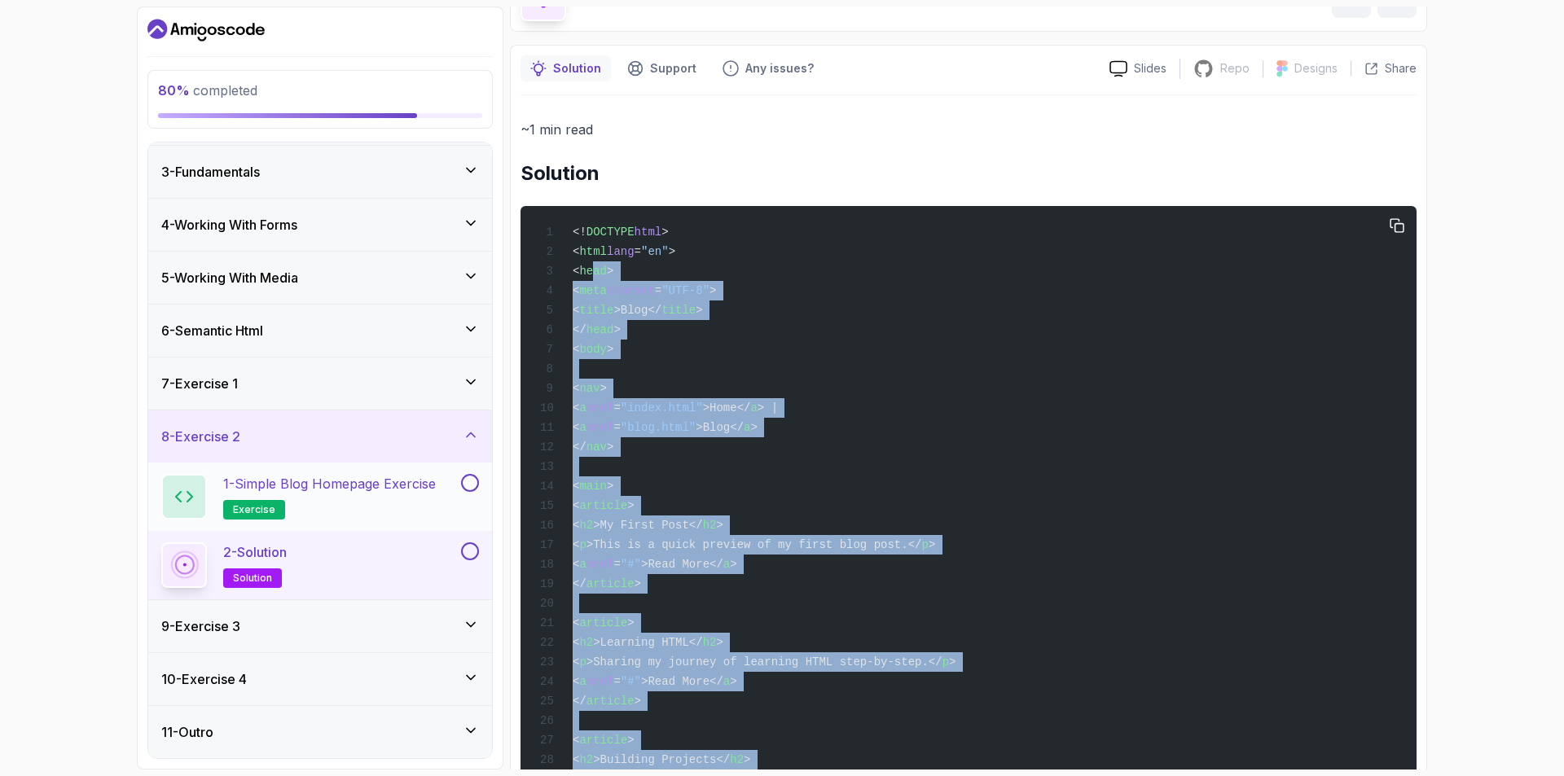
scroll to position [91, 0]
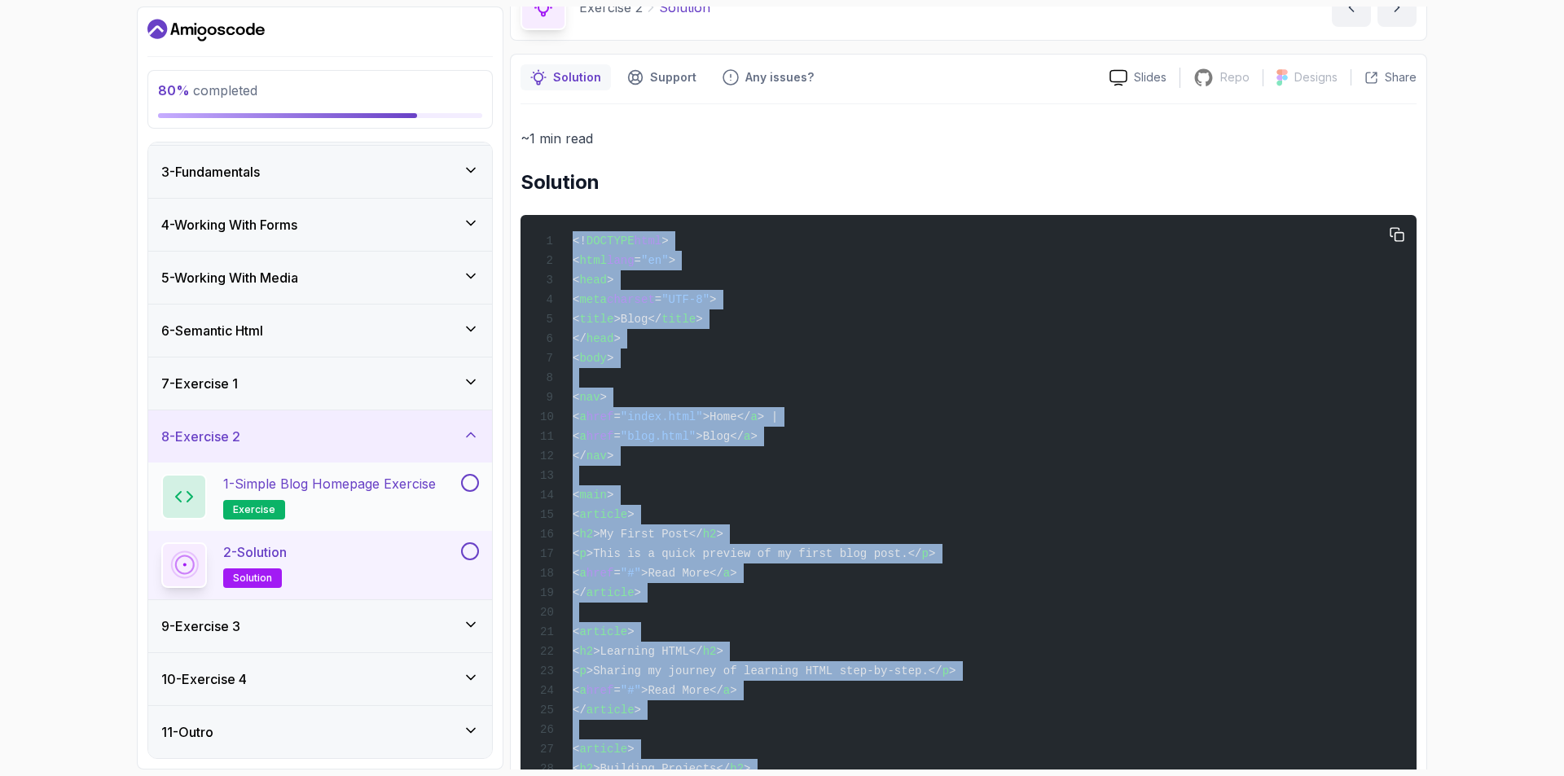
drag, startPoint x: 639, startPoint y: 685, endPoint x: 574, endPoint y: 231, distance: 459.3
click at [574, 231] on div "<! DOCTYPE html > < html lang = "en" > < head > < meta charset = "UTF-8" > < ti…" at bounding box center [969, 622] width 870 height 795
copy code "<! DOCTYPE html > < html lang = "en" > < head > < meta charset = "UTF-8" > < ti…"
click at [297, 490] on p "1 - Simple Blog Homepage Exercise" at bounding box center [329, 484] width 213 height 20
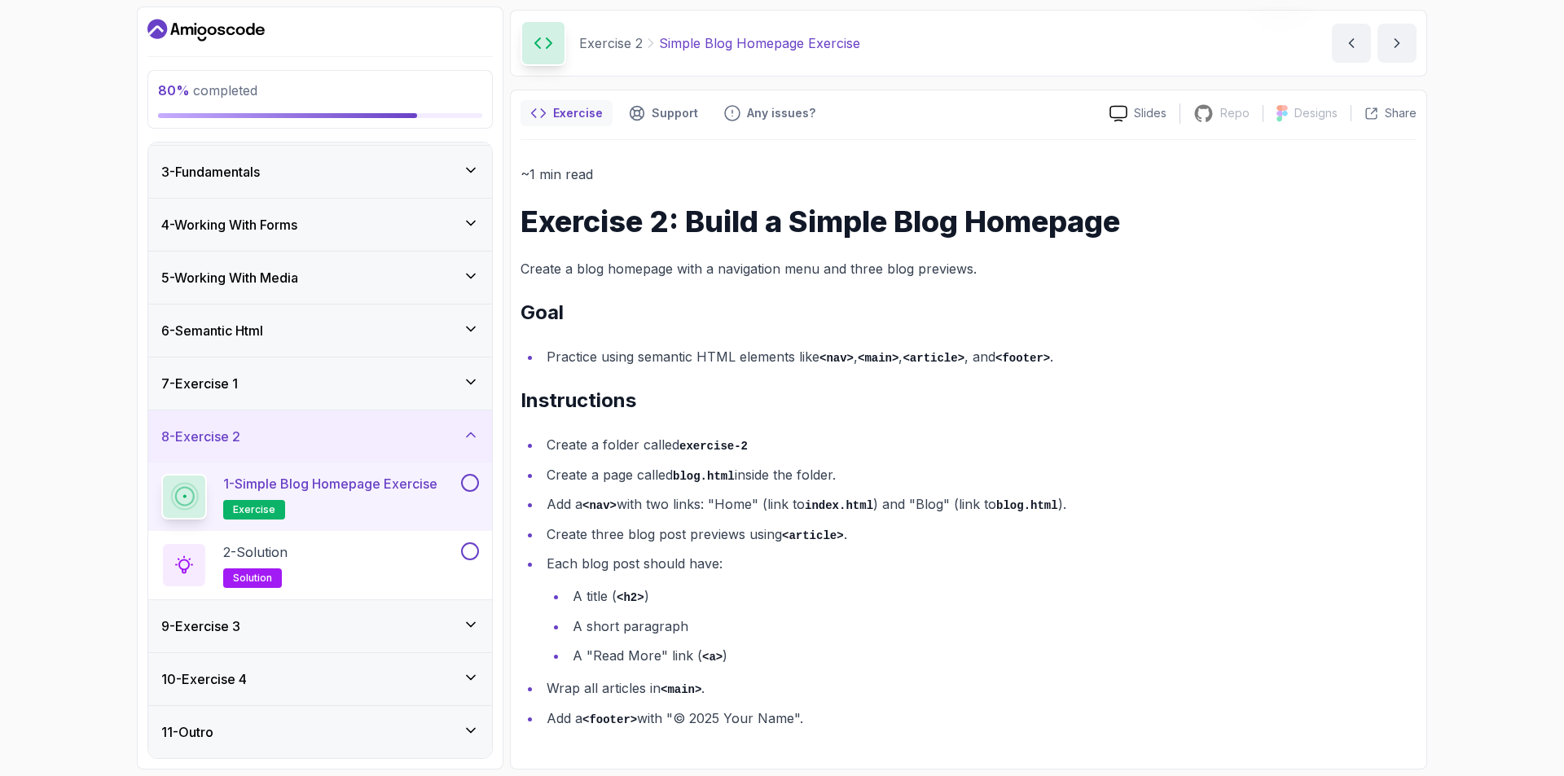
scroll to position [55, 0]
click at [479, 482] on div "1 - Simple Blog Homepage Exercise exercise" at bounding box center [320, 497] width 344 height 68
click at [467, 549] on button at bounding box center [470, 552] width 18 height 18
click at [479, 482] on div "1 - Simple Blog Homepage Exercise exercise" at bounding box center [320, 497] width 344 height 68
click at [477, 487] on button at bounding box center [470, 483] width 18 height 18
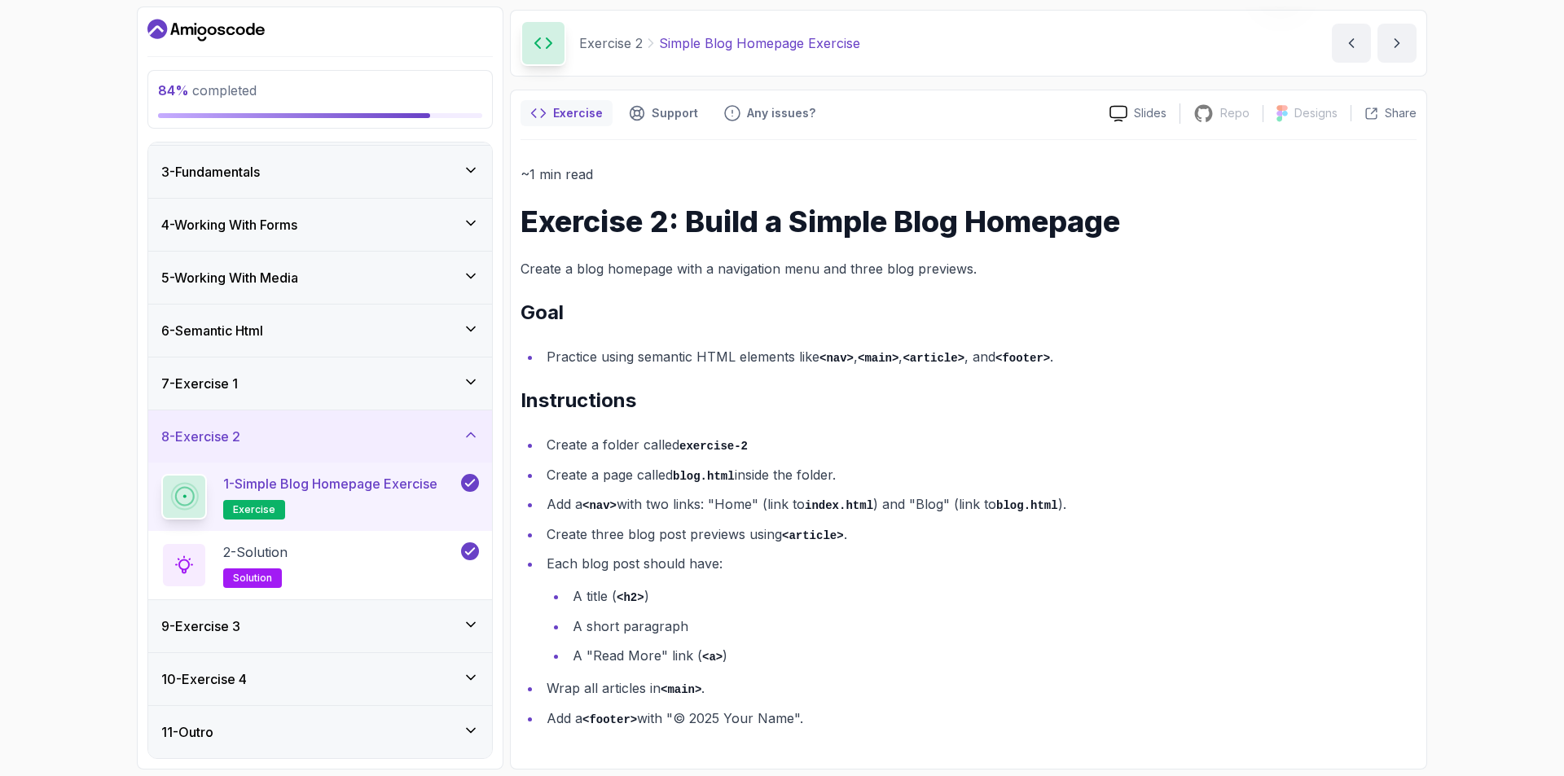
drag, startPoint x: 330, startPoint y: 434, endPoint x: 398, endPoint y: 495, distance: 91.8
click at [332, 437] on div "8 - Exercise 2" at bounding box center [320, 437] width 318 height 20
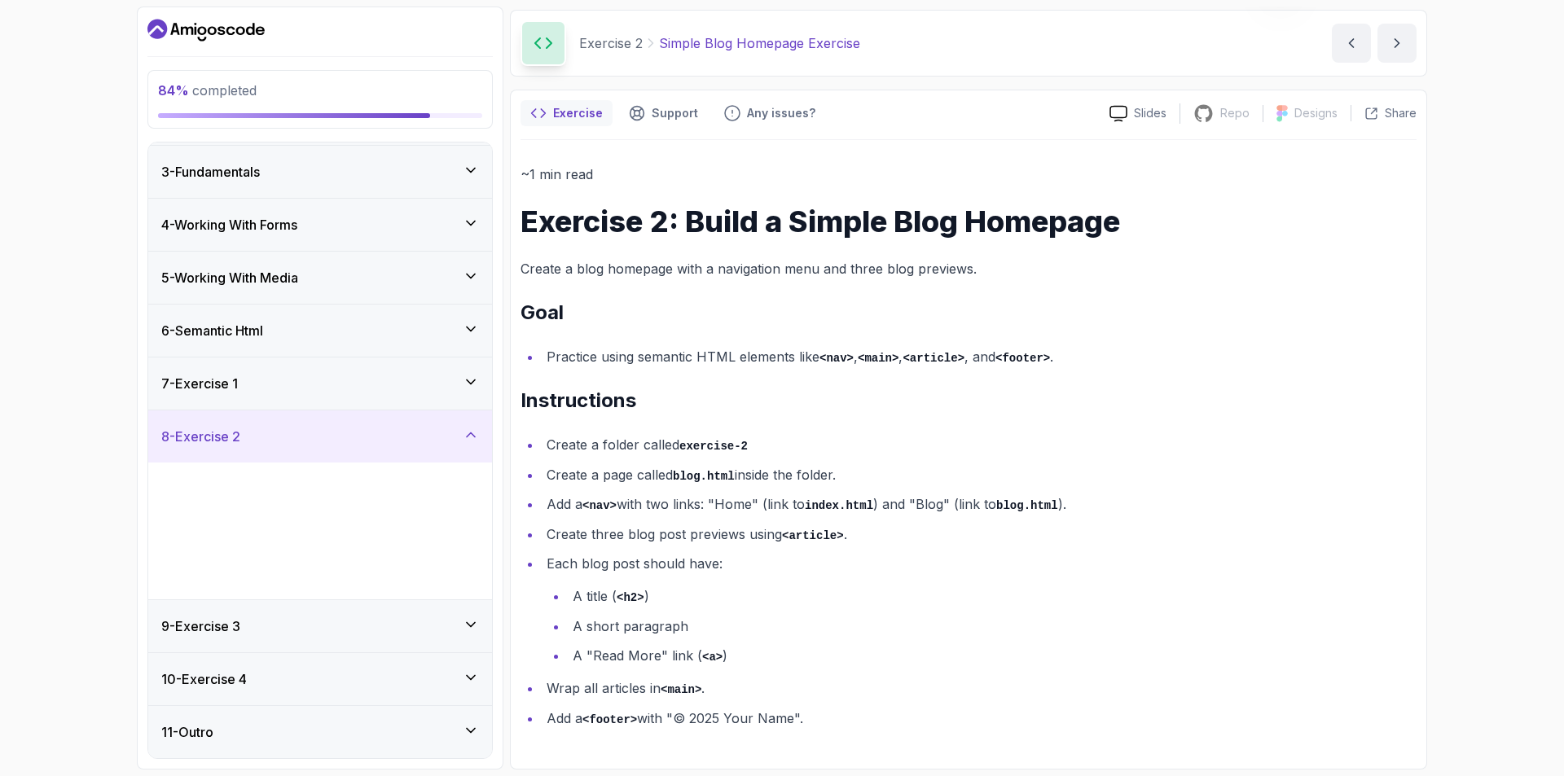
scroll to position [0, 0]
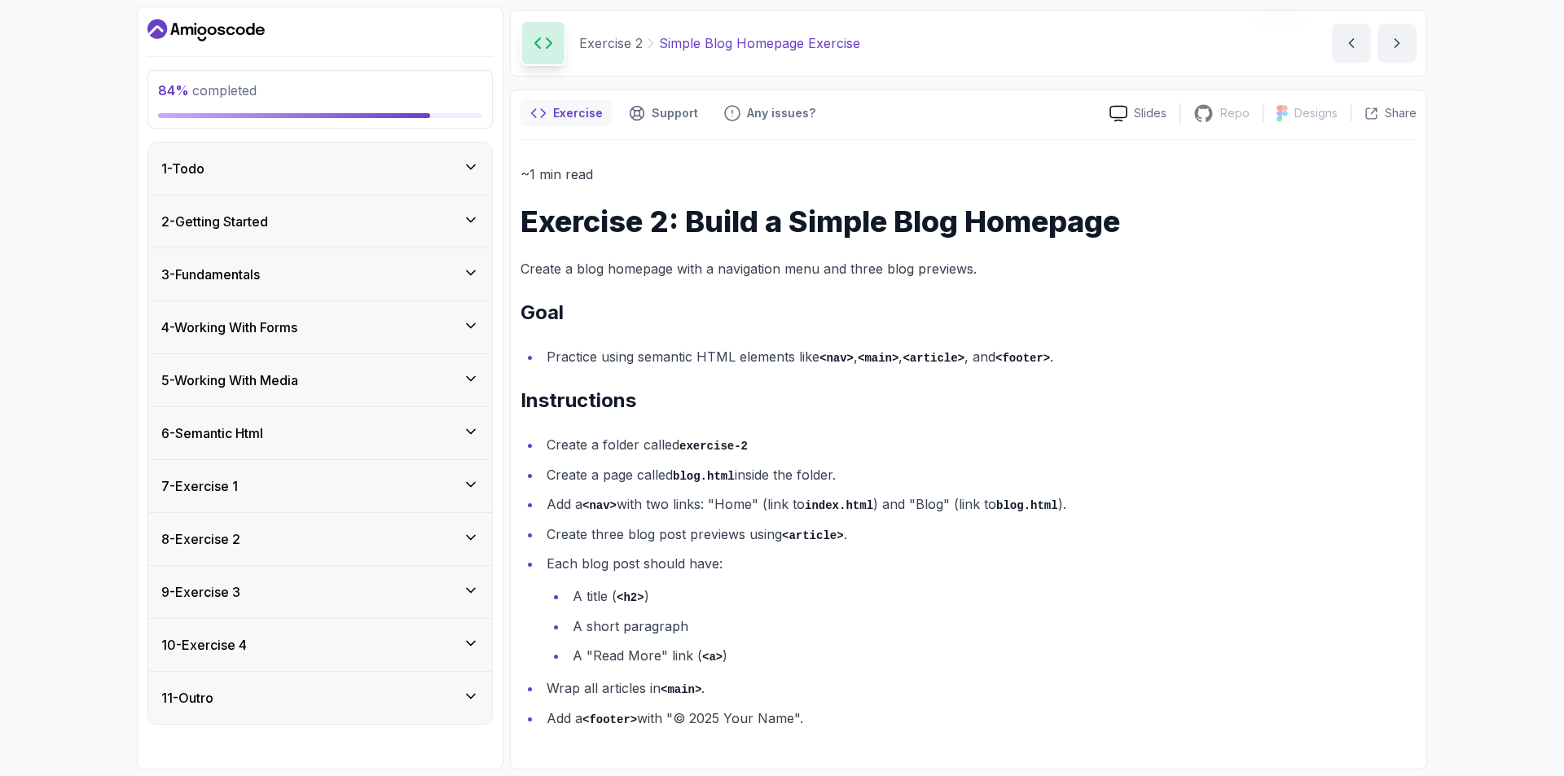
click at [306, 593] on div "9 - Exercise 3" at bounding box center [320, 593] width 318 height 20
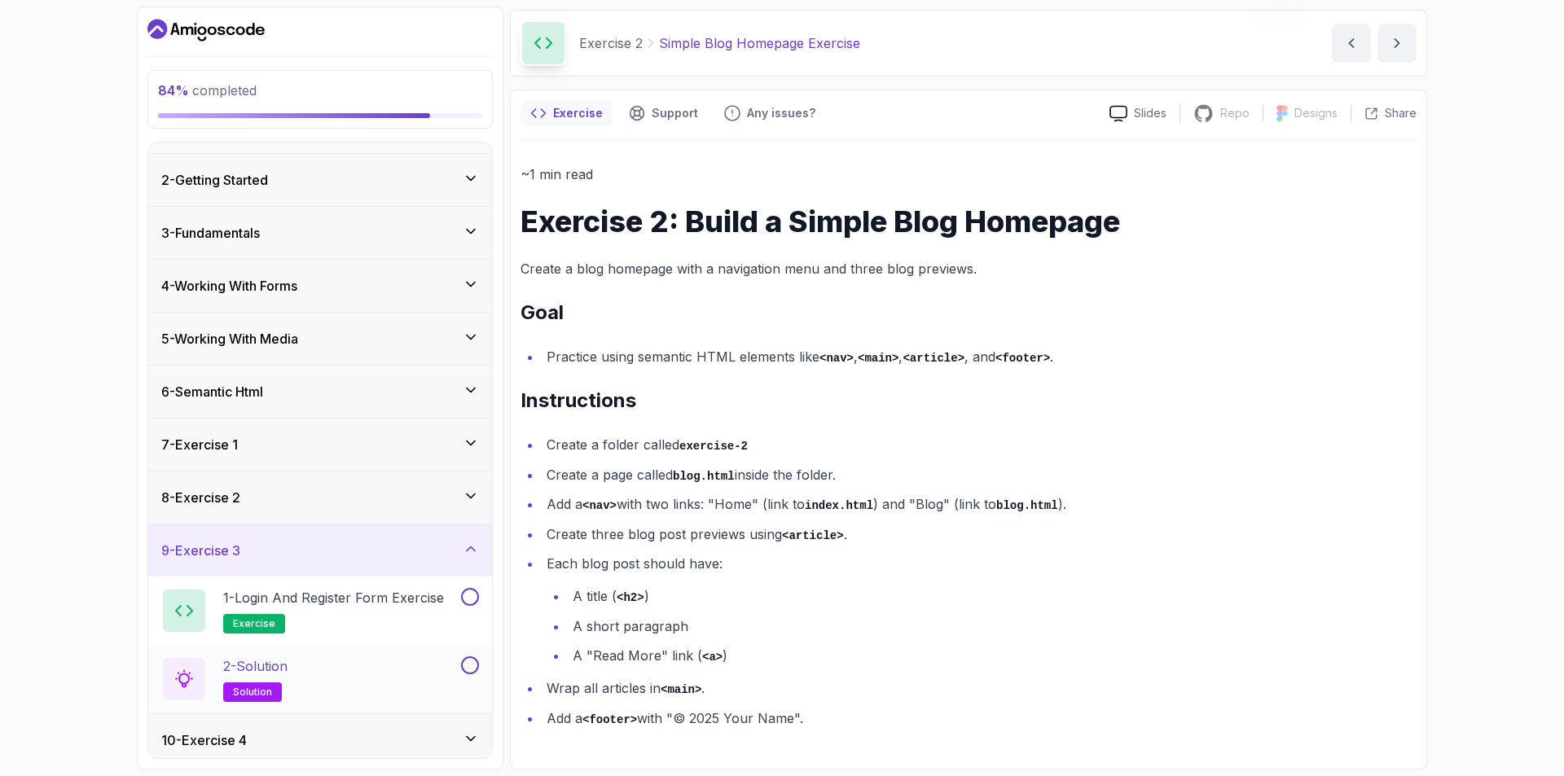
scroll to position [103, 0]
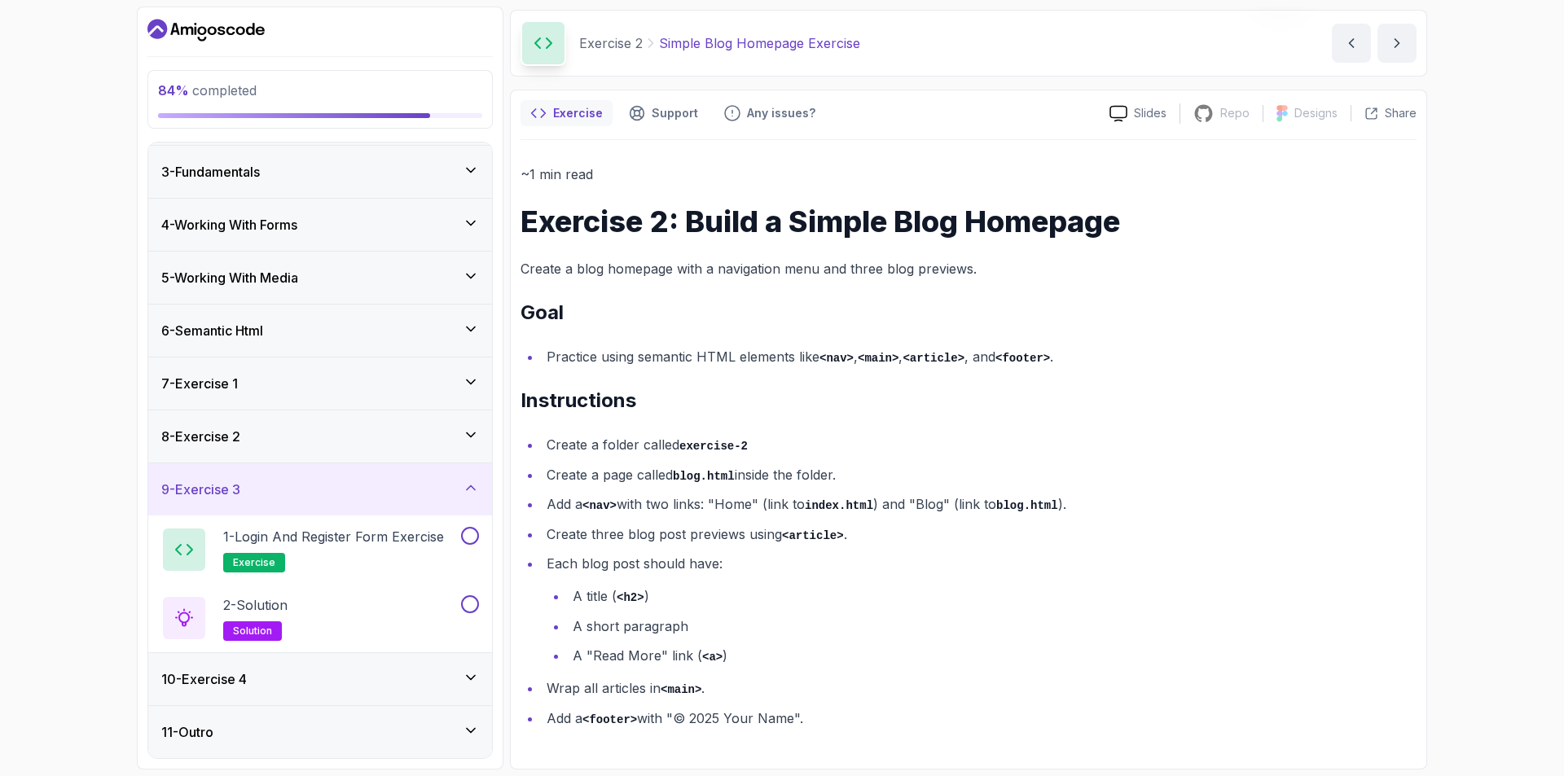
click at [323, 667] on div "10 - Exercise 4" at bounding box center [320, 679] width 344 height 52
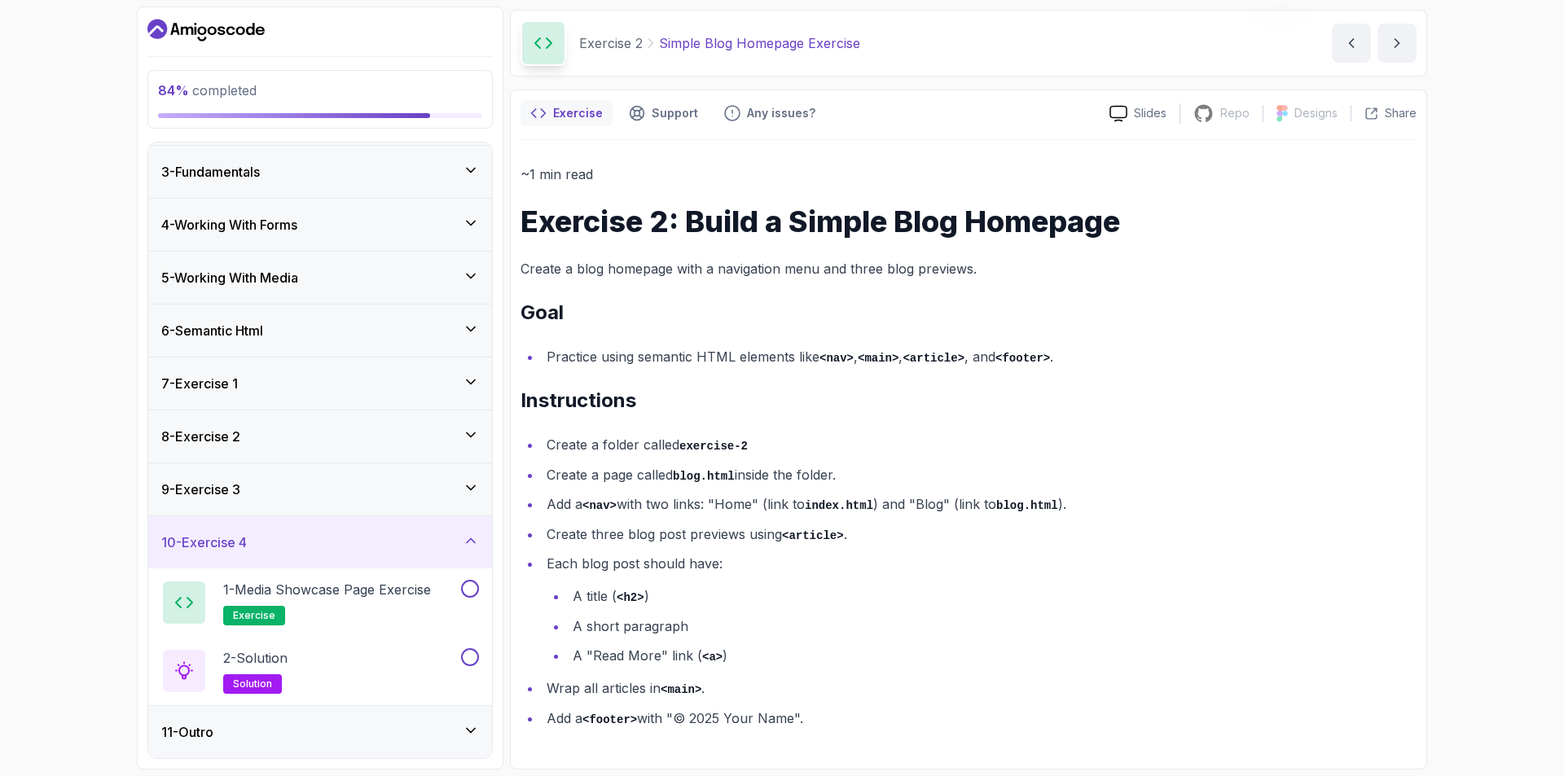
drag, startPoint x: 292, startPoint y: 557, endPoint x: 290, endPoint y: 545, distance: 12.5
click at [292, 556] on div "10 - Exercise 4" at bounding box center [320, 543] width 344 height 52
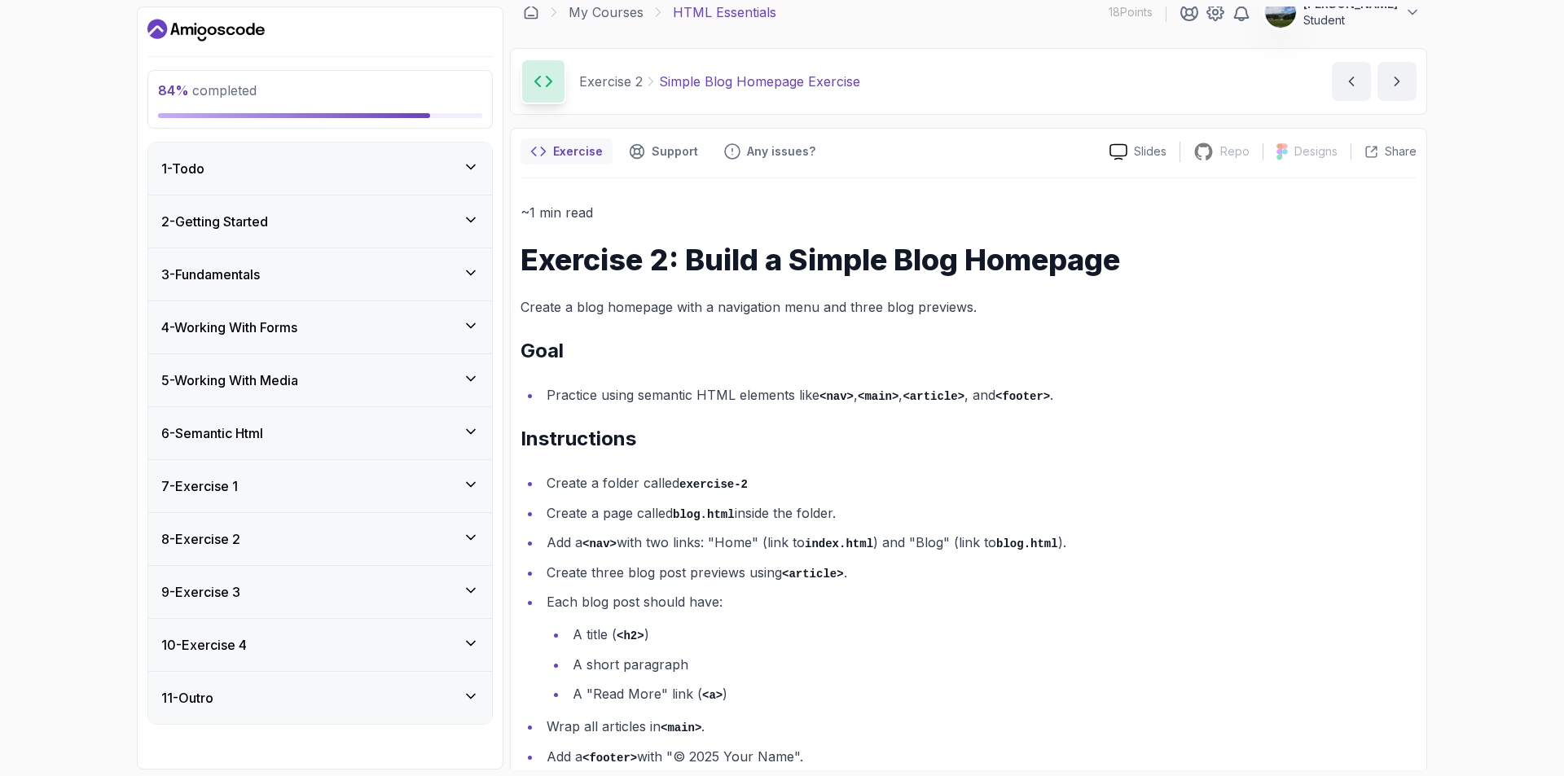
scroll to position [0, 0]
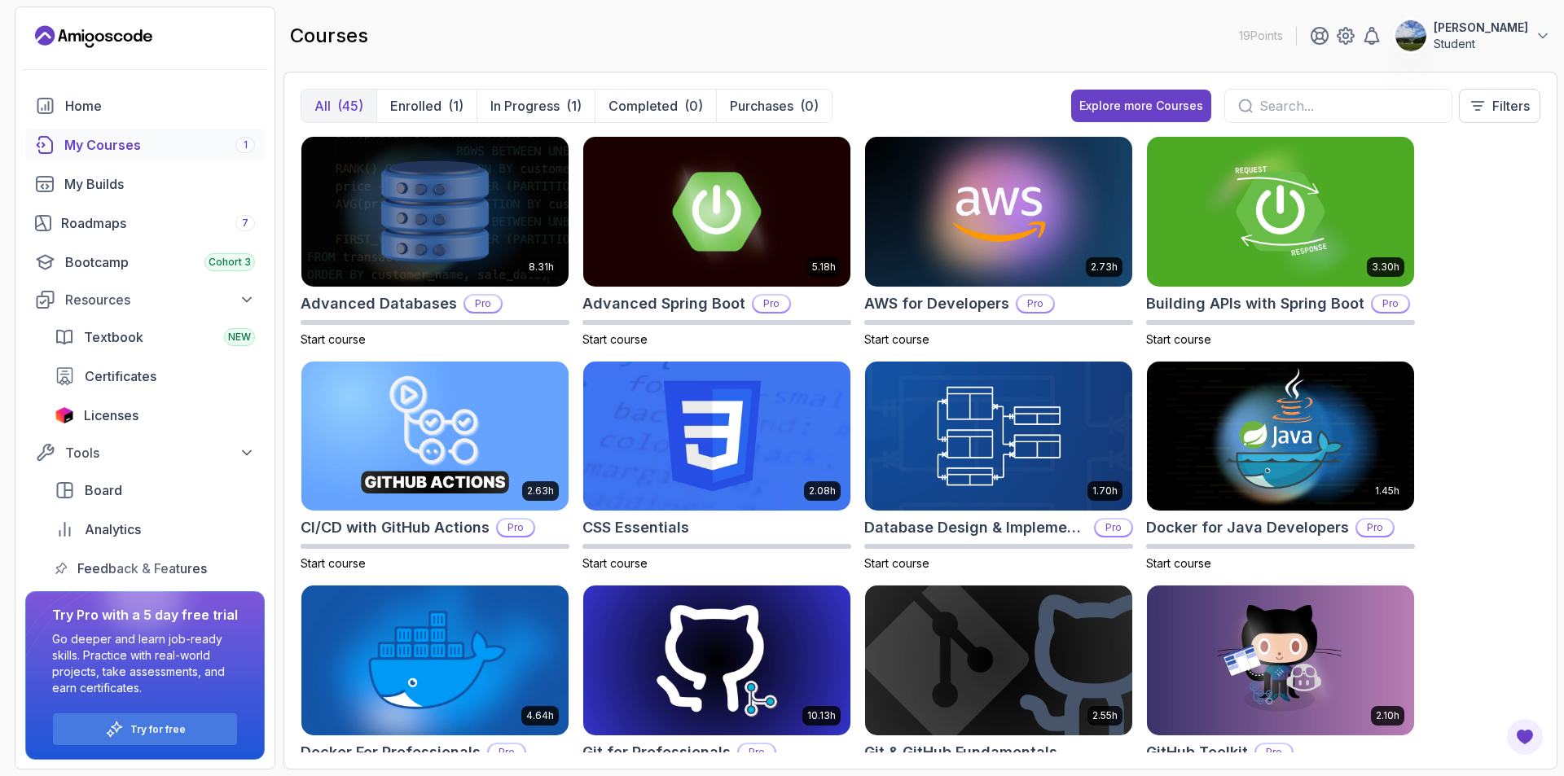
drag, startPoint x: 130, startPoint y: 93, endPoint x: 101, endPoint y: 85, distance: 30.4
click at [130, 94] on link "Home" at bounding box center [145, 106] width 240 height 33
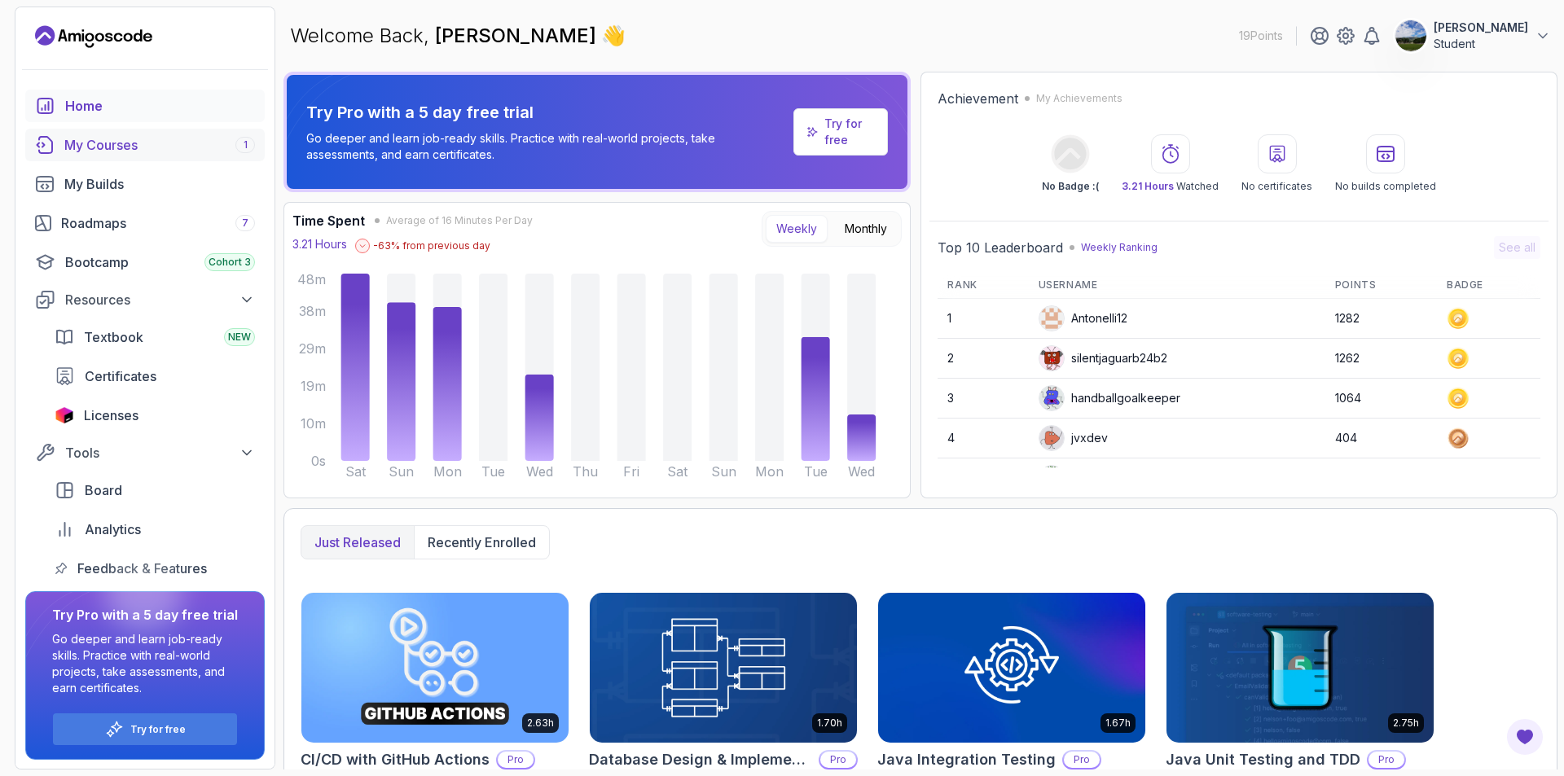
click at [84, 141] on div "My Courses 1" at bounding box center [159, 145] width 191 height 20
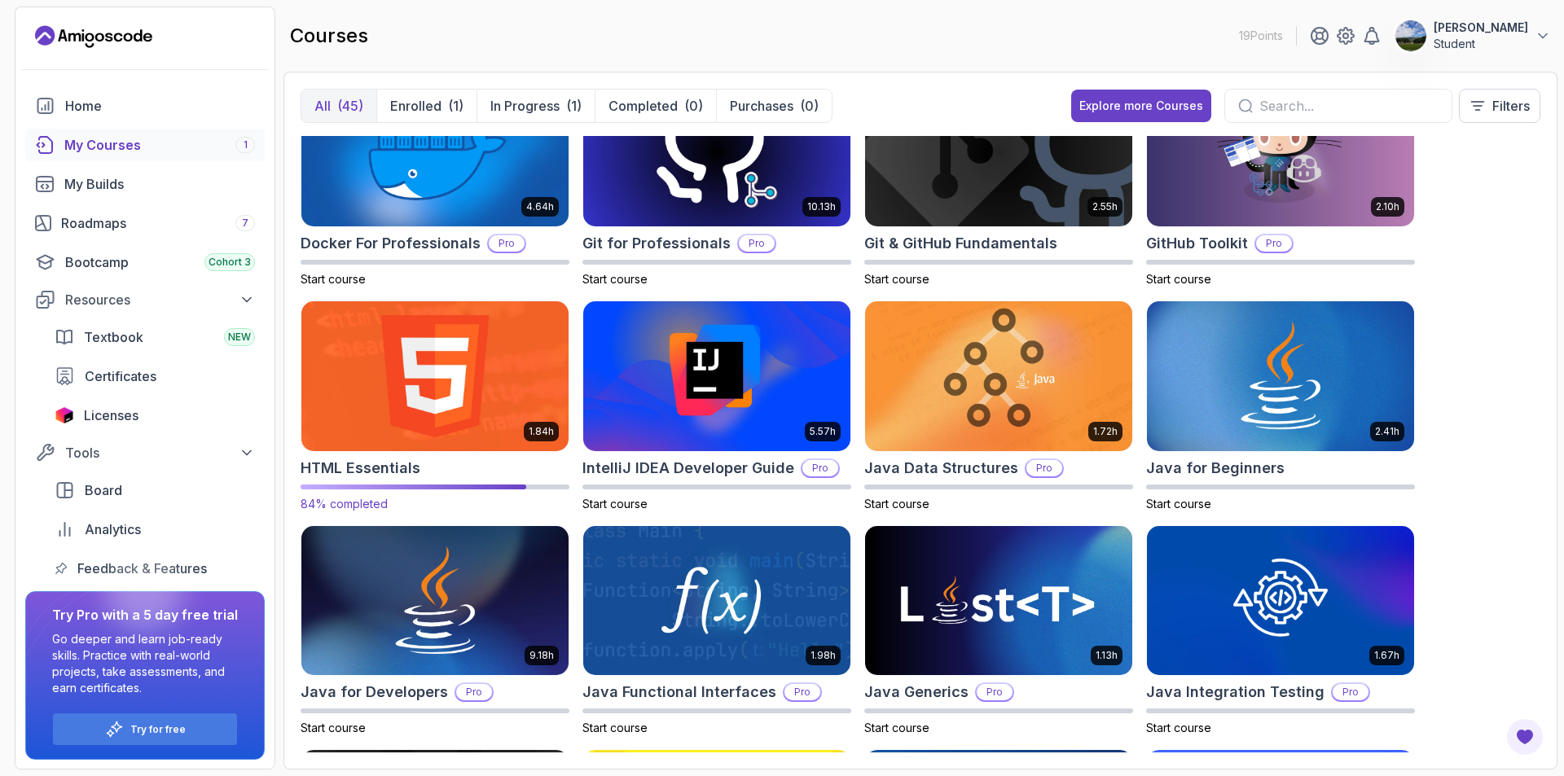
scroll to position [570, 0]
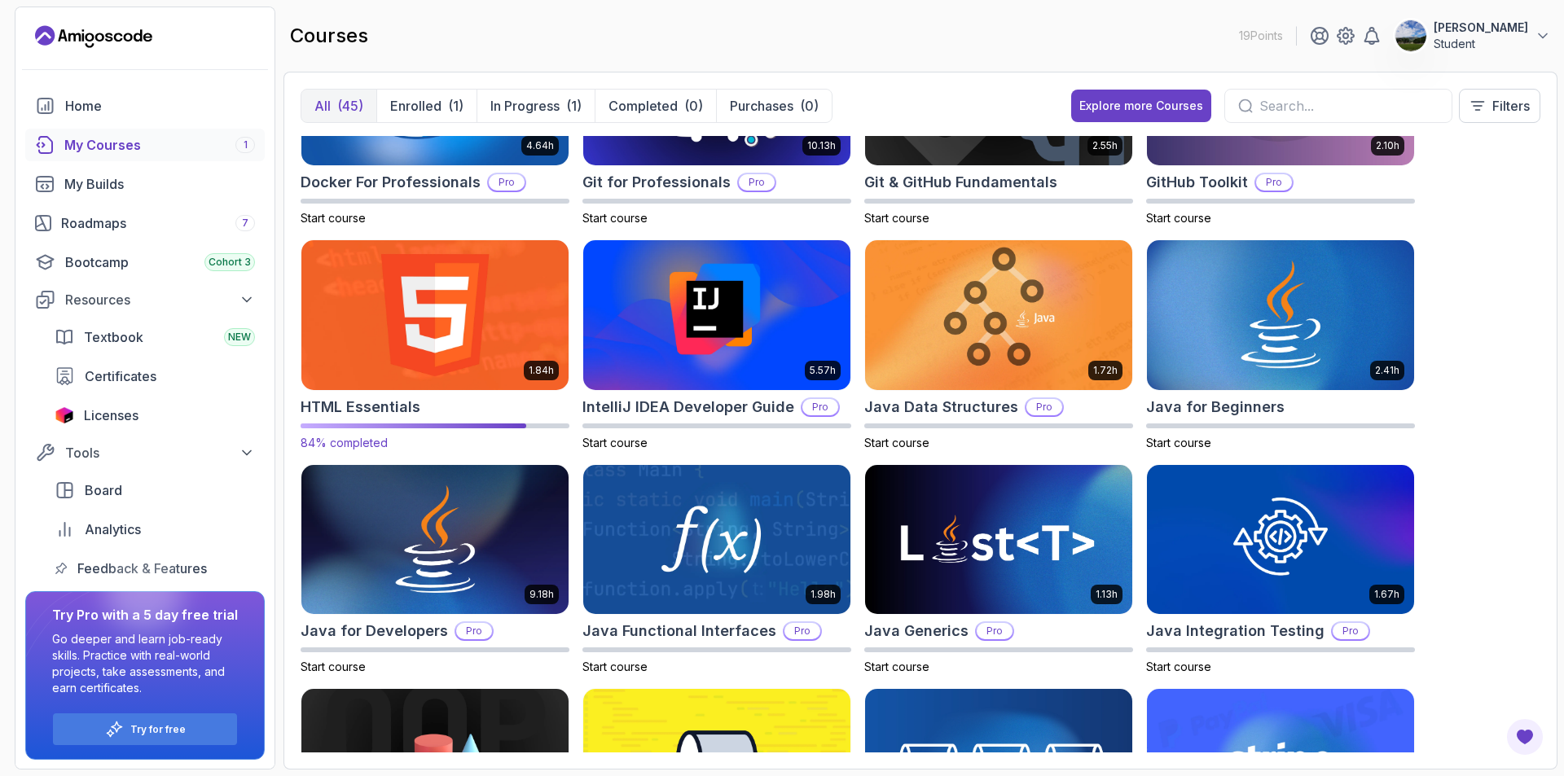
click at [435, 321] on img at bounding box center [435, 314] width 280 height 157
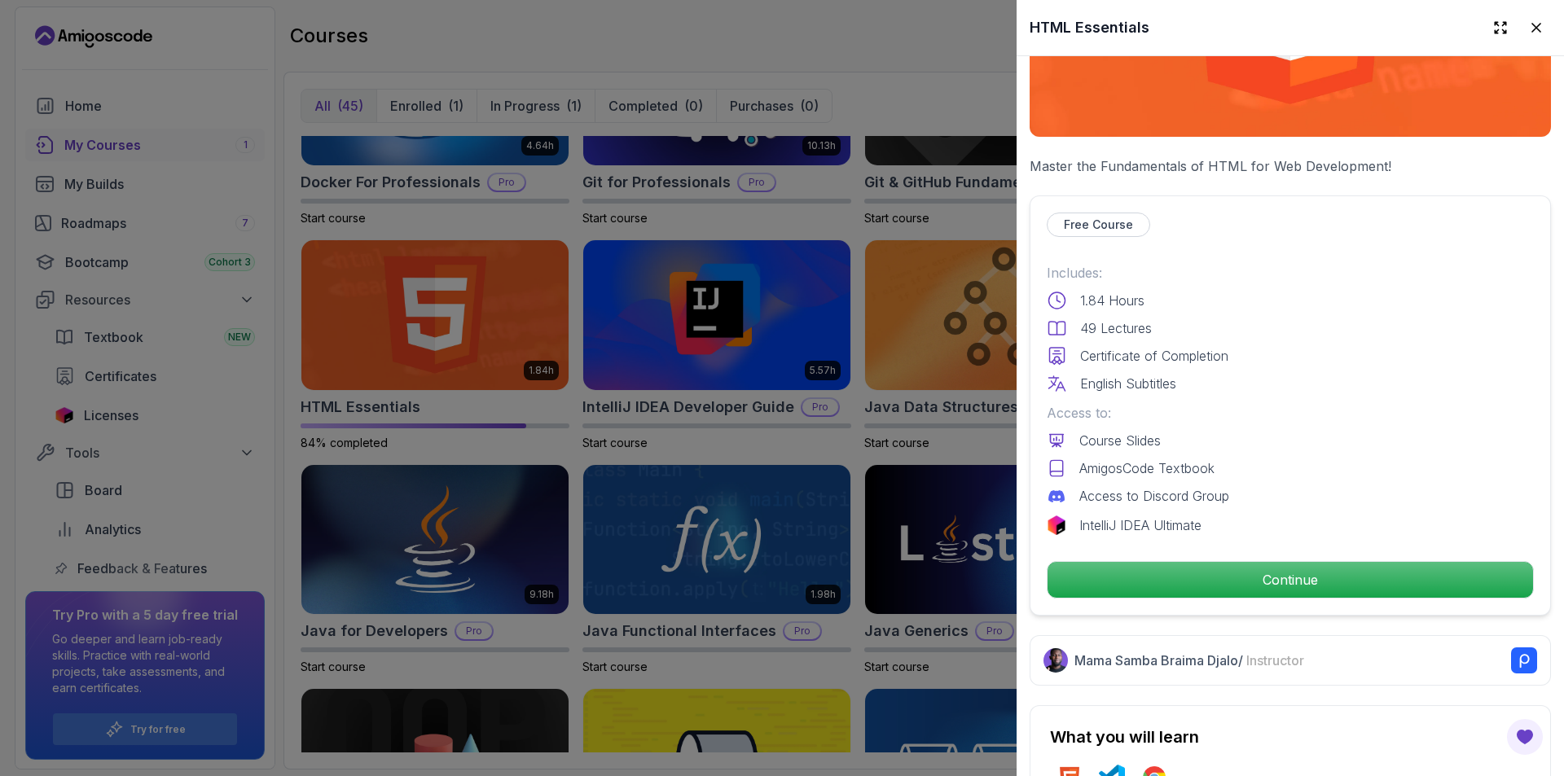
scroll to position [652, 0]
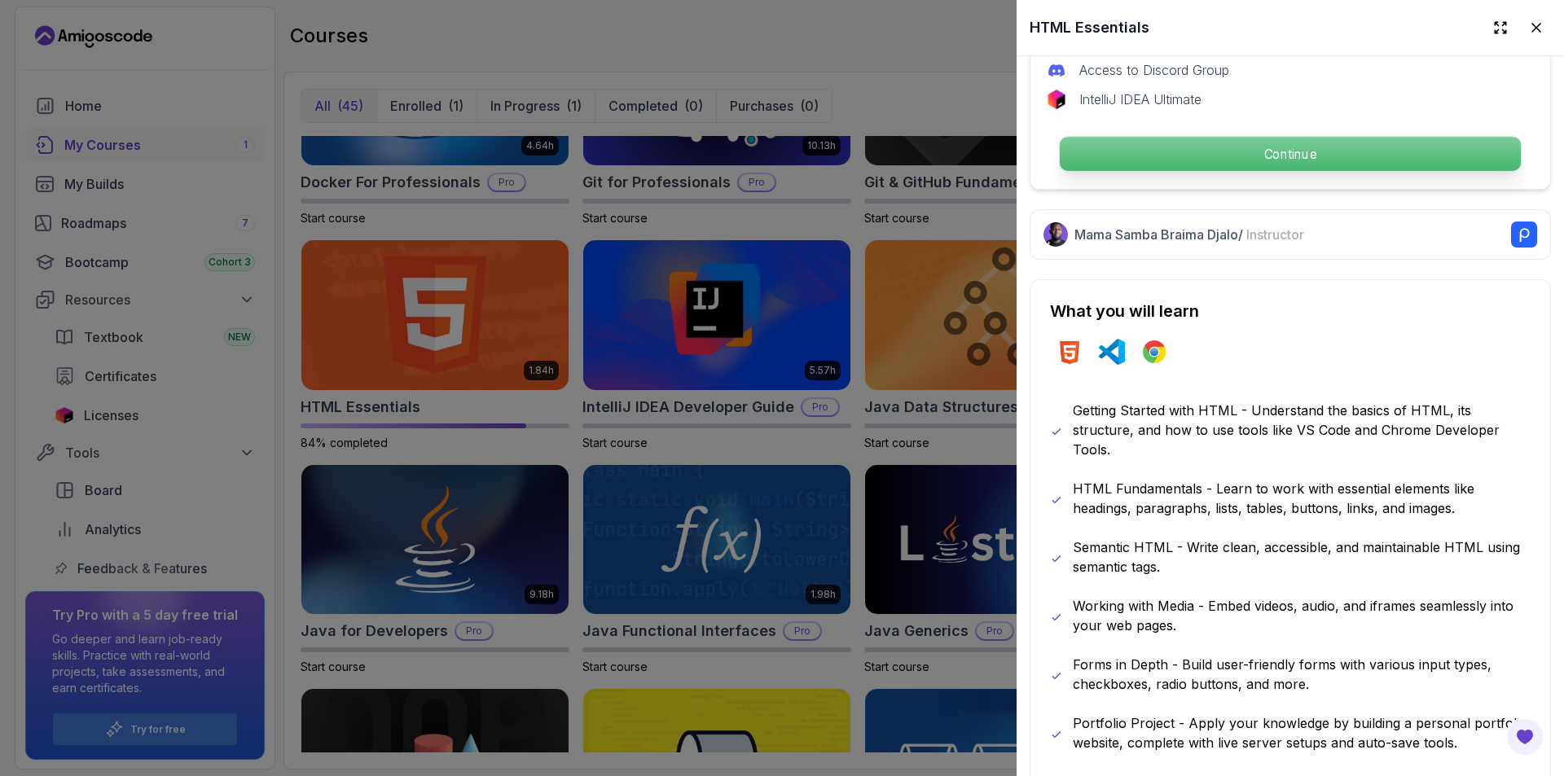
click at [1158, 145] on p "Continue" at bounding box center [1290, 154] width 461 height 34
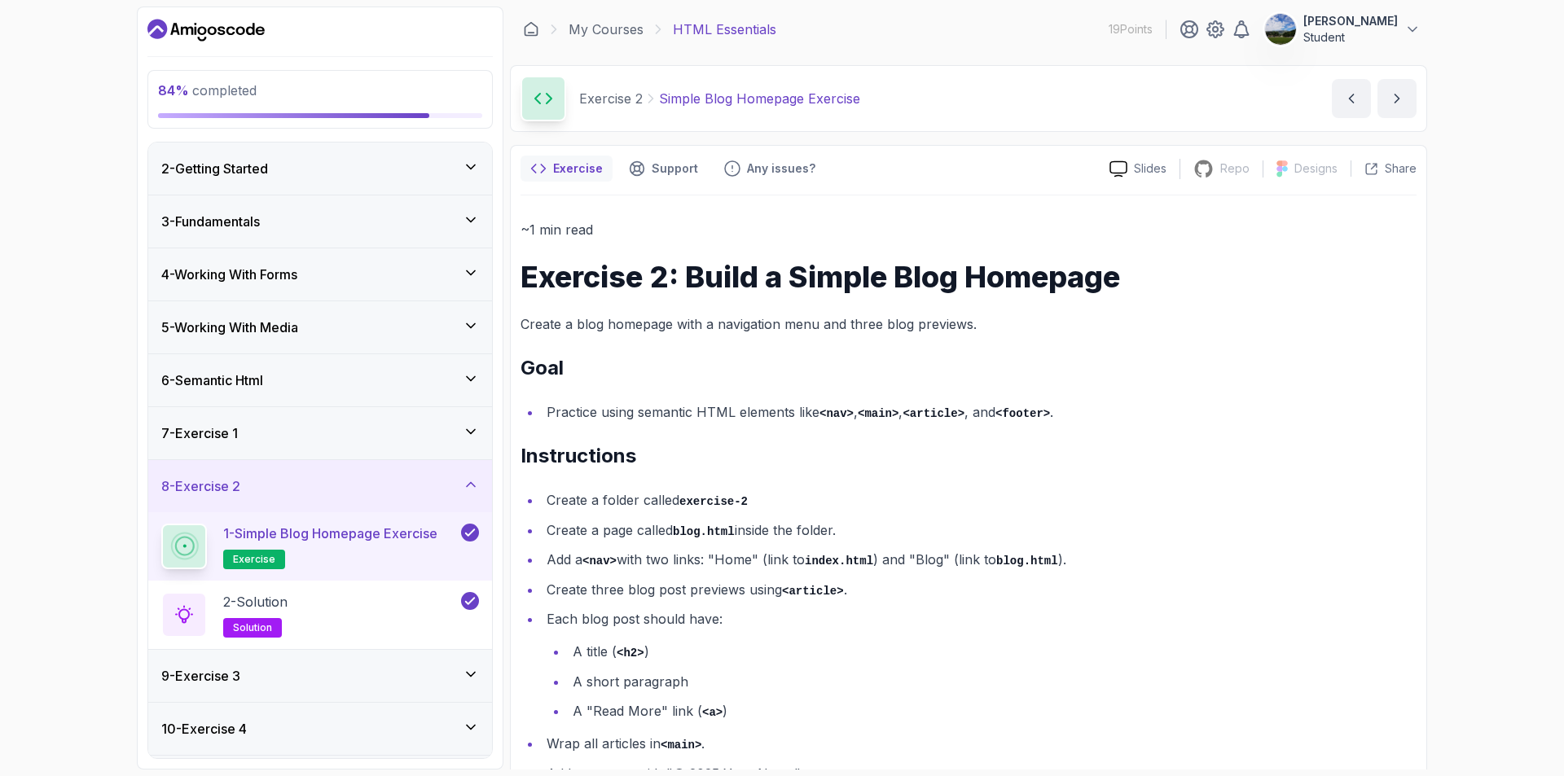
scroll to position [103, 0]
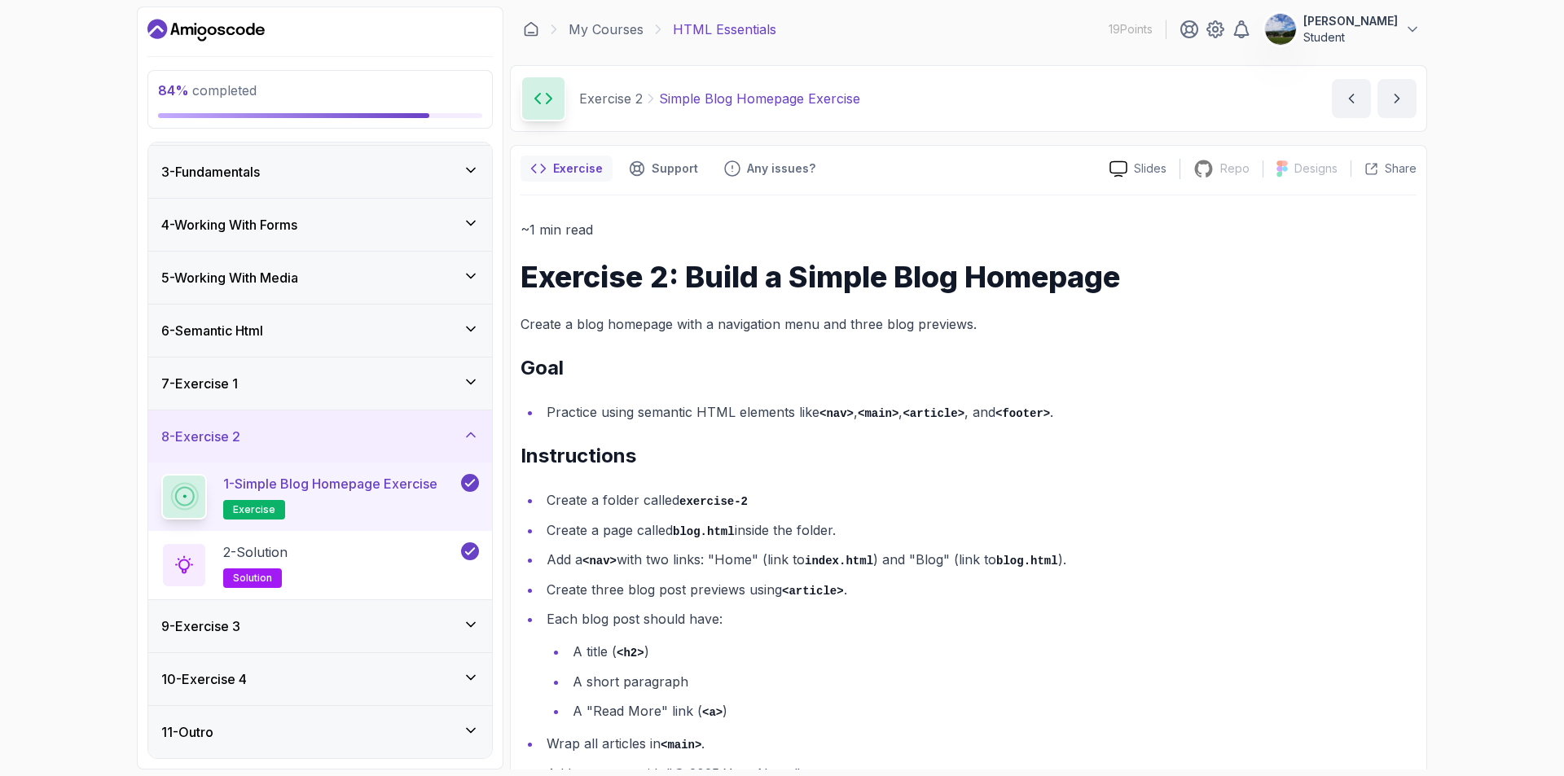
click at [317, 645] on div "9 - Exercise 3" at bounding box center [320, 626] width 344 height 52
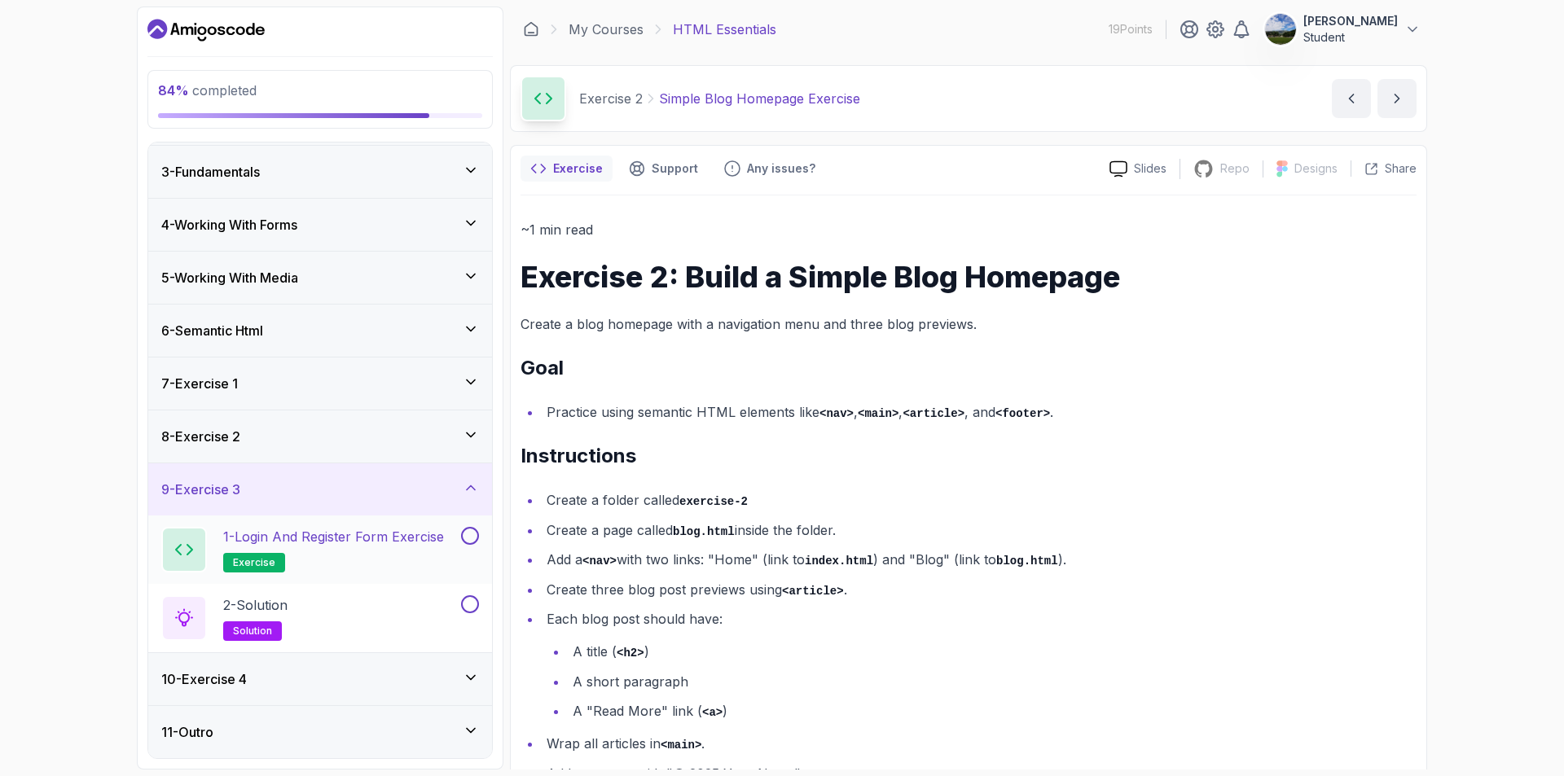
click at [366, 543] on p "1 - Login and Register Form Exercise" at bounding box center [333, 537] width 221 height 20
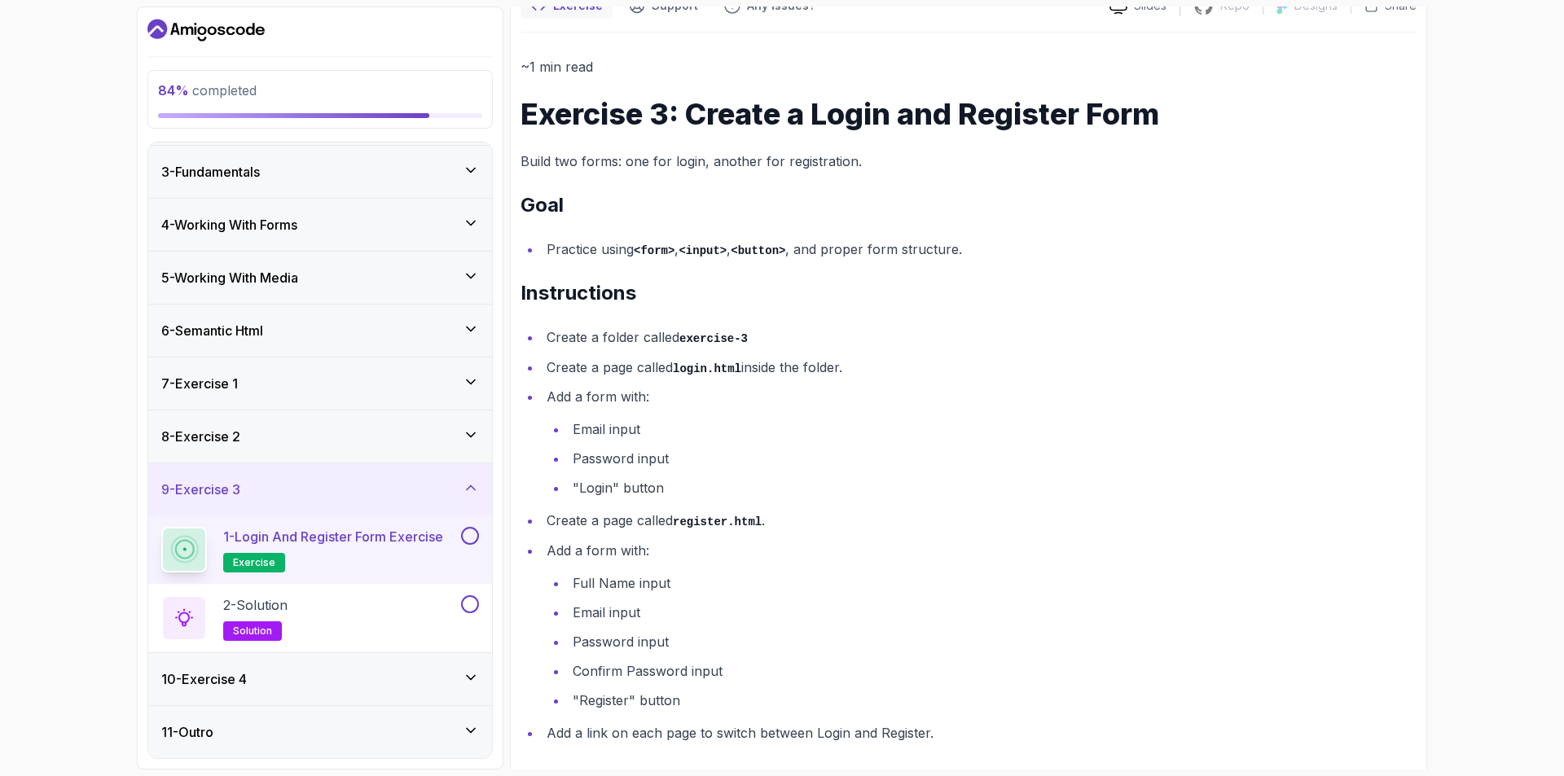
scroll to position [178, 0]
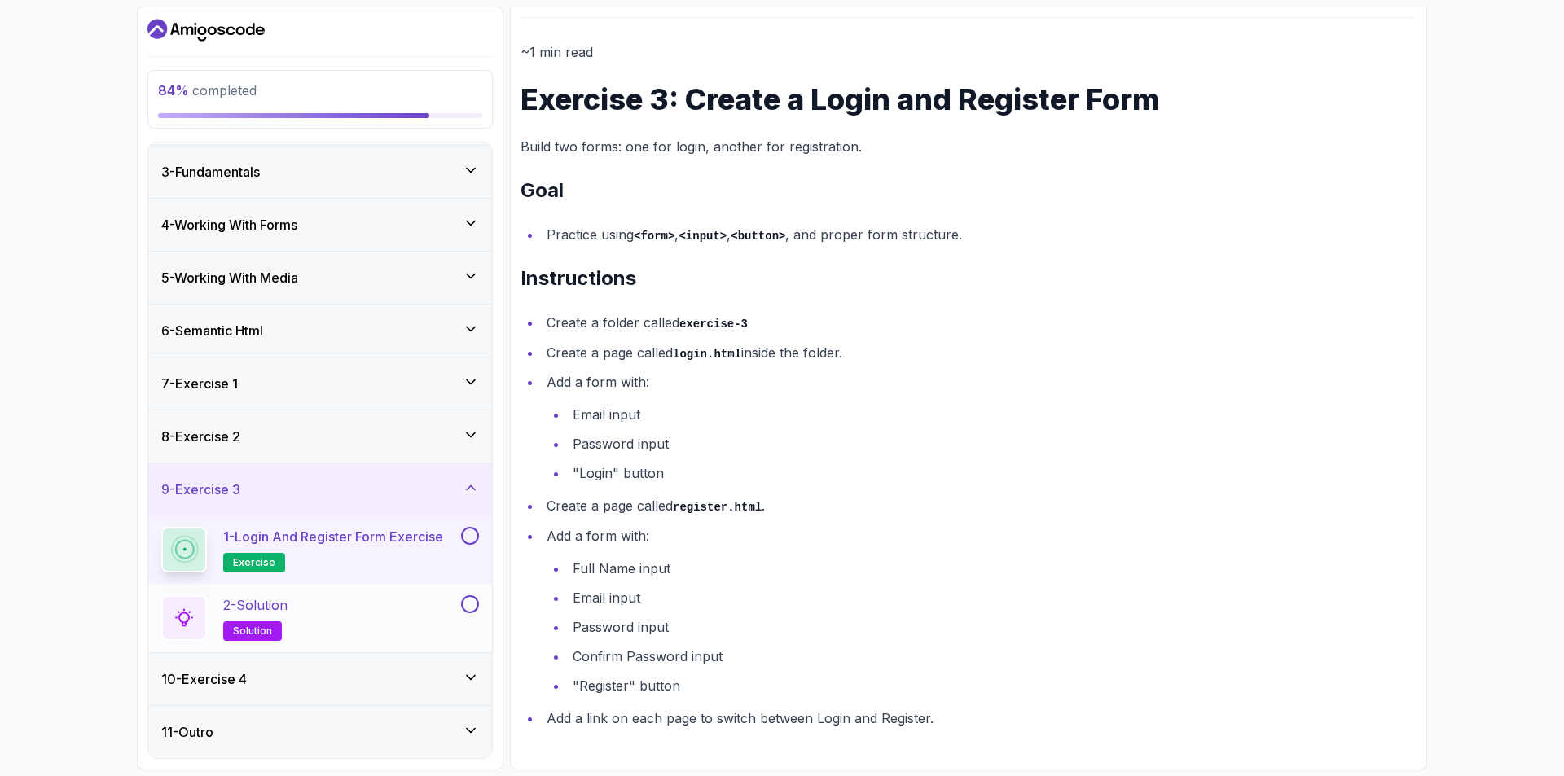
click at [387, 592] on div "2 - Solution solution" at bounding box center [320, 618] width 344 height 68
drag, startPoint x: 418, startPoint y: 609, endPoint x: 348, endPoint y: 600, distance: 70.5
click at [418, 609] on div "2 - Solution solution" at bounding box center [309, 619] width 297 height 46
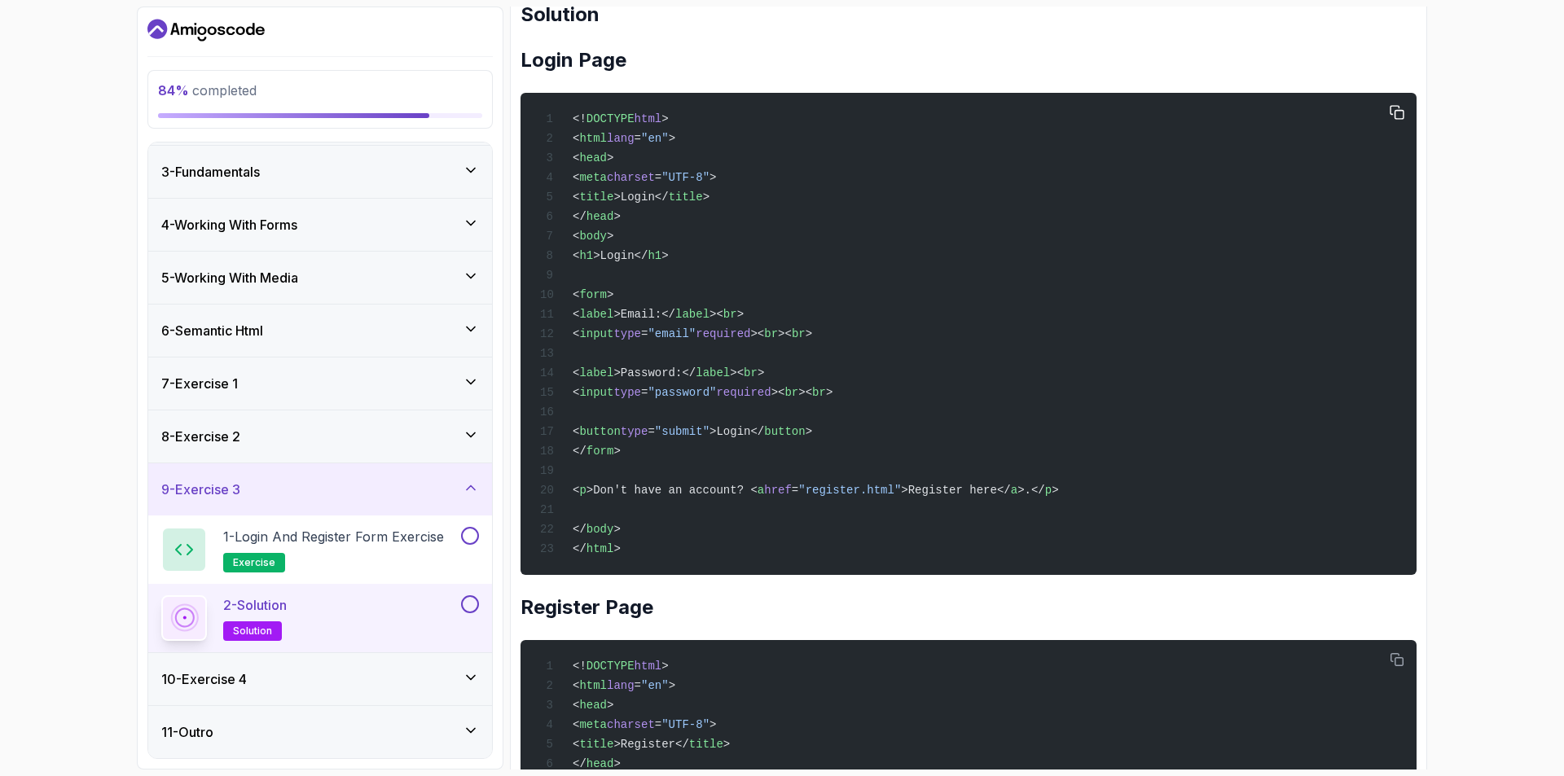
scroll to position [341, 0]
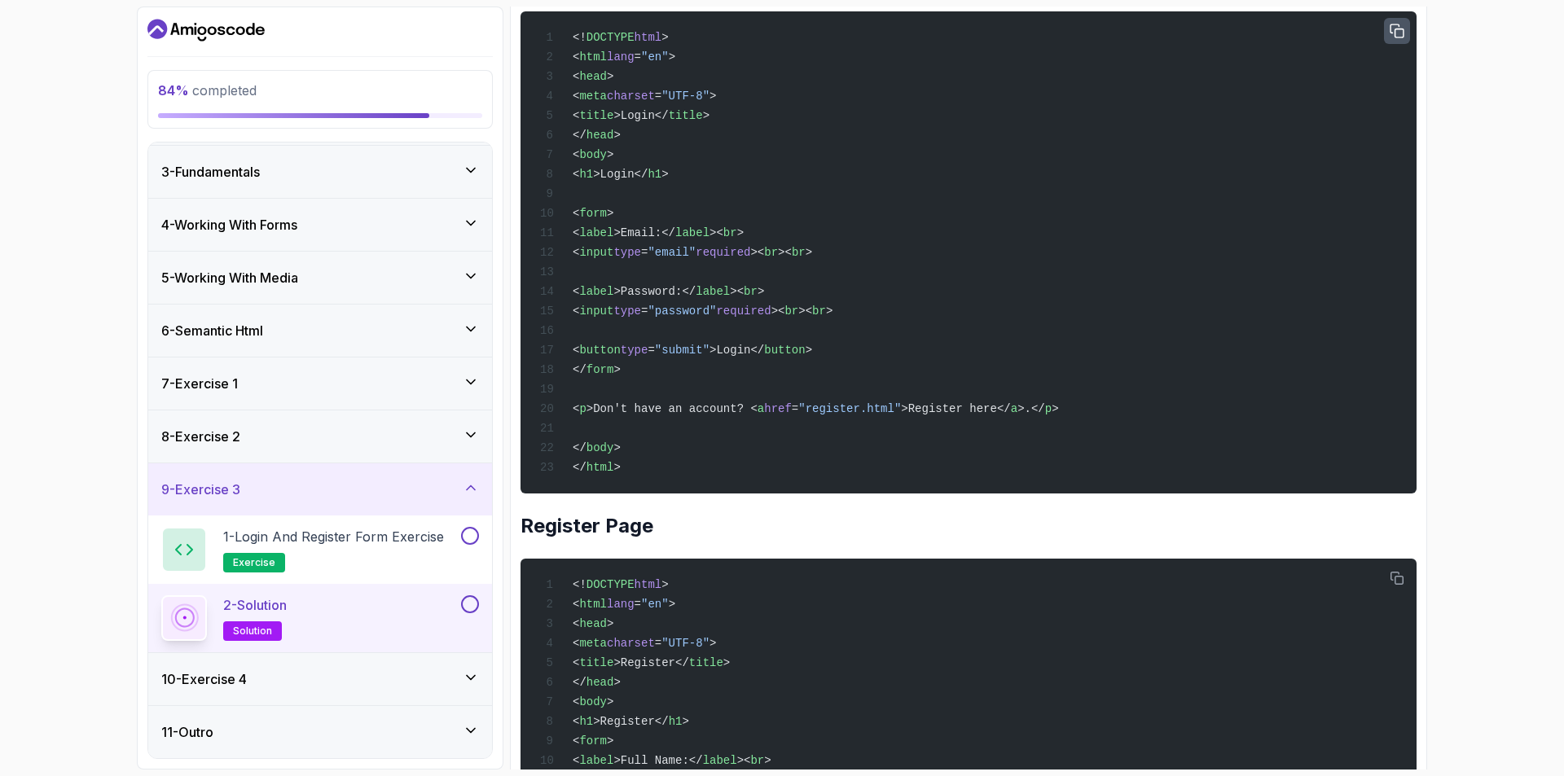
click at [1395, 34] on icon "button" at bounding box center [1397, 30] width 13 height 13
